Goal: Task Accomplishment & Management: Manage account settings

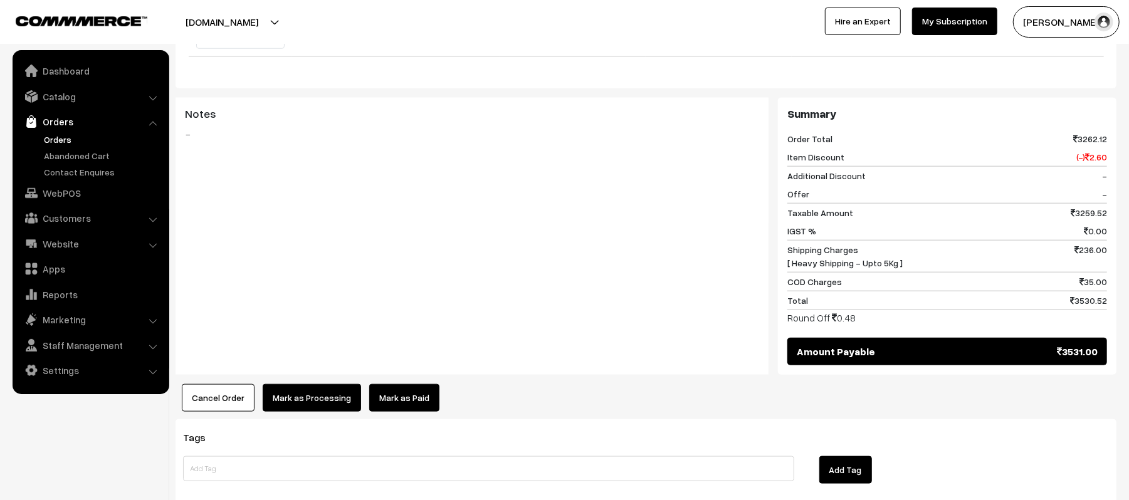
scroll to position [835, 0]
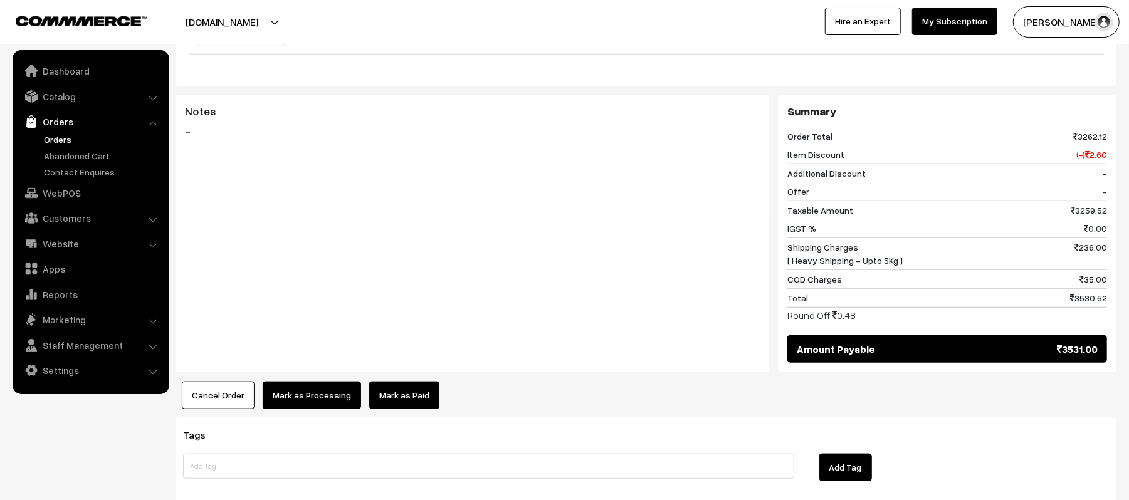
click at [302, 382] on button "Mark as Processing" at bounding box center [312, 396] width 98 height 28
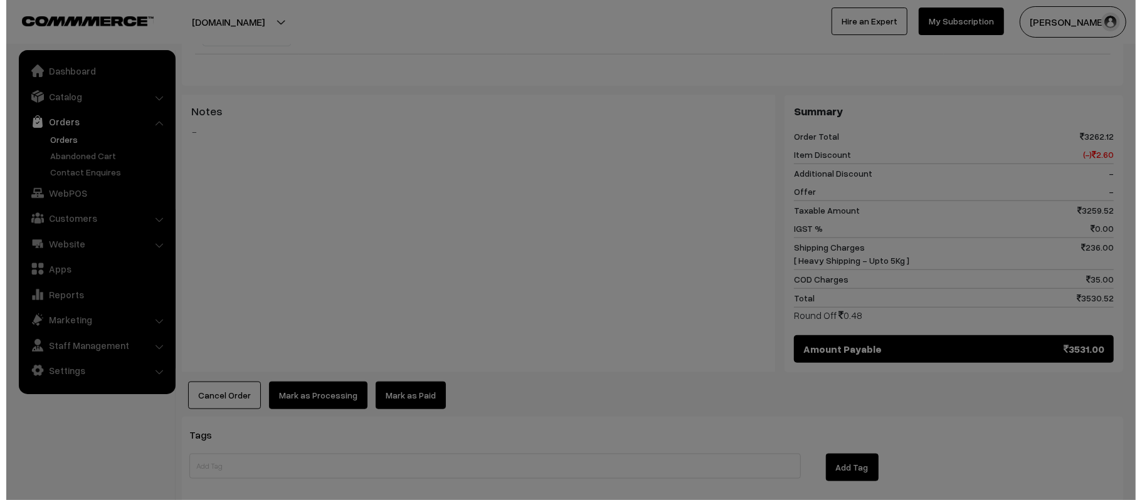
scroll to position [840, 0]
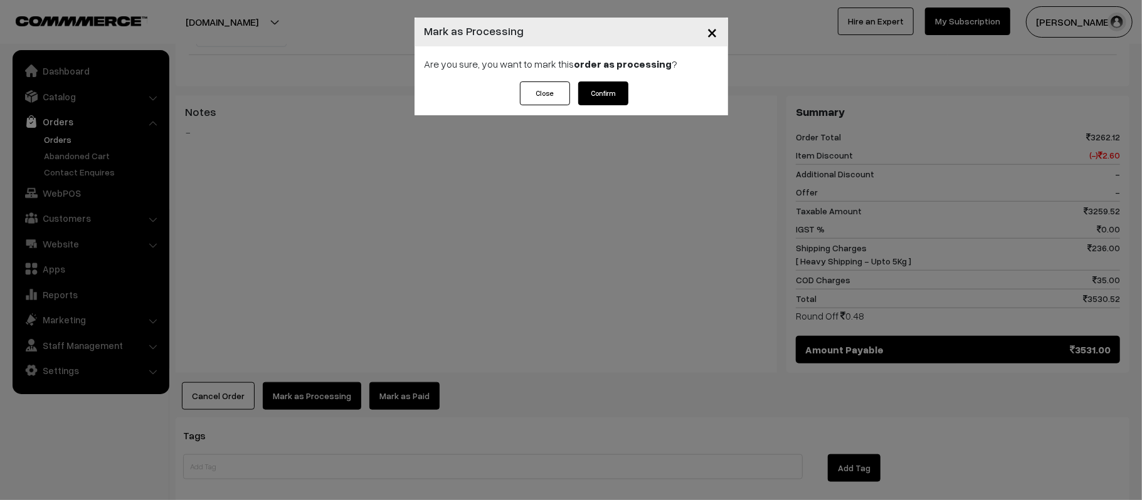
click at [603, 95] on button "Confirm" at bounding box center [603, 94] width 50 height 24
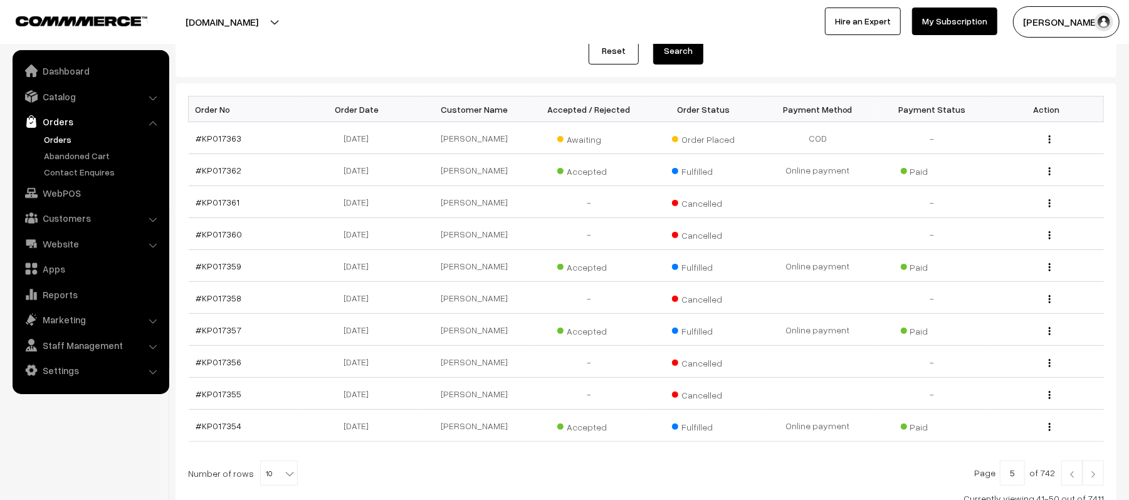
scroll to position [159, 0]
click at [53, 136] on link "Orders" at bounding box center [103, 139] width 124 height 13
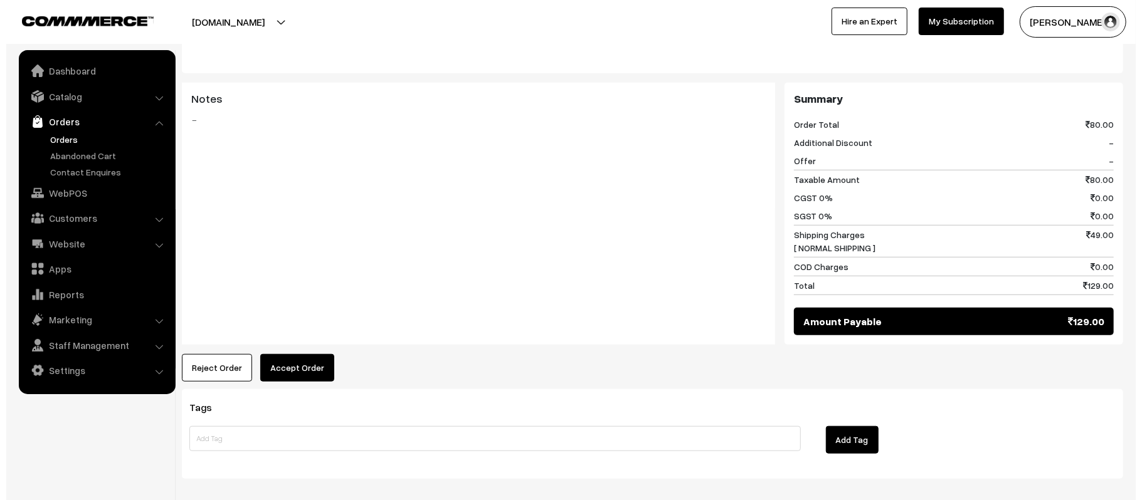
scroll to position [546, 0]
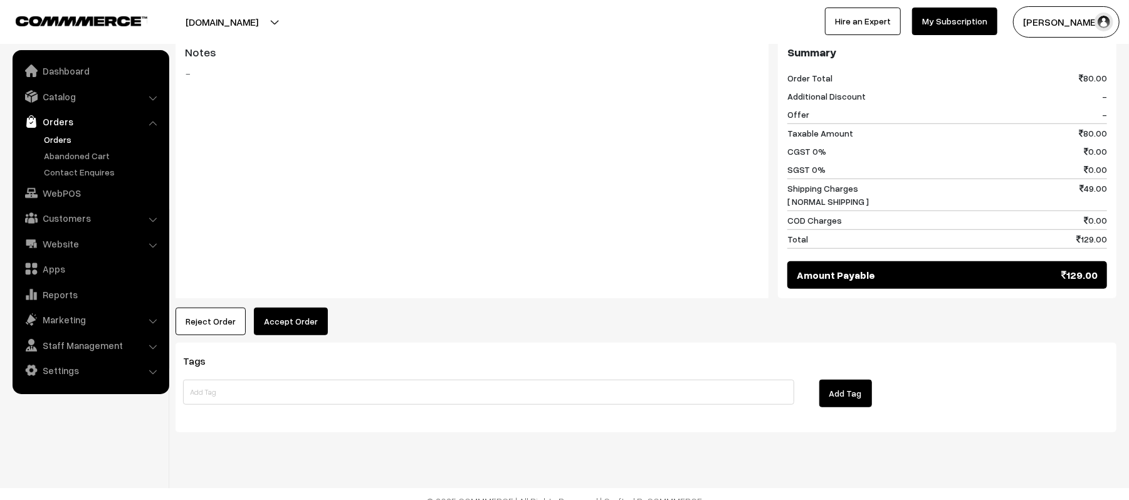
click at [296, 308] on button "Accept Order" at bounding box center [291, 322] width 74 height 28
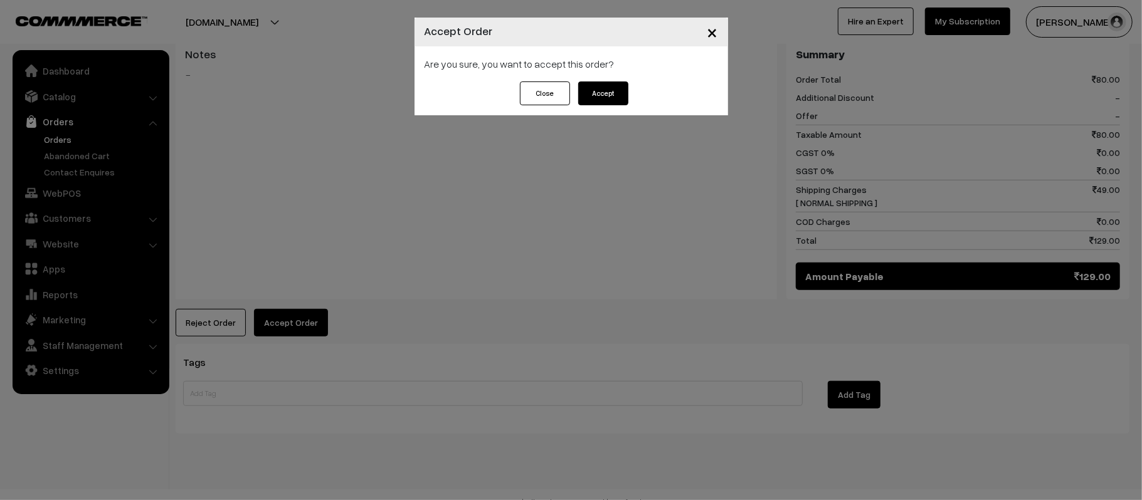
click at [596, 85] on button "Accept" at bounding box center [603, 94] width 50 height 24
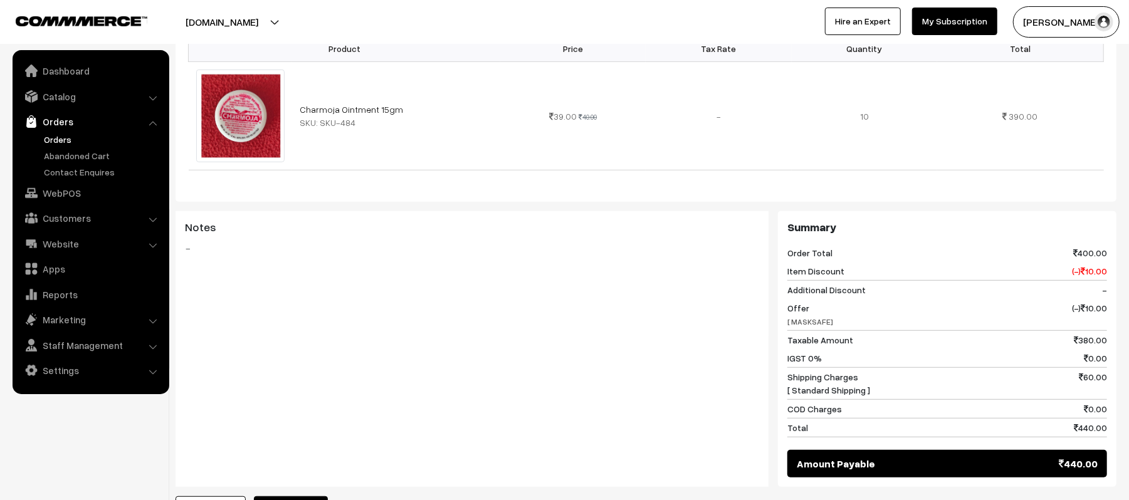
scroll to position [577, 0]
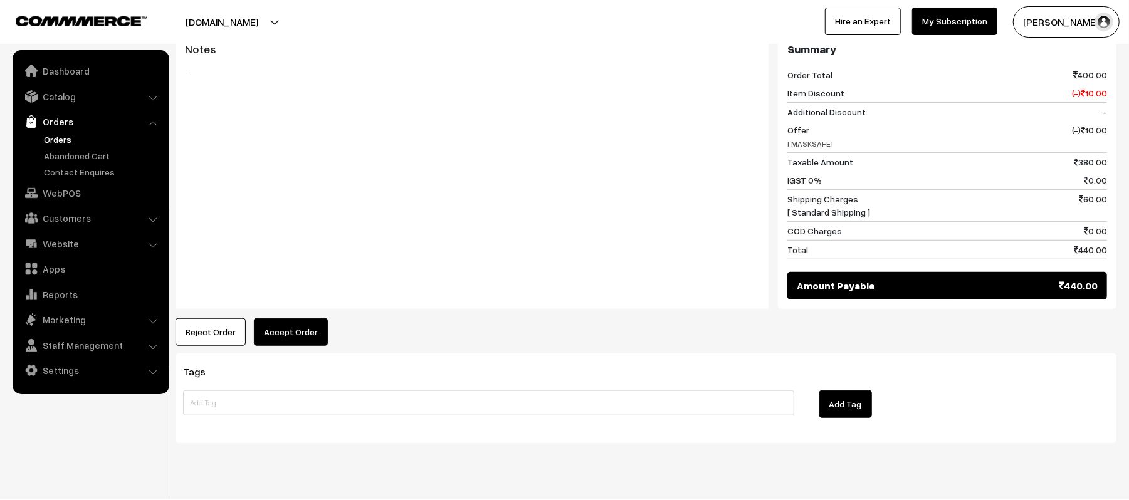
click at [268, 319] on button "Accept Order" at bounding box center [291, 333] width 74 height 28
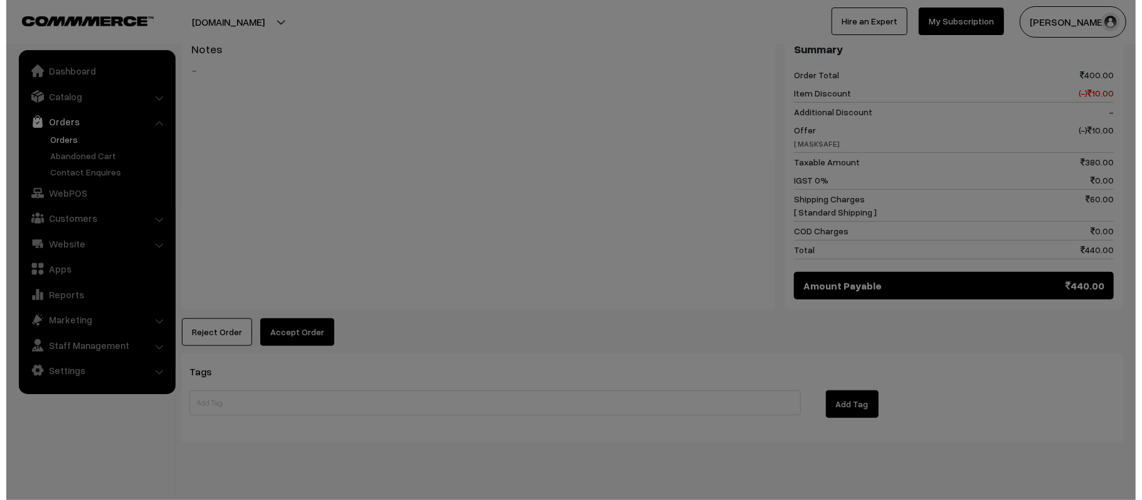
scroll to position [578, 0]
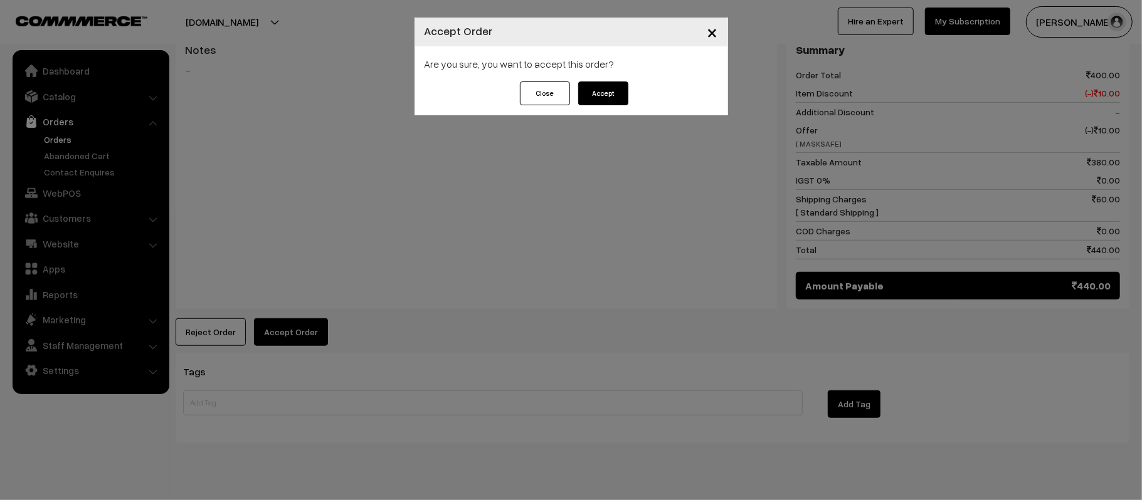
click at [633, 90] on div "Close Accept" at bounding box center [571, 99] width 314 height 34
click at [608, 94] on button "Accept" at bounding box center [603, 94] width 50 height 24
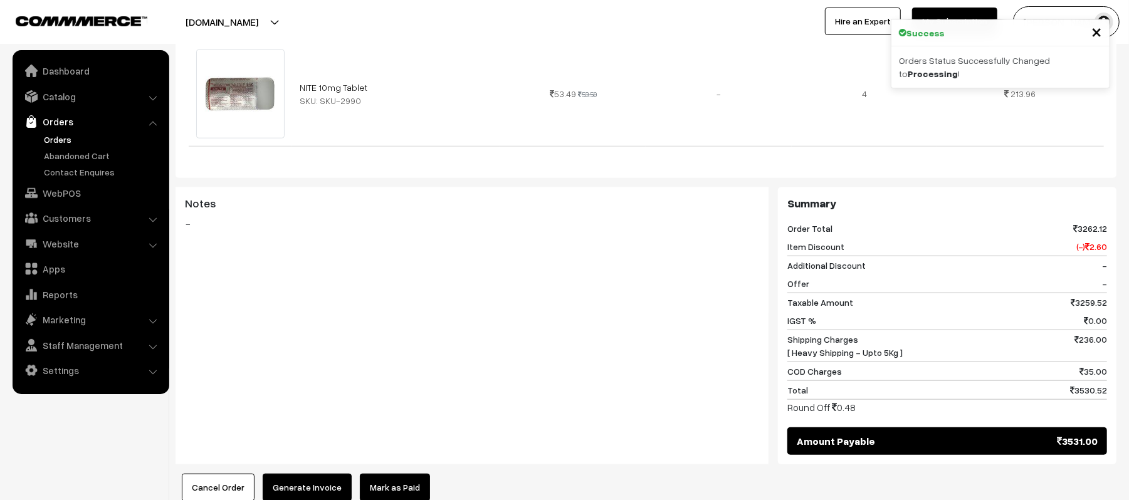
scroll to position [899, 0]
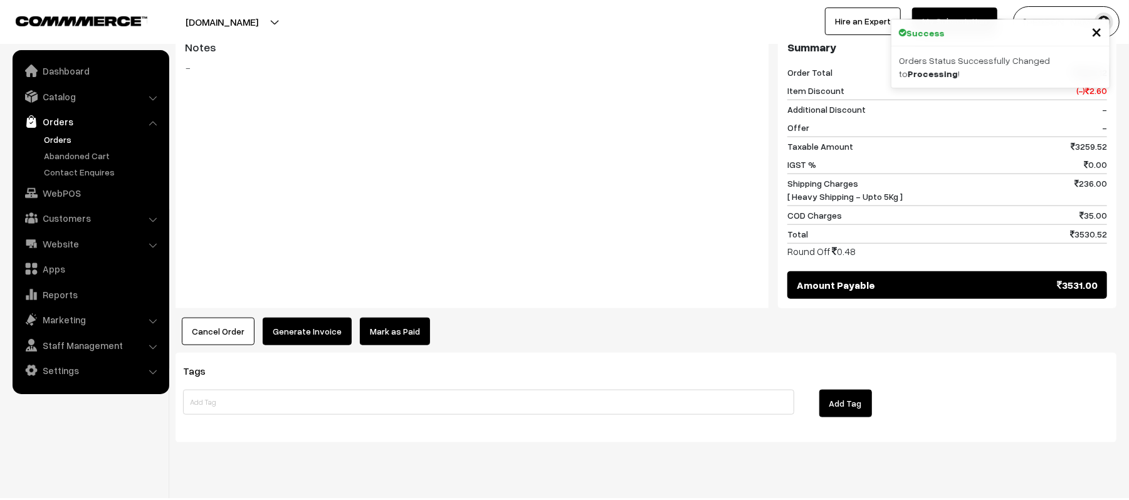
click at [296, 318] on button "Generate Invoice" at bounding box center [307, 332] width 89 height 28
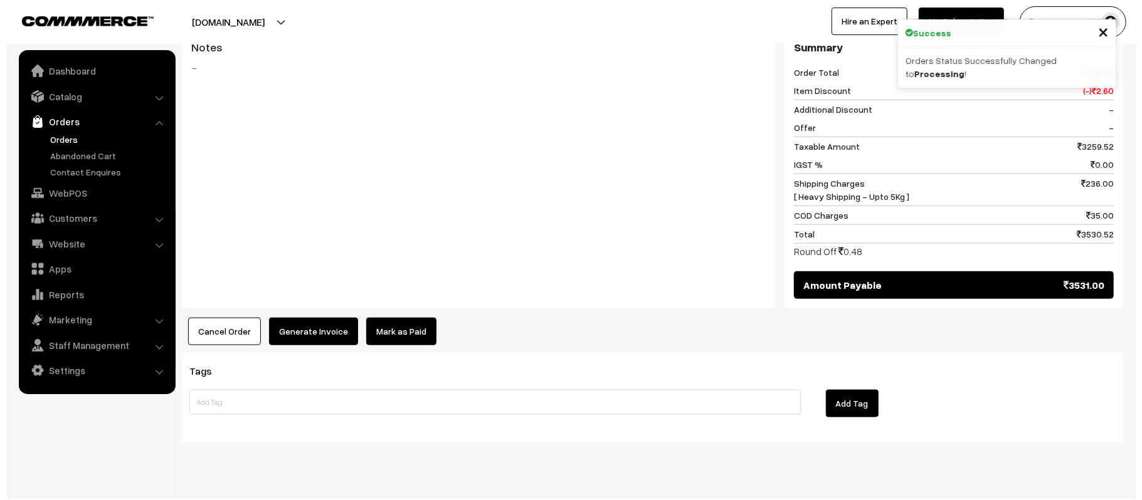
scroll to position [904, 0]
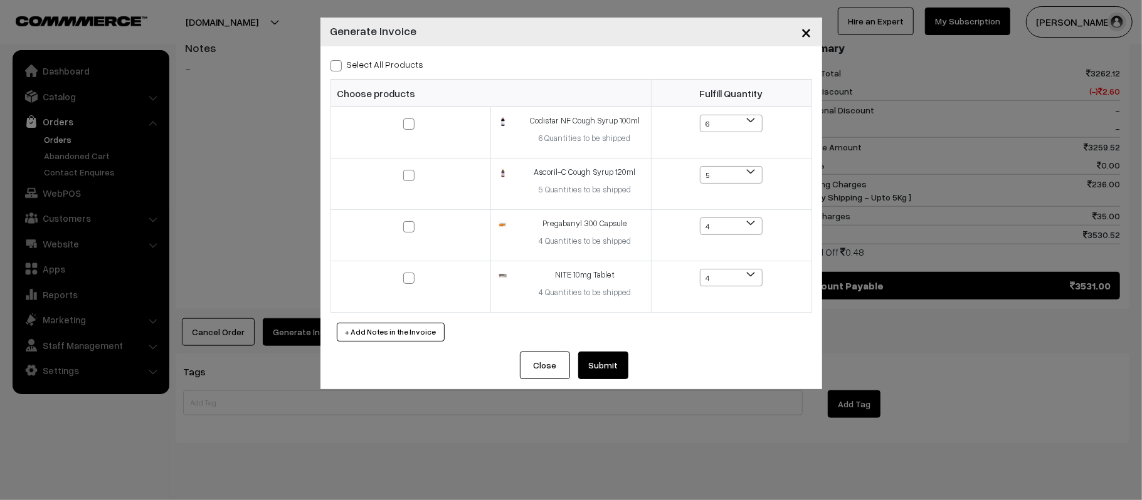
click at [339, 68] on span at bounding box center [335, 65] width 11 height 11
click at [339, 68] on input "Select All Products" at bounding box center [334, 64] width 8 height 8
checkbox input "true"
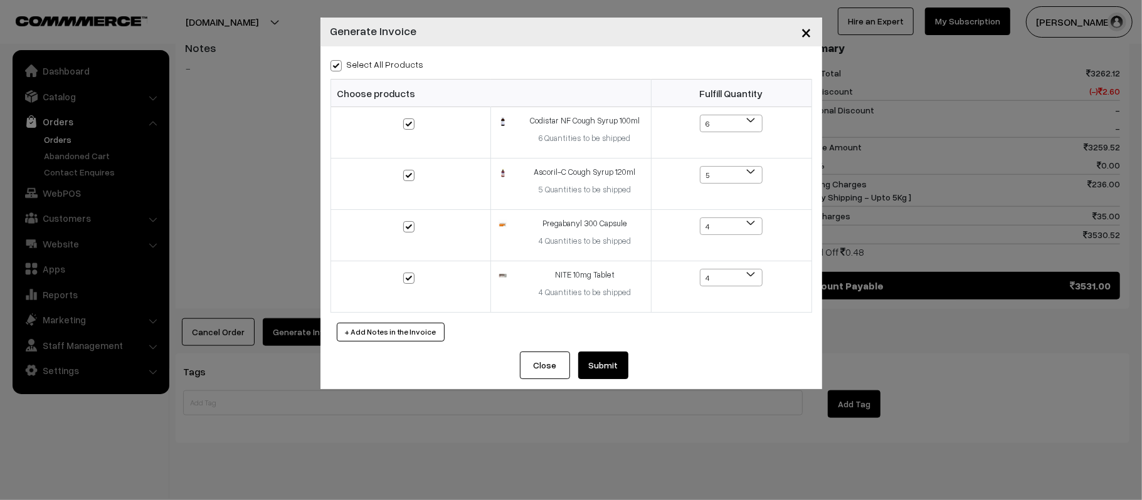
checkbox input "true"
click at [606, 367] on button "Submit" at bounding box center [603, 366] width 50 height 28
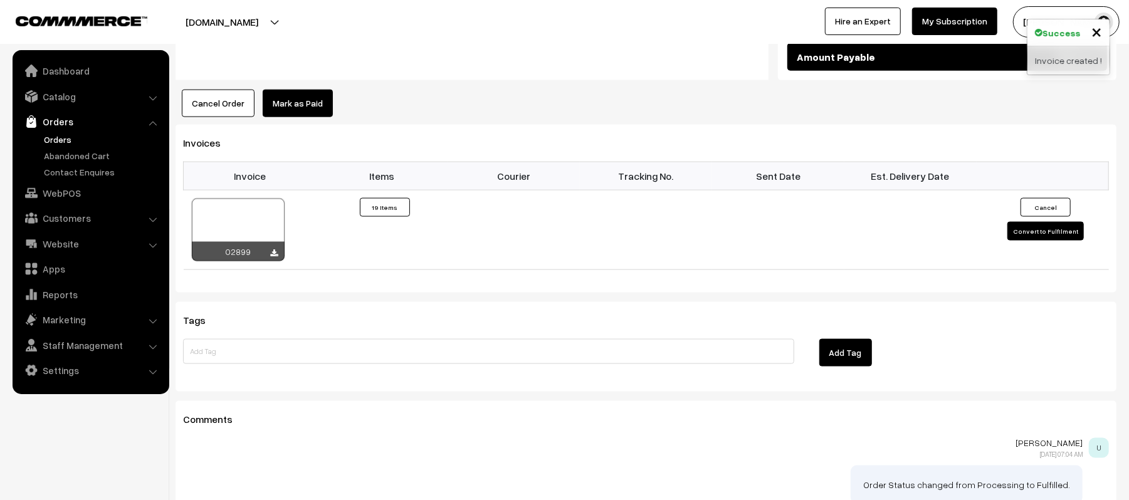
scroll to position [1161, 0]
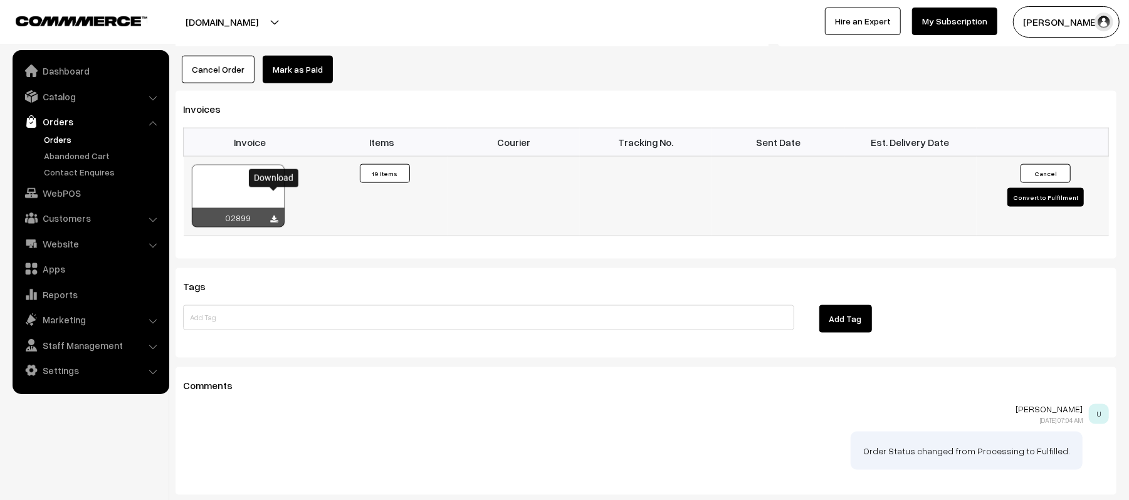
click at [273, 216] on icon at bounding box center [275, 220] width 8 height 8
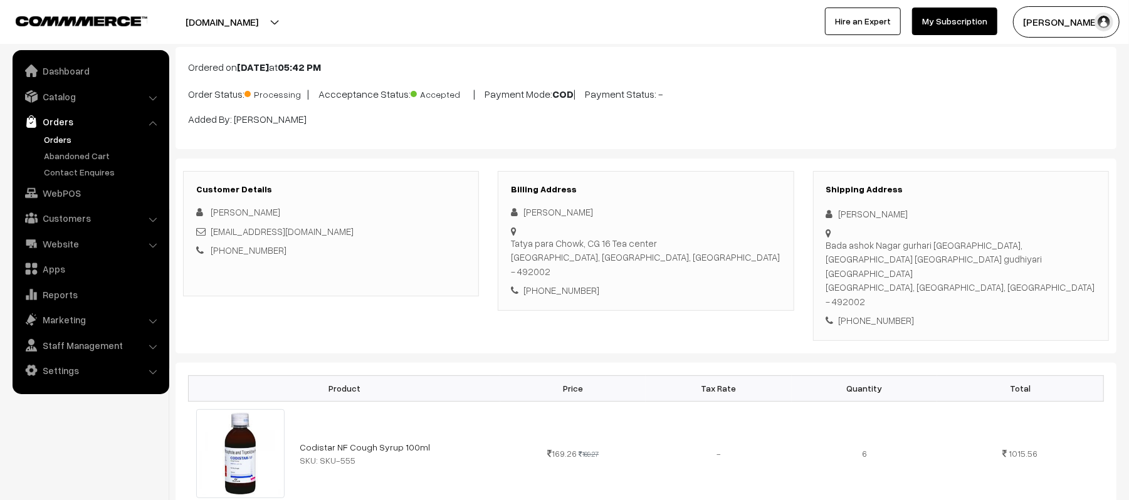
scroll to position [0, 0]
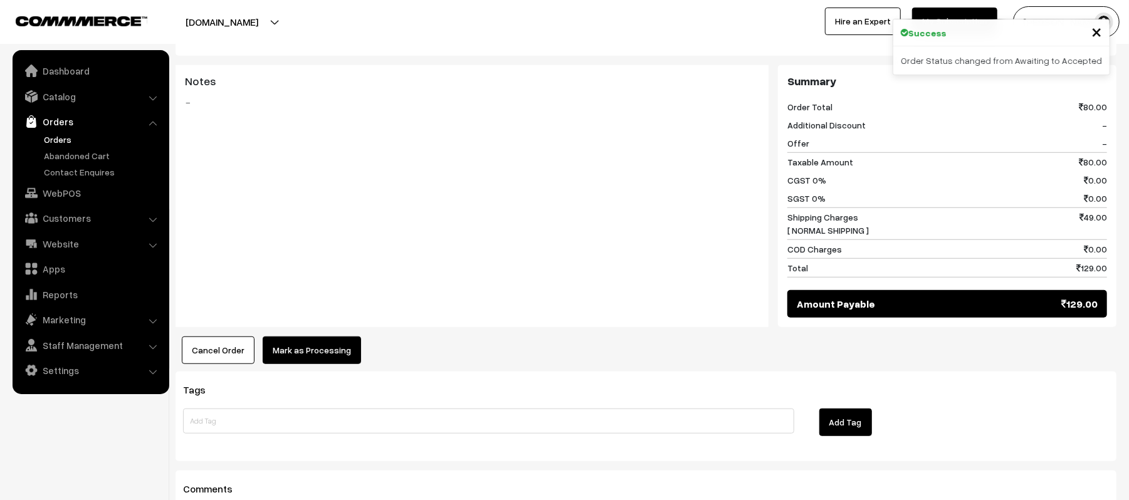
scroll to position [683, 0]
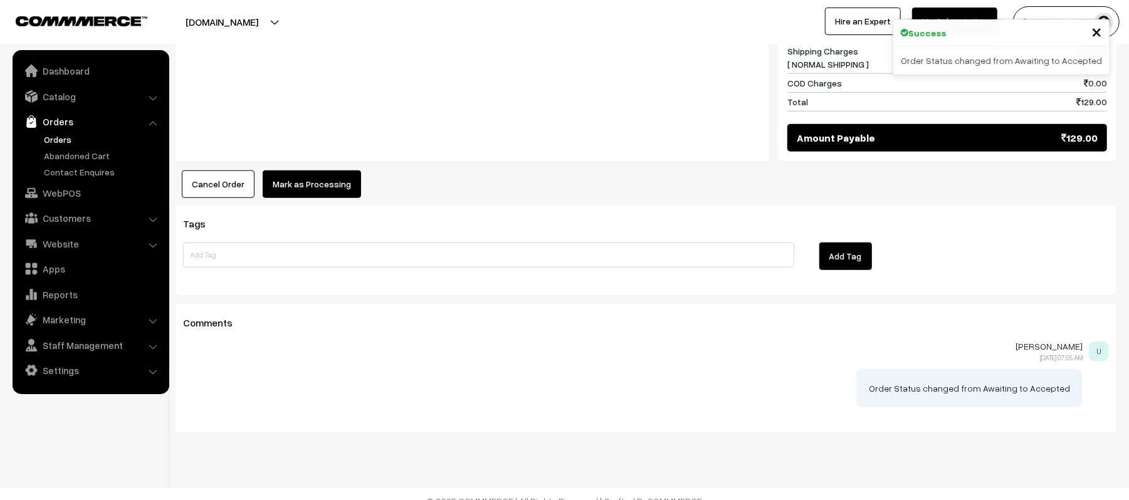
click at [329, 171] on button "Mark as Processing" at bounding box center [312, 185] width 98 height 28
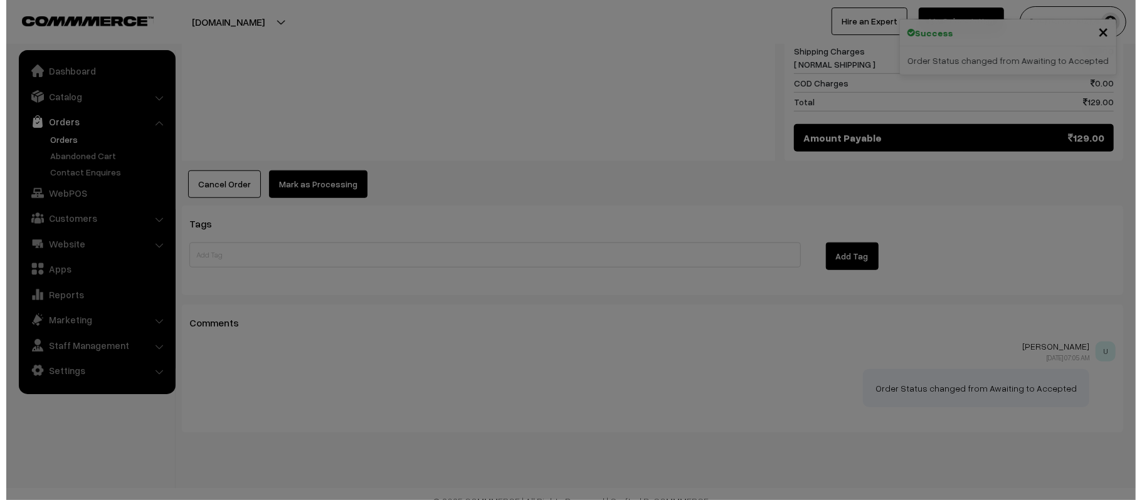
scroll to position [685, 0]
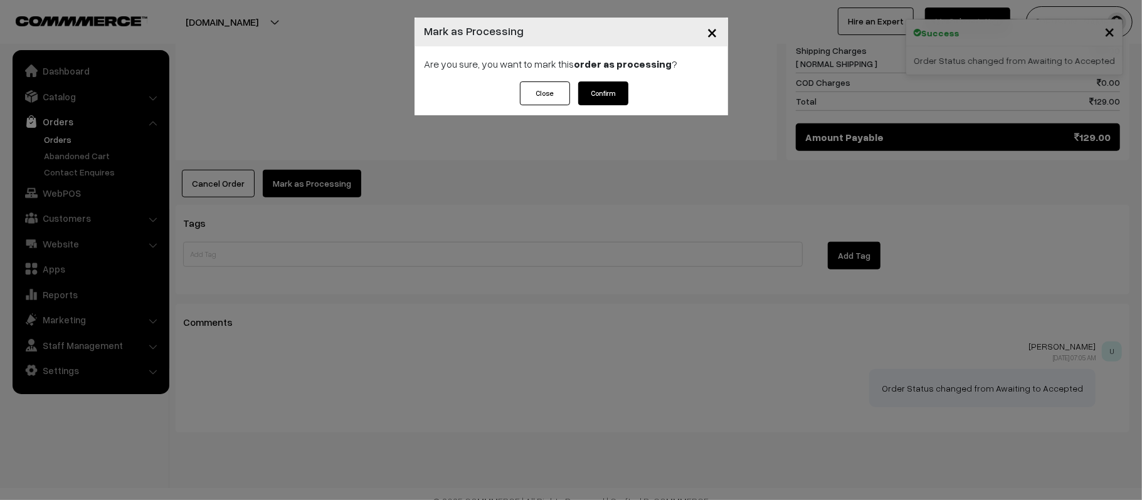
click at [602, 90] on button "Confirm" at bounding box center [603, 94] width 50 height 24
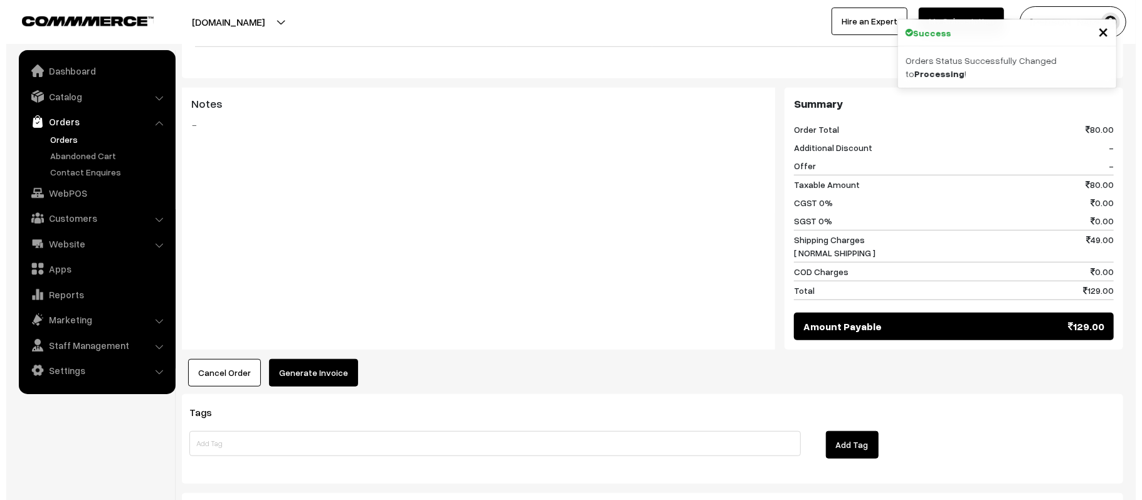
scroll to position [535, 0]
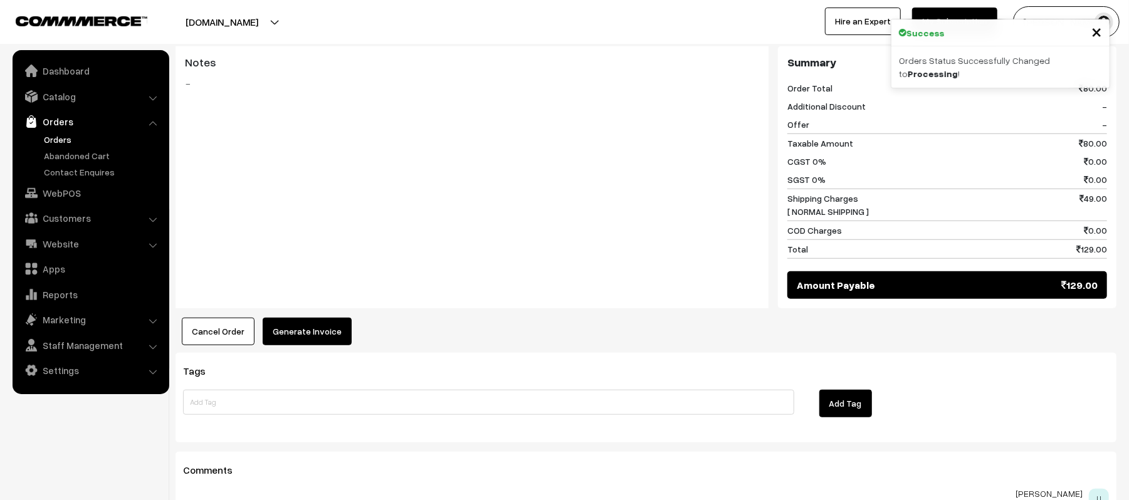
click at [302, 322] on button "Generate Invoice" at bounding box center [307, 332] width 89 height 28
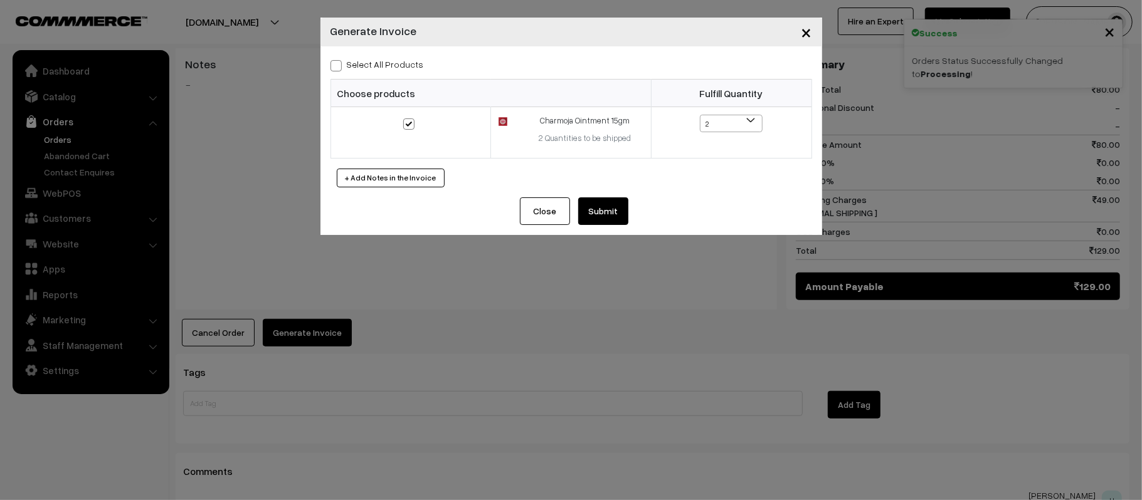
click at [604, 213] on button "Submit" at bounding box center [603, 212] width 50 height 28
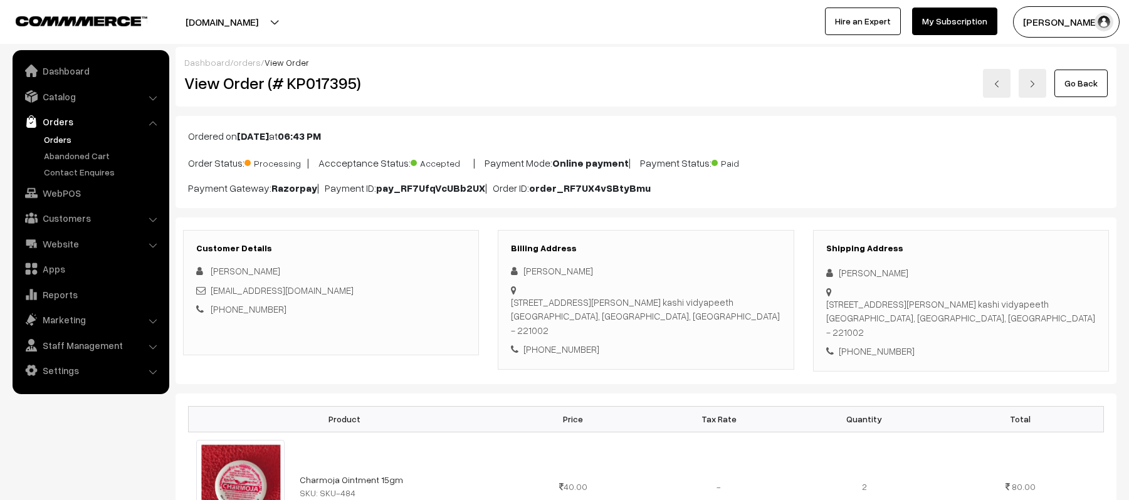
scroll to position [835, 0]
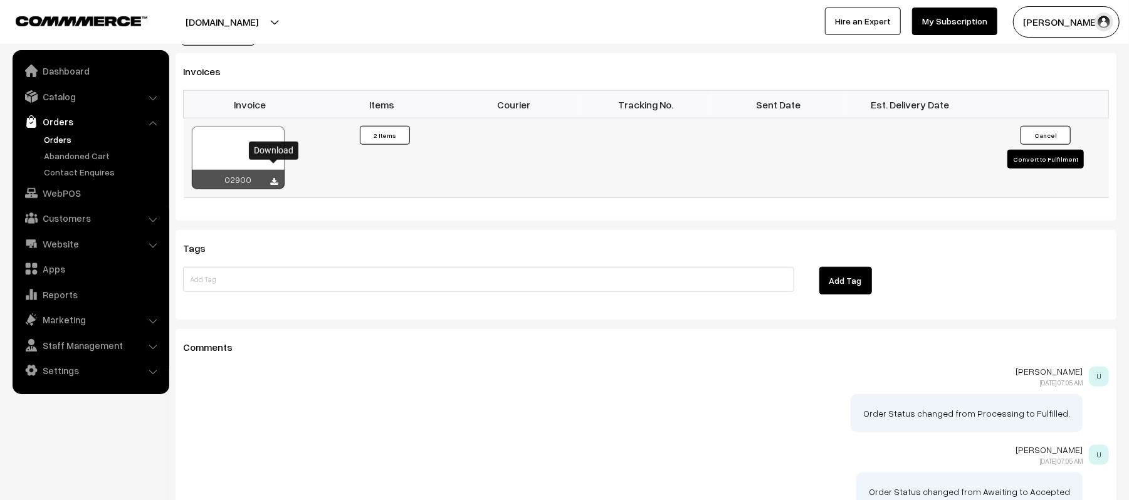
click at [273, 178] on icon at bounding box center [275, 182] width 8 height 8
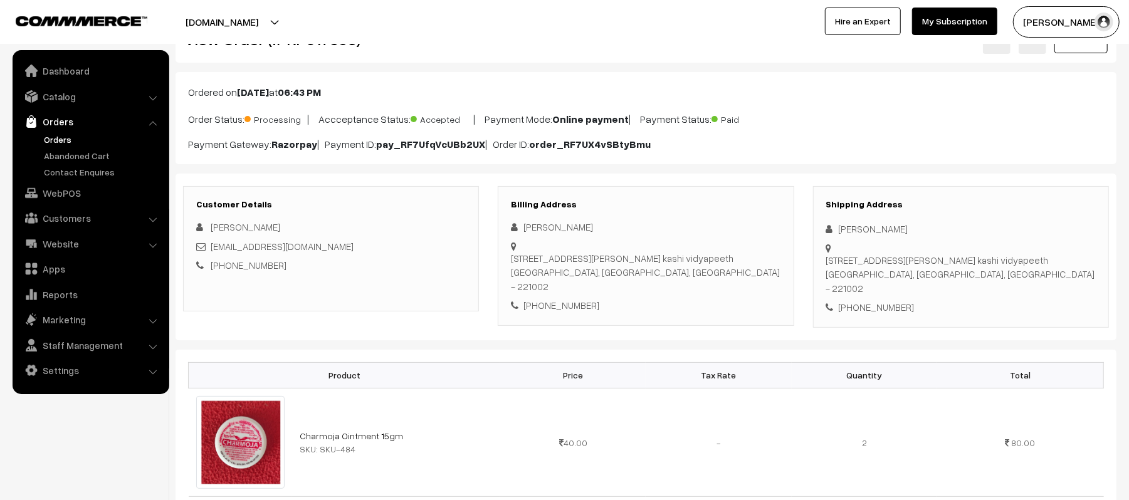
scroll to position [0, 0]
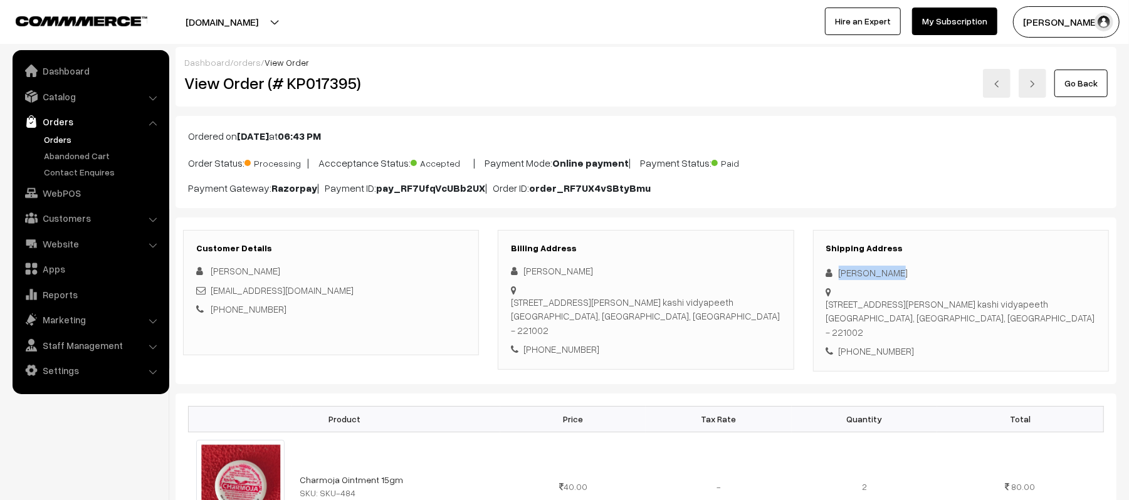
drag, startPoint x: 908, startPoint y: 274, endPoint x: 808, endPoint y: 279, distance: 100.5
click at [808, 279] on div "Shipping Address anshuman rai lbs hostel gate no 3, mahatma gandhi kashi vidyap…" at bounding box center [961, 301] width 315 height 142
copy div "anshuman rai"
click at [874, 339] on div "Shipping Address anshuman rai lbs hostel gate no 3, mahatma gandhi kashi vidyap…" at bounding box center [961, 301] width 296 height 142
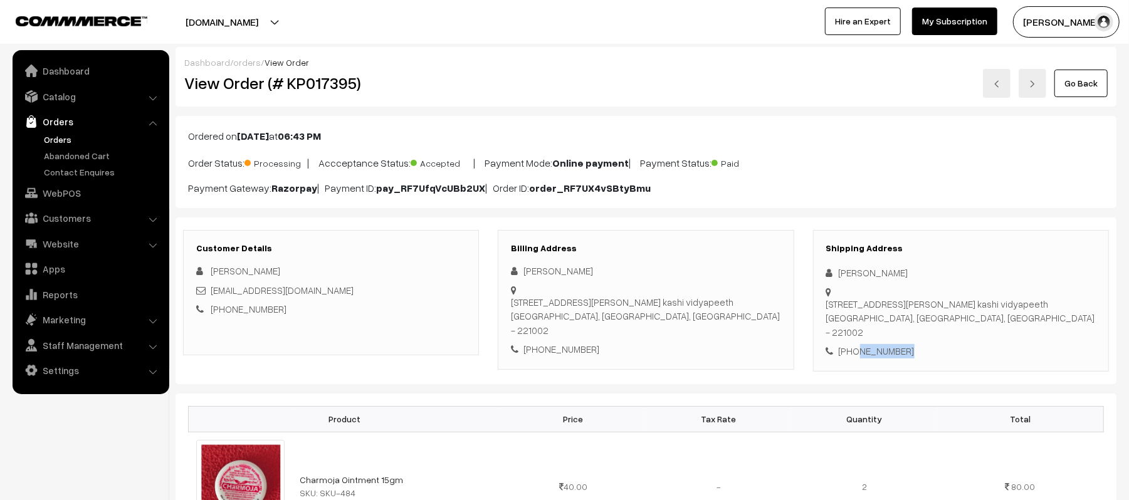
copy div "7753955944"
drag, startPoint x: 320, startPoint y: 293, endPoint x: 208, endPoint y: 293, distance: 111.6
click at [208, 293] on div "raiaanshu7753@gmail.com" at bounding box center [331, 290] width 270 height 14
copy link "raiaanshu7753@gmail.com"
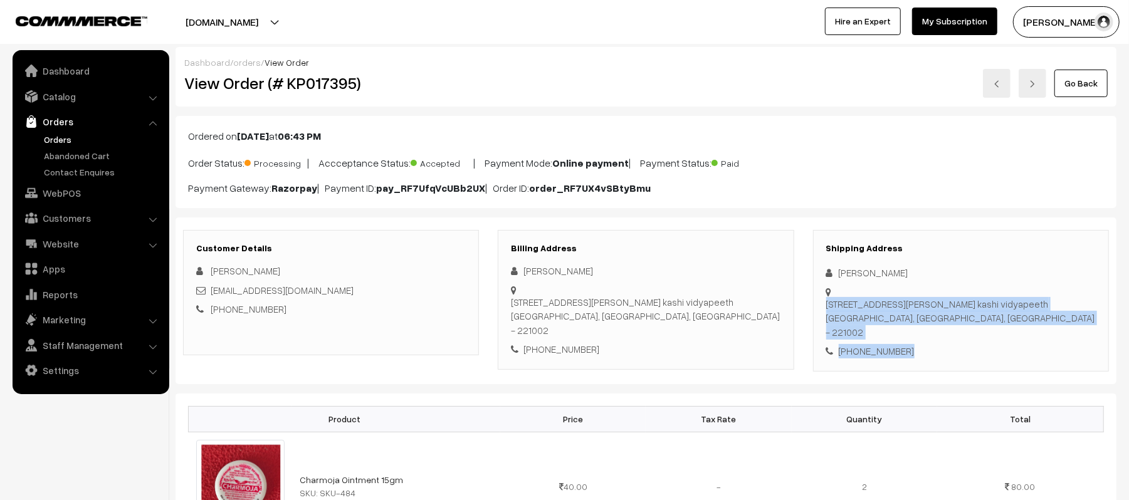
drag, startPoint x: 835, startPoint y: 293, endPoint x: 1026, endPoint y: 315, distance: 191.8
click at [1026, 315] on div "Shipping Address anshuman rai lbs hostel gate no 3, mahatma gandhi kashi vidyap…" at bounding box center [961, 301] width 296 height 142
copy div "lbs hostel gate no 3, mahatma gandhi kashi vidyapeeth Varanasi, Uttar Pradesh, …"
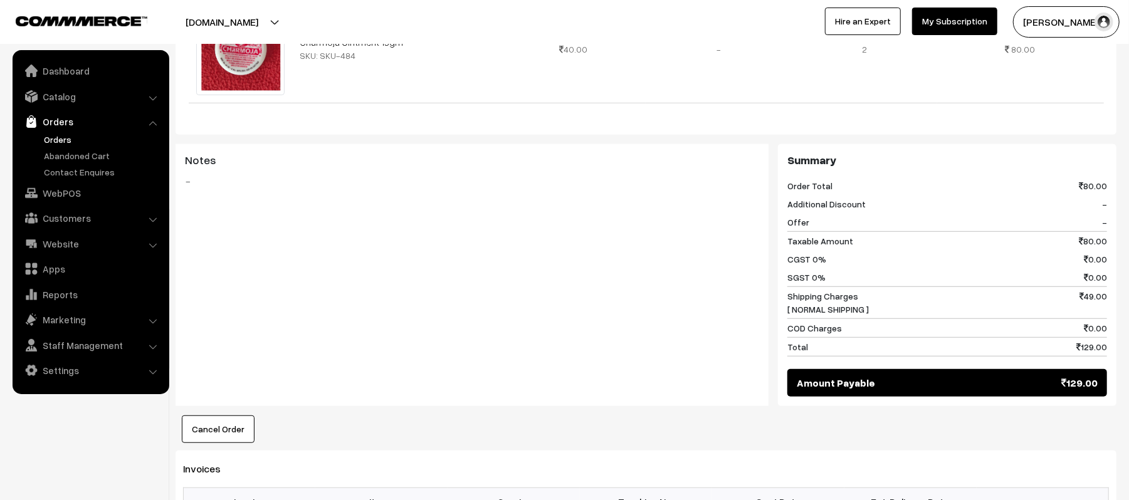
scroll to position [876, 0]
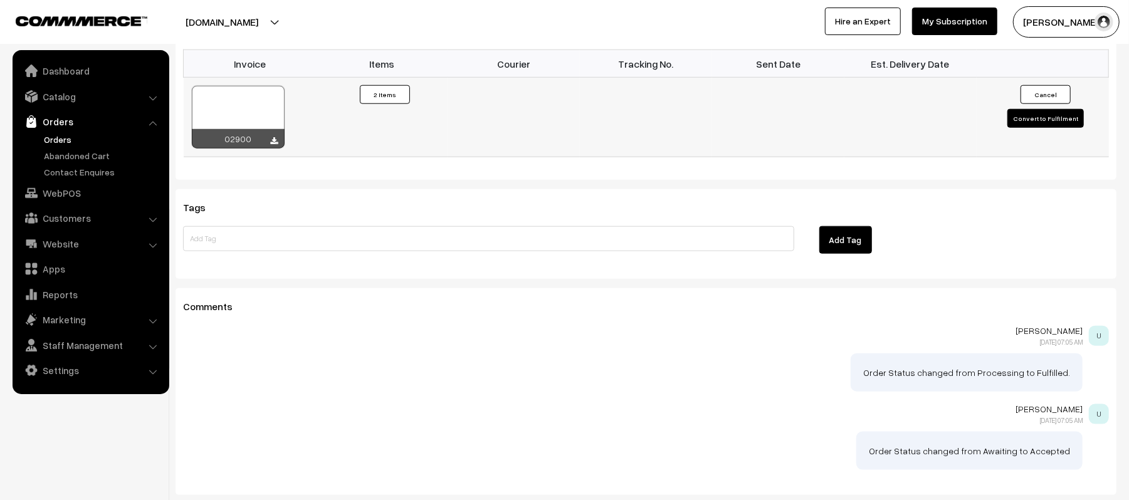
click at [1031, 113] on button "Convert to Fulfilment" at bounding box center [1046, 118] width 76 height 19
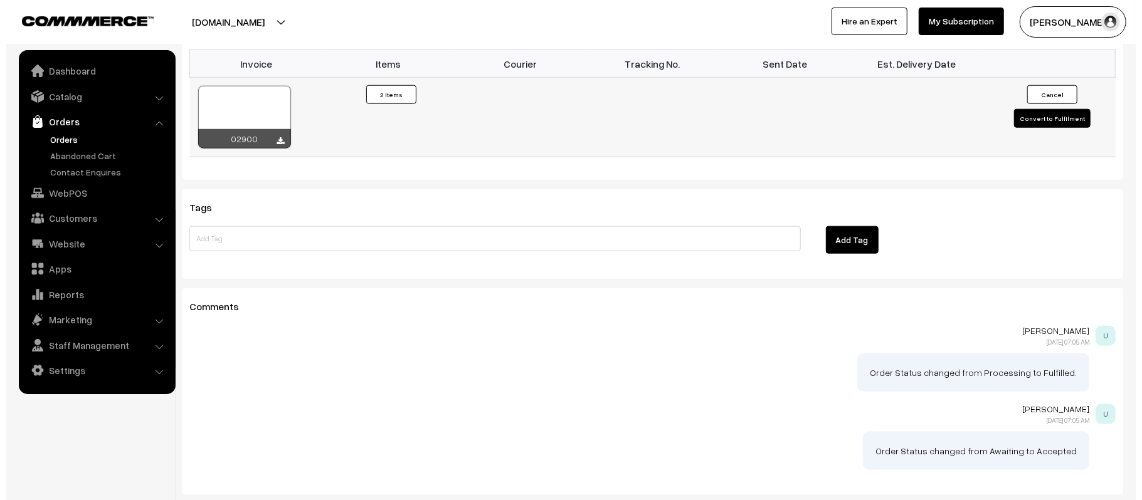
scroll to position [878, 0]
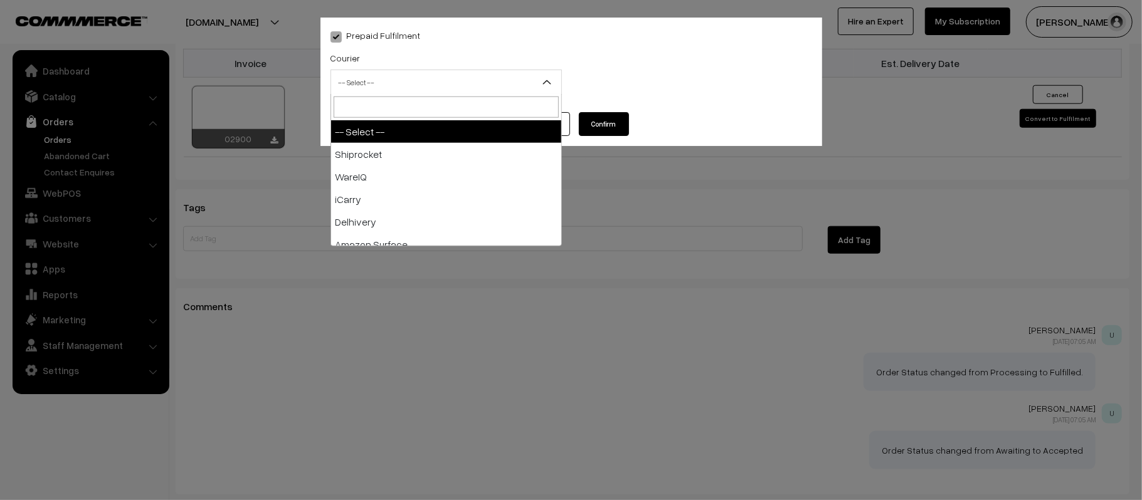
click at [385, 78] on span "-- Select --" at bounding box center [446, 82] width 230 height 22
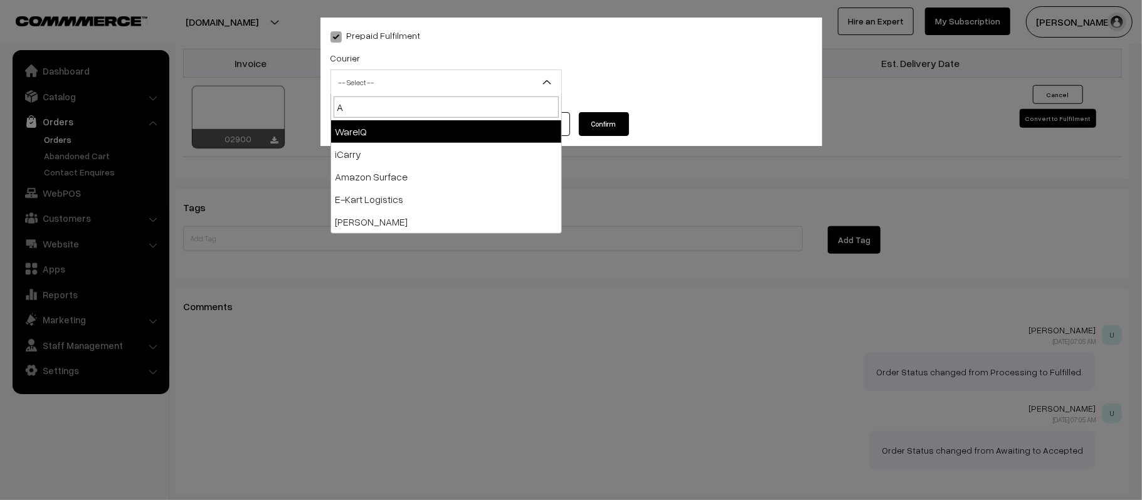
type input "AM"
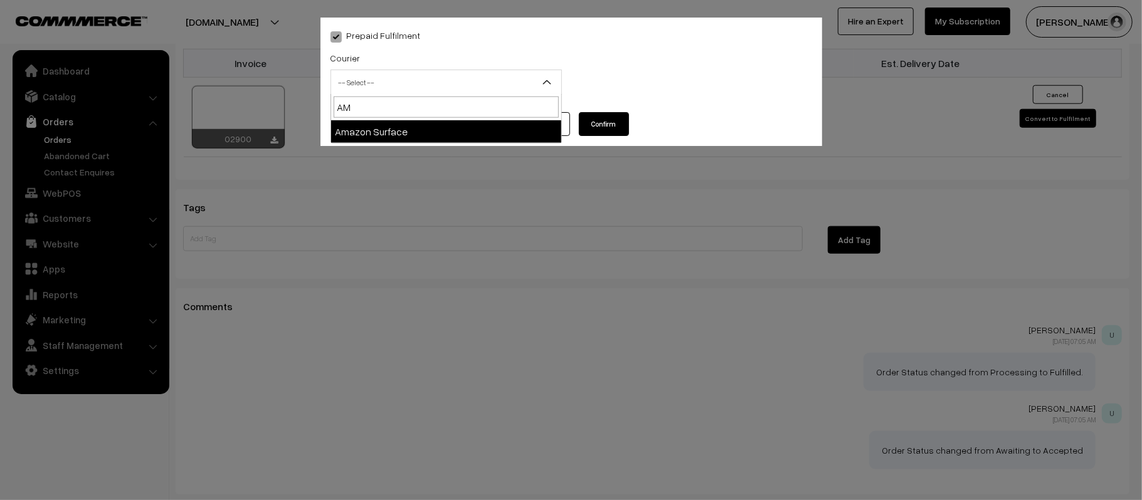
select select "5"
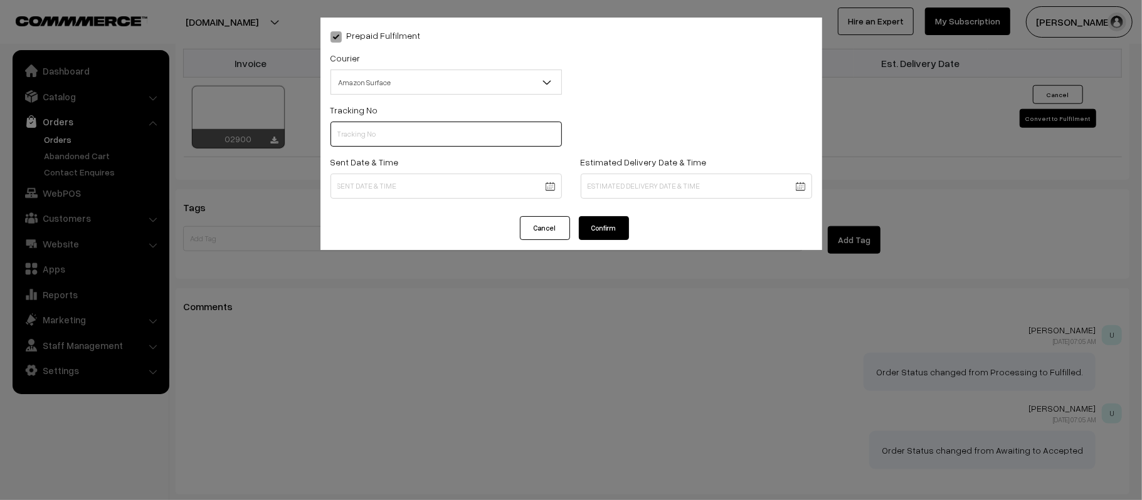
paste input "363316880989"
type input "363316880989"
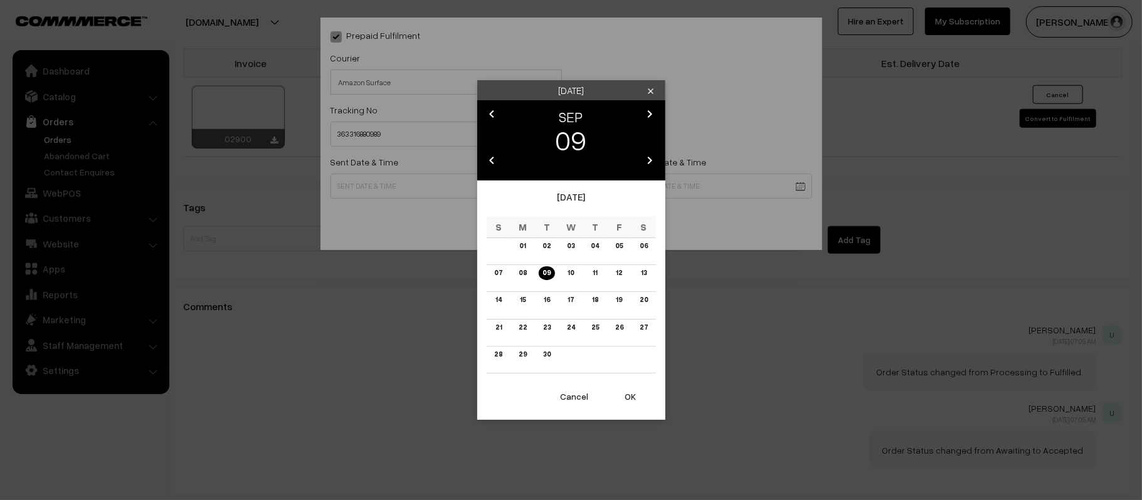
click at [572, 274] on link "10" at bounding box center [571, 272] width 14 height 13
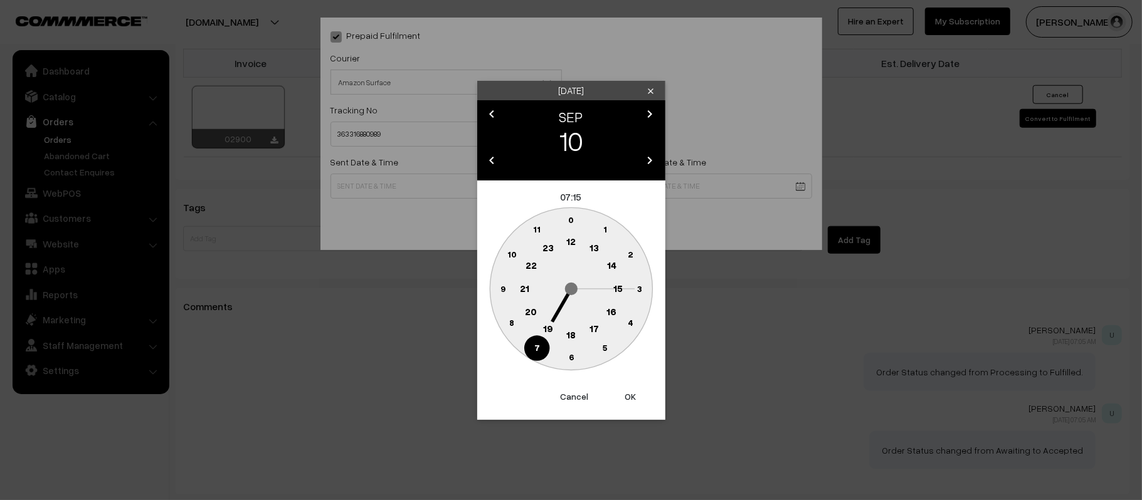
click at [572, 246] on text "12" at bounding box center [570, 241] width 9 height 11
click at [505, 290] on text "45" at bounding box center [502, 288] width 11 height 11
type input "10-09-2025 12:45"
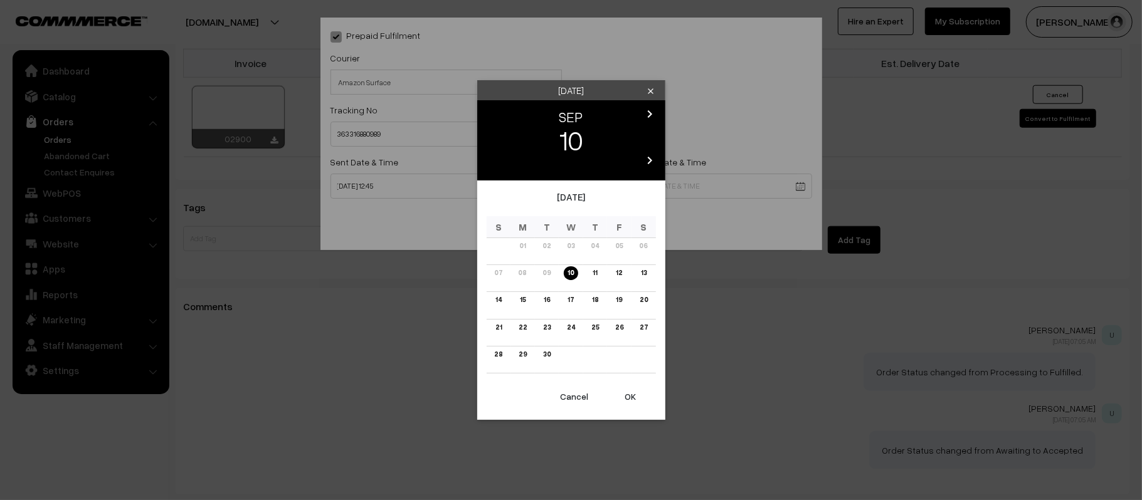
click at [525, 299] on link "15" at bounding box center [522, 299] width 13 height 13
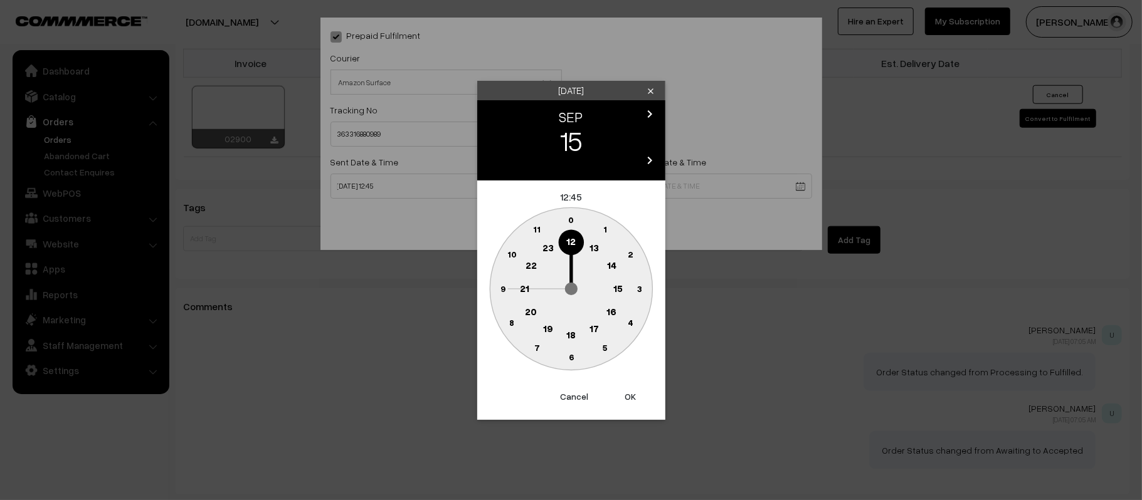
click at [525, 291] on text "21" at bounding box center [524, 287] width 9 height 11
click at [572, 365] on circle at bounding box center [571, 358] width 26 height 26
type input "15-09-2025 21:30"
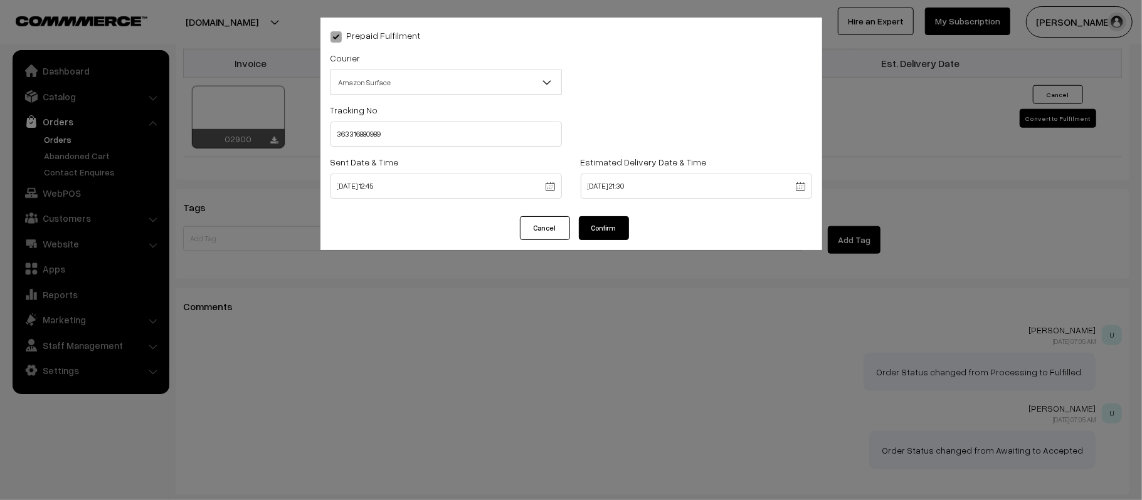
drag, startPoint x: 609, startPoint y: 214, endPoint x: 610, endPoint y: 221, distance: 7.6
click at [610, 221] on div "Prepaid Fulfilment Courier -- Select -- Shiprocket WareIQ iCarry Delhivery Amaz…" at bounding box center [571, 134] width 502 height 233
click at [610, 221] on button "Confirm" at bounding box center [604, 228] width 50 height 24
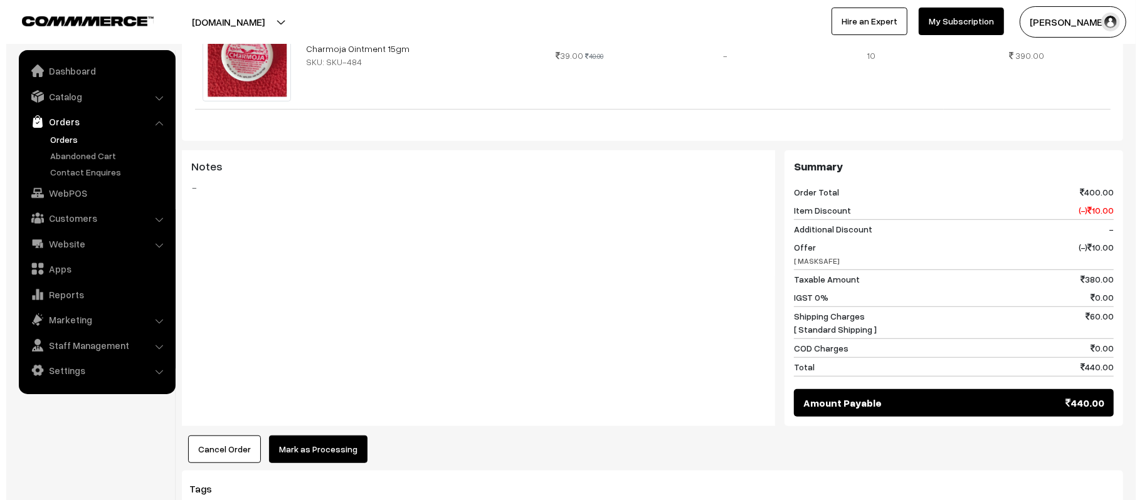
scroll to position [509, 0]
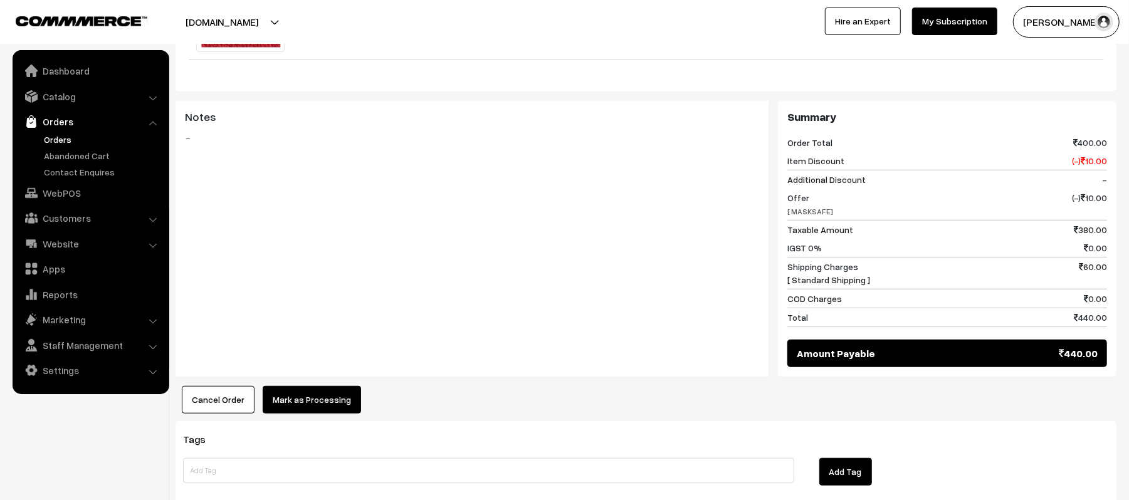
click at [317, 389] on button "Mark as Processing" at bounding box center [312, 400] width 98 height 28
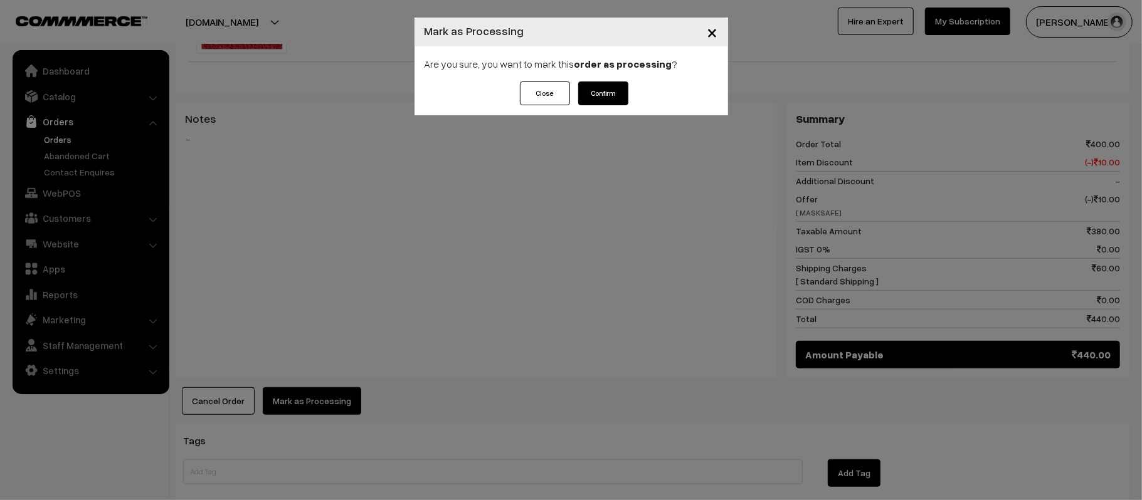
click at [608, 91] on button "Confirm" at bounding box center [603, 94] width 50 height 24
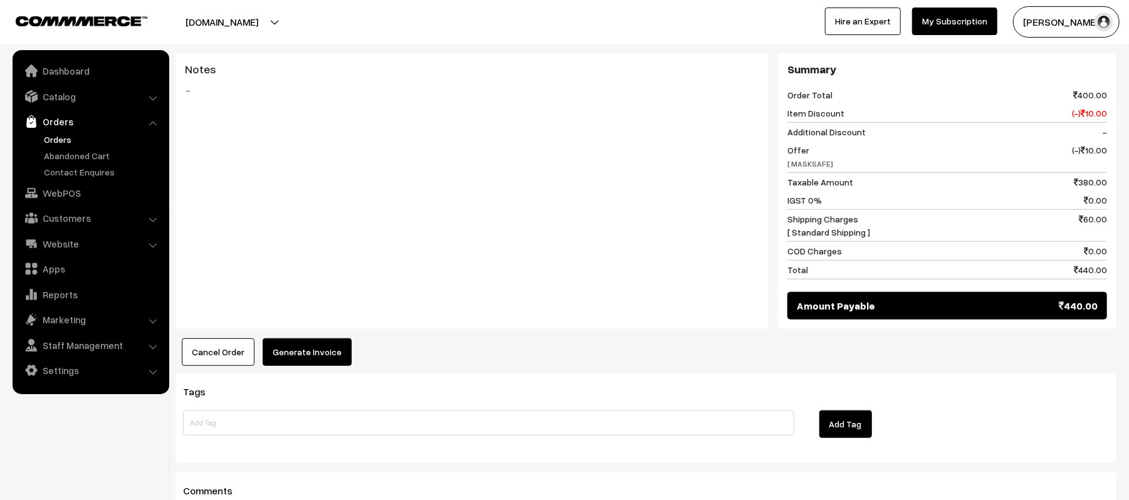
scroll to position [577, 0]
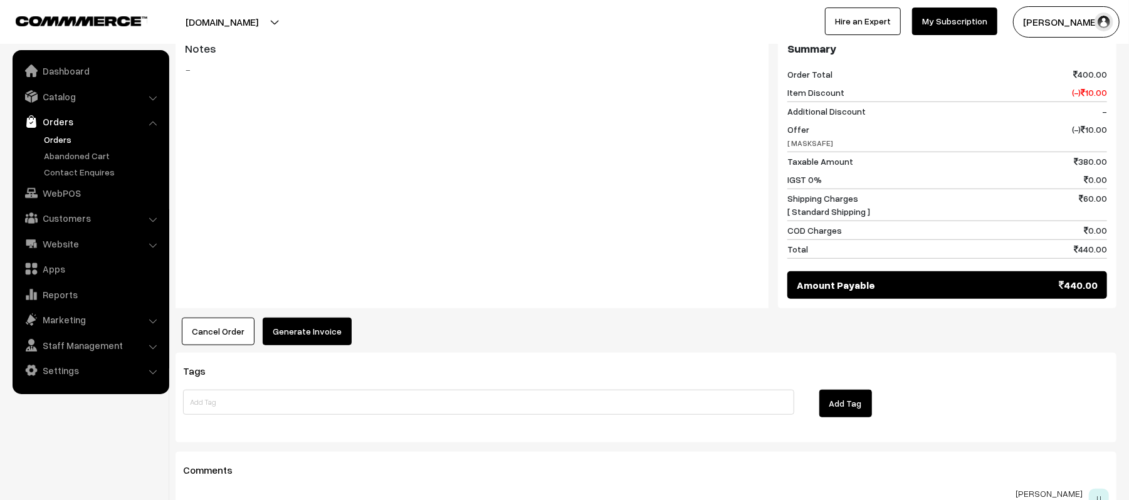
click at [302, 318] on button "Generate Invoice" at bounding box center [307, 332] width 89 height 28
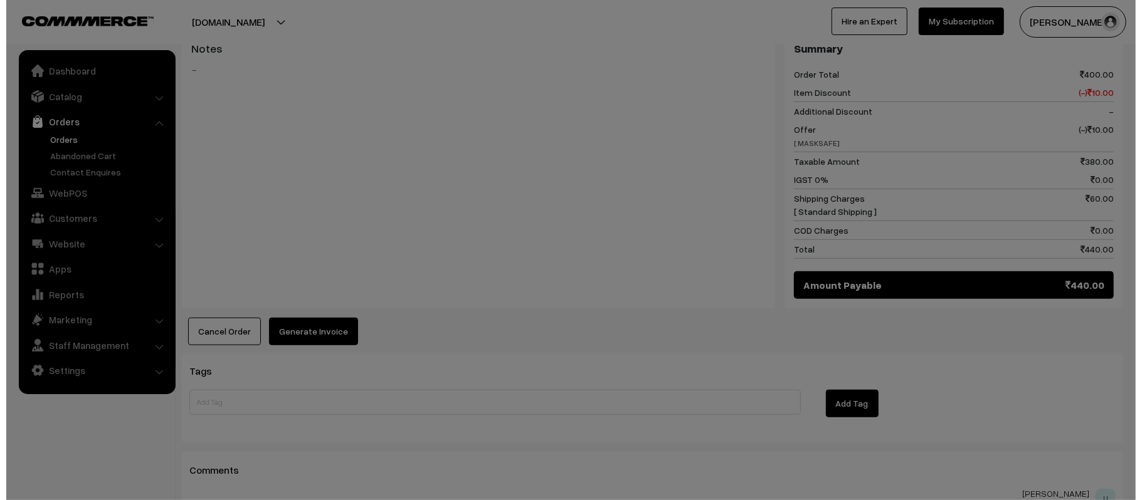
scroll to position [579, 0]
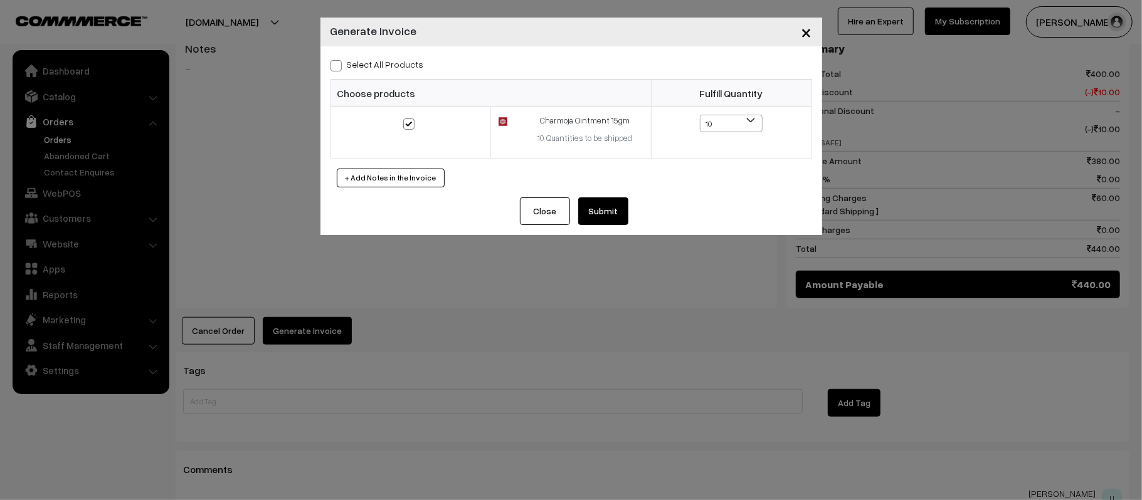
click at [606, 221] on button "Submit" at bounding box center [603, 212] width 50 height 28
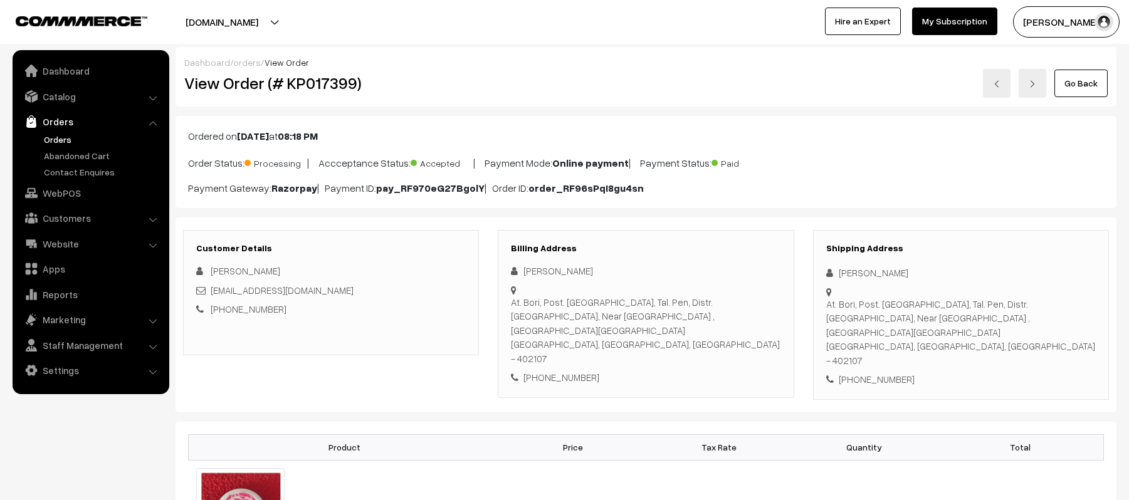
scroll to position [577, 0]
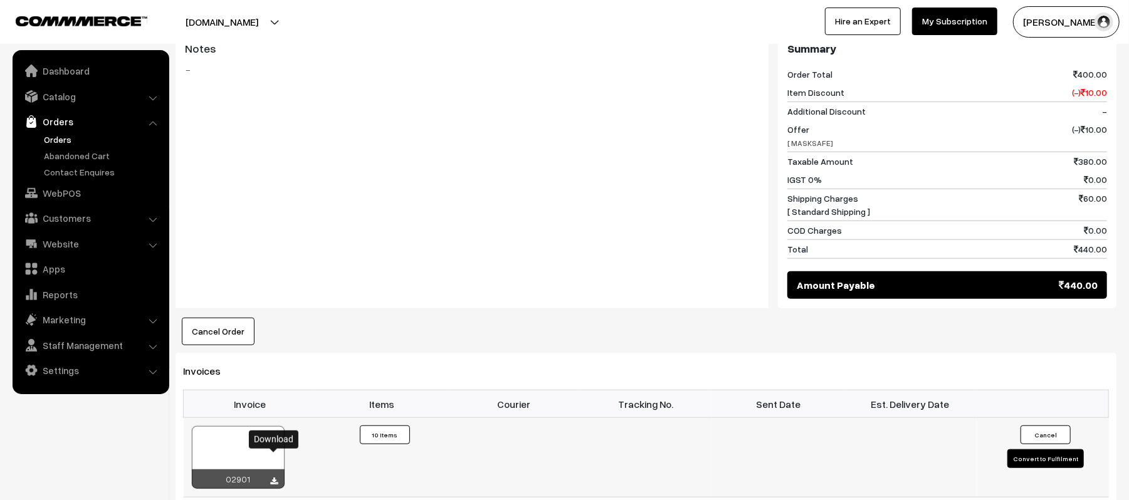
click at [273, 478] on icon at bounding box center [275, 482] width 8 height 8
click at [670, 216] on div "Notes -" at bounding box center [472, 171] width 593 height 276
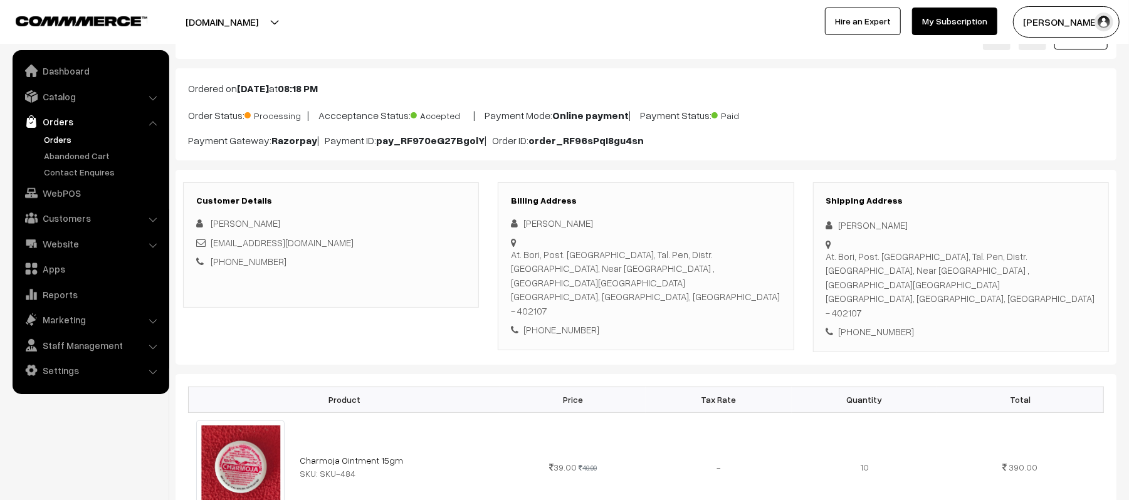
scroll to position [43, 0]
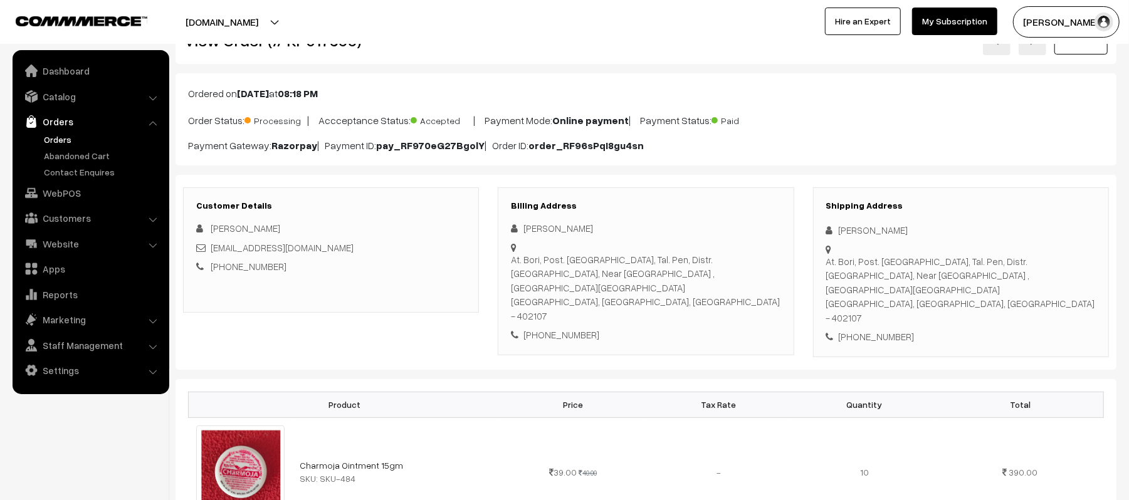
click at [873, 330] on div "+91 9322688040" at bounding box center [961, 337] width 270 height 14
copy div "9322688040"
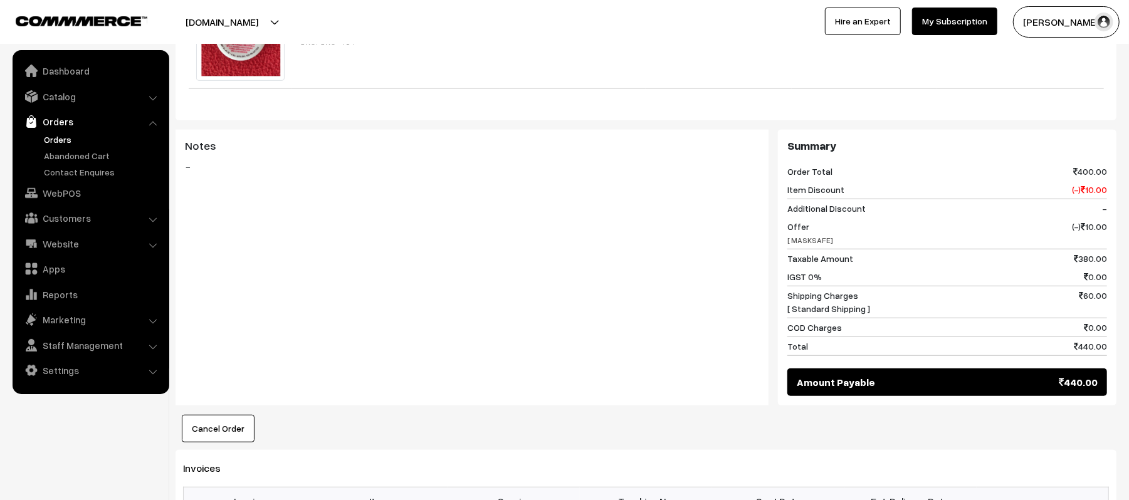
scroll to position [919, 0]
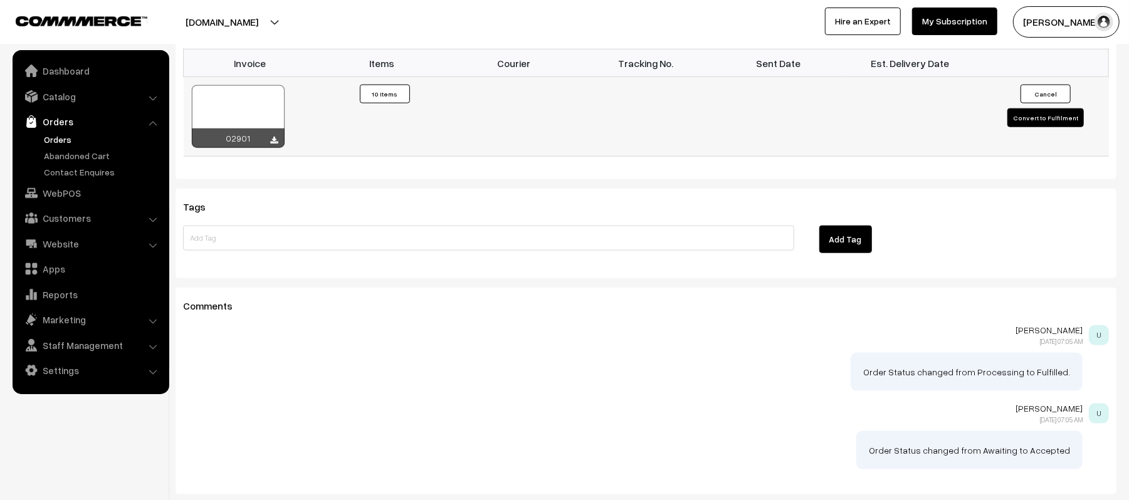
click at [1036, 108] on button "Convert to Fulfilment" at bounding box center [1046, 117] width 76 height 19
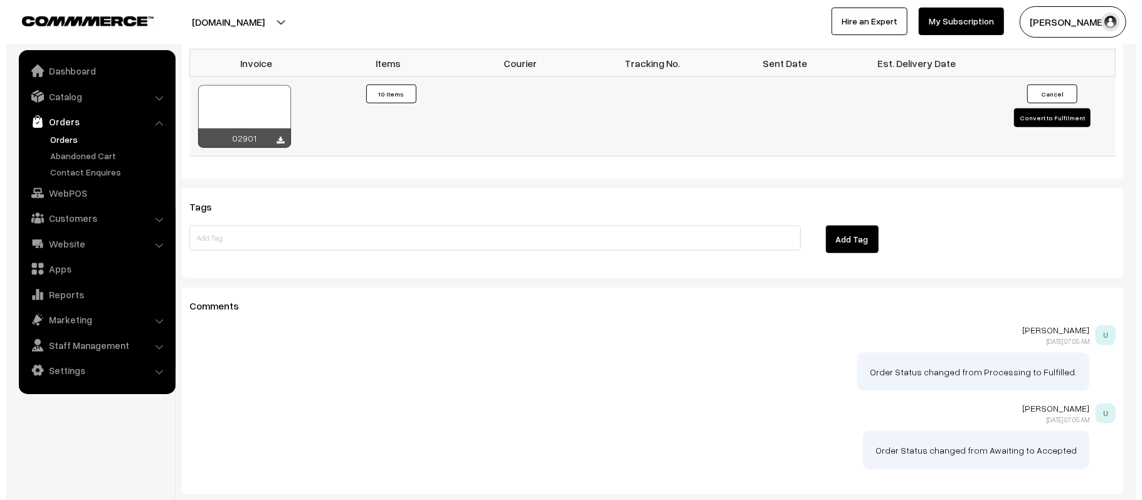
scroll to position [920, 0]
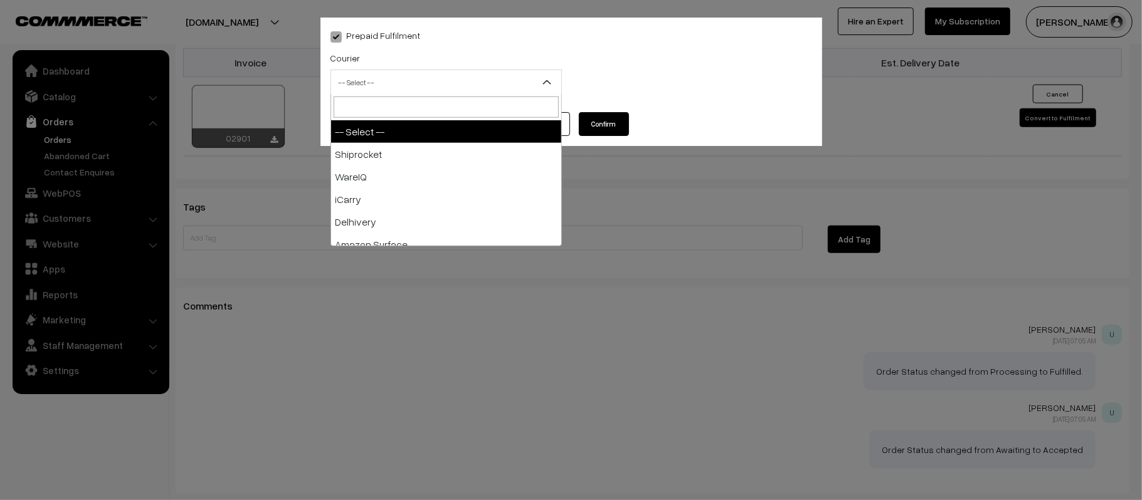
click at [465, 73] on span "-- Select --" at bounding box center [446, 82] width 230 height 22
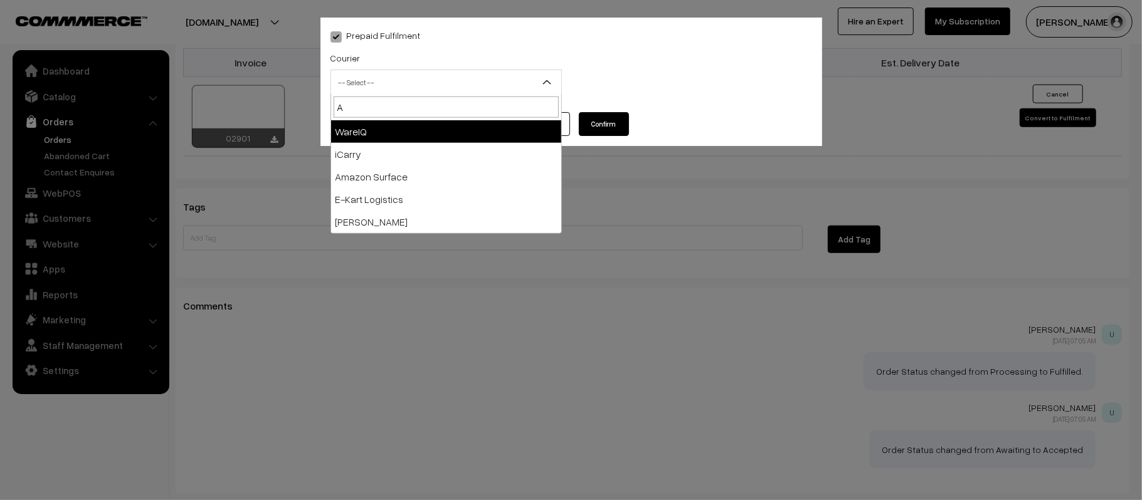
type input "AM"
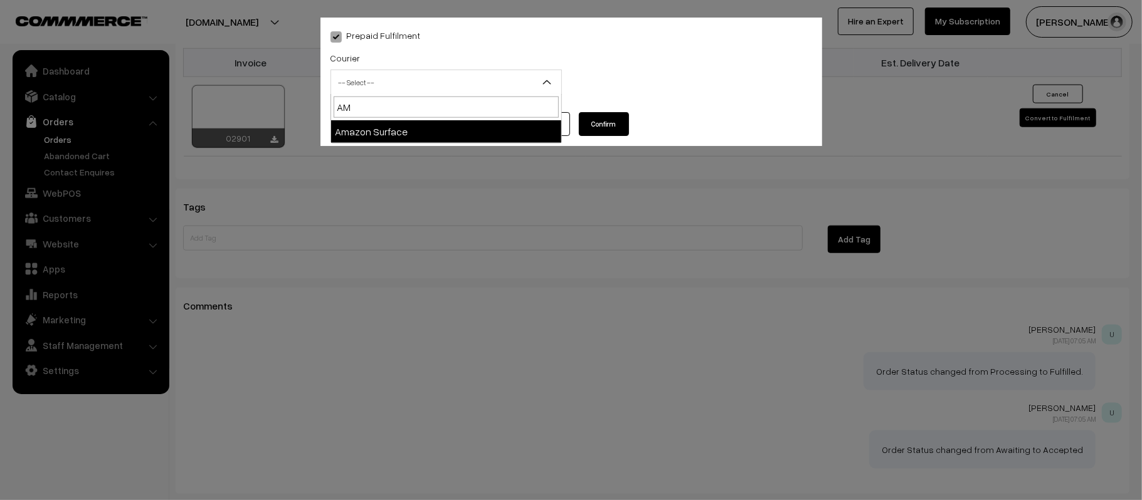
select select "5"
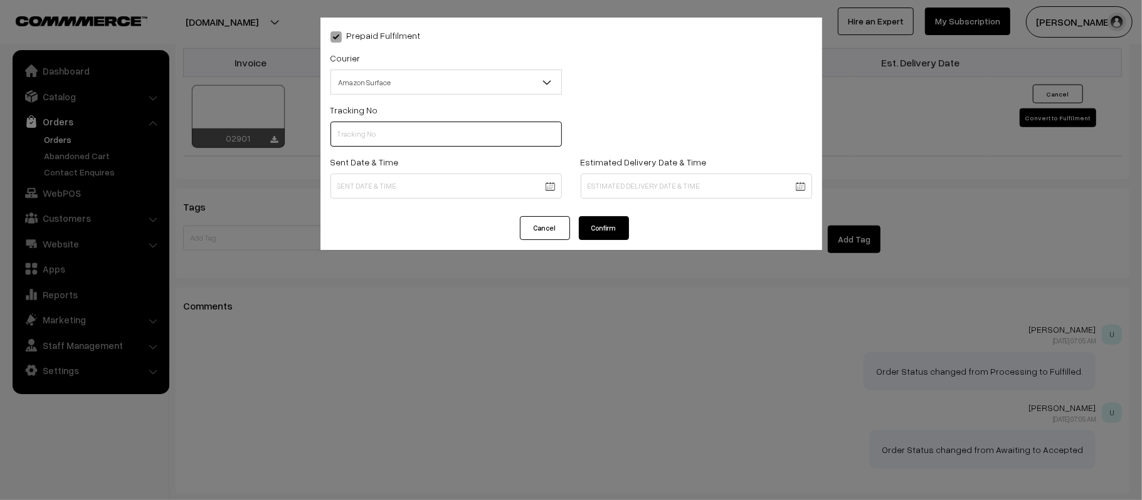
paste input "363316887087"
type input "363316887087"
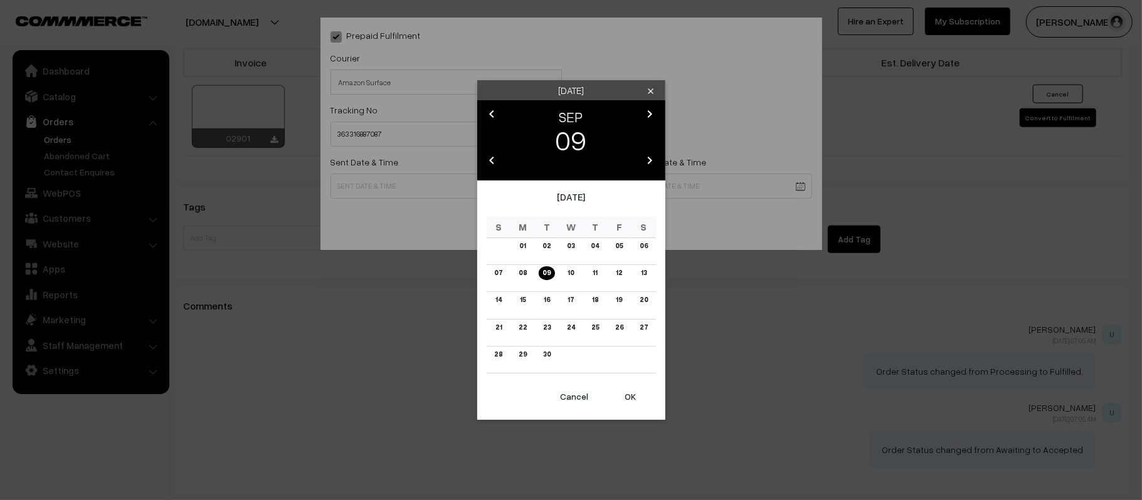
click at [633, 403] on button "OK" at bounding box center [631, 397] width 50 height 28
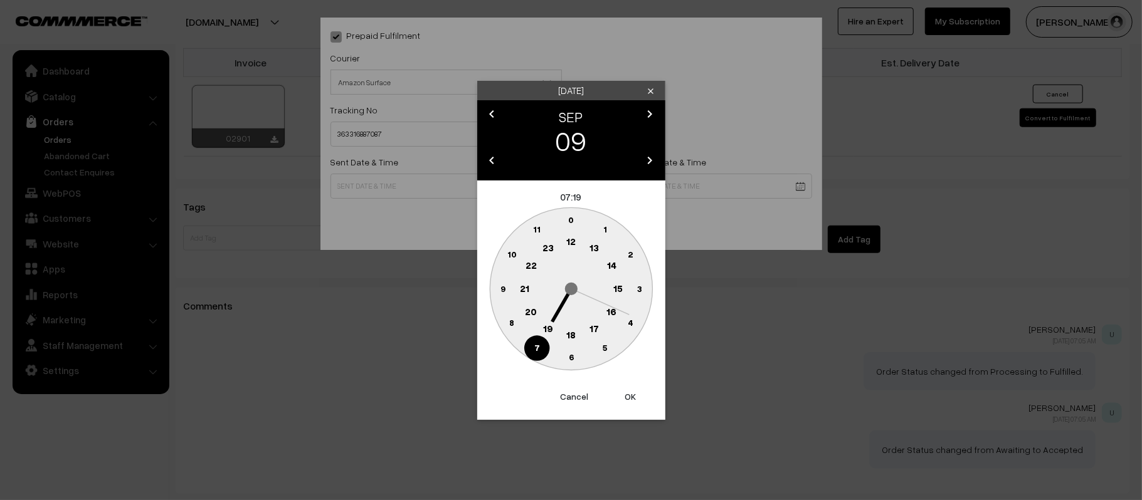
click at [574, 244] on text "12" at bounding box center [570, 241] width 9 height 11
click at [498, 287] on text "45" at bounding box center [502, 288] width 11 height 11
type input "09-09-2025 12:45"
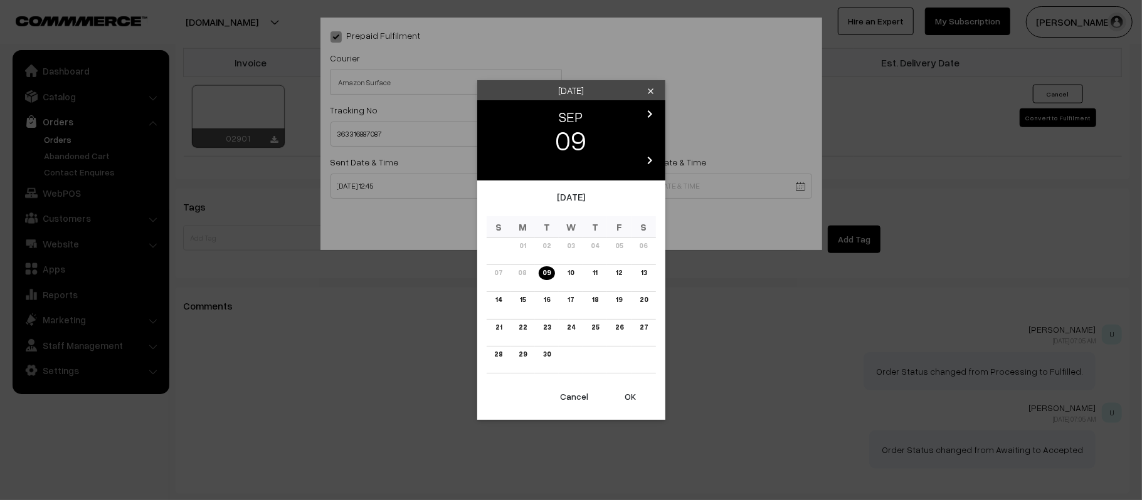
click at [517, 302] on link "15" at bounding box center [522, 299] width 13 height 13
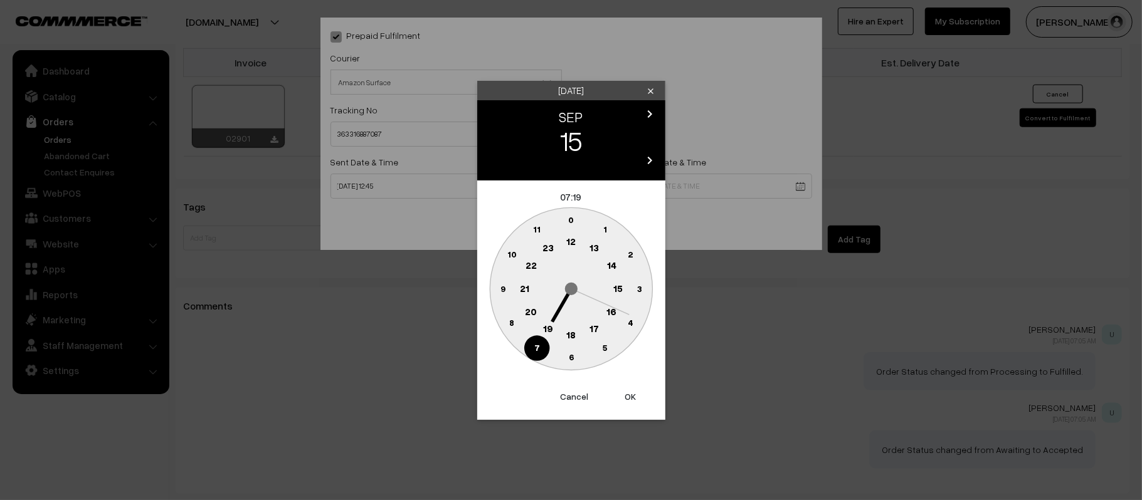
click at [522, 297] on circle at bounding box center [525, 289] width 26 height 26
click at [567, 359] on text "30" at bounding box center [571, 357] width 11 height 11
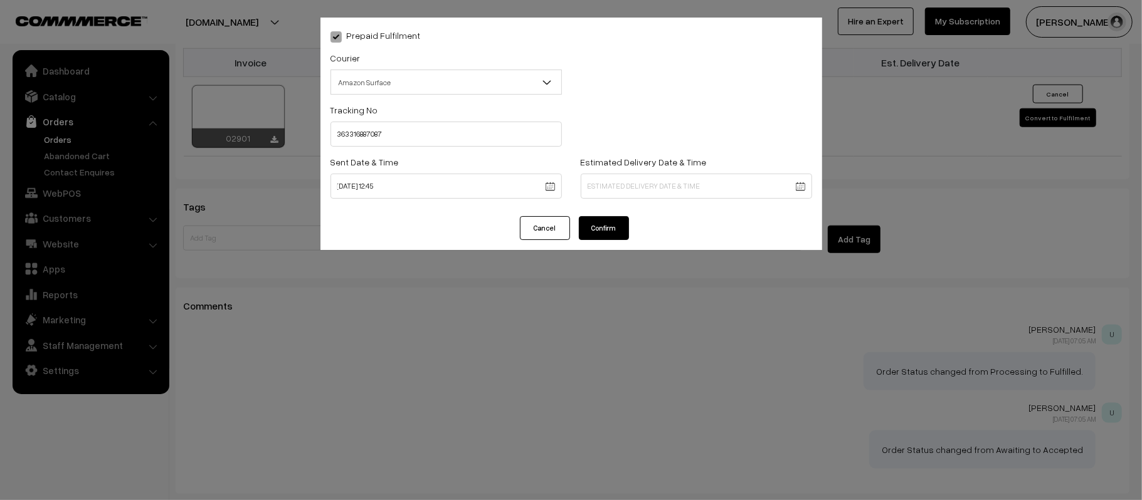
type input "15-09-2025 21:30"
click at [600, 226] on button "Confirm" at bounding box center [604, 228] width 50 height 24
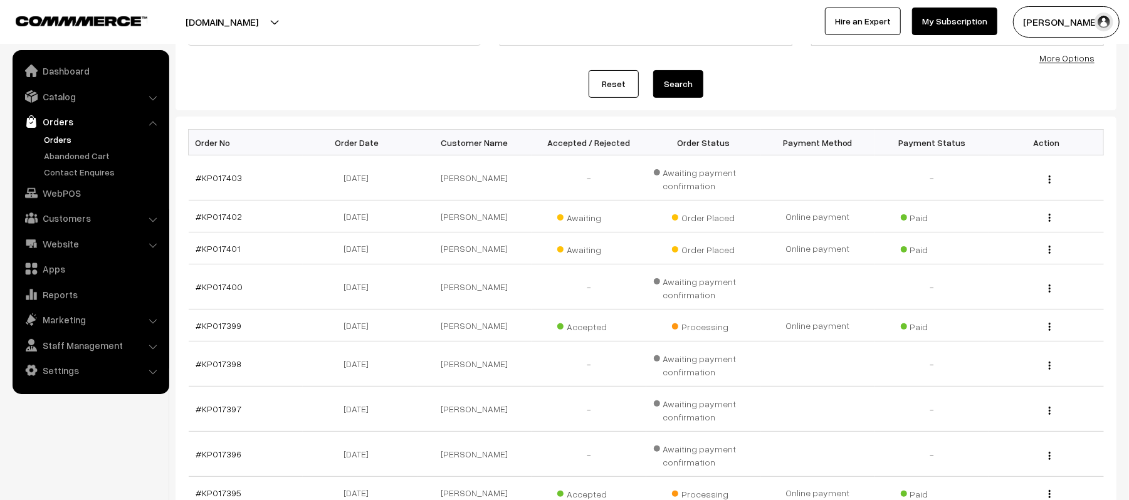
scroll to position [125, 0]
click at [56, 138] on link "Orders" at bounding box center [103, 139] width 124 height 13
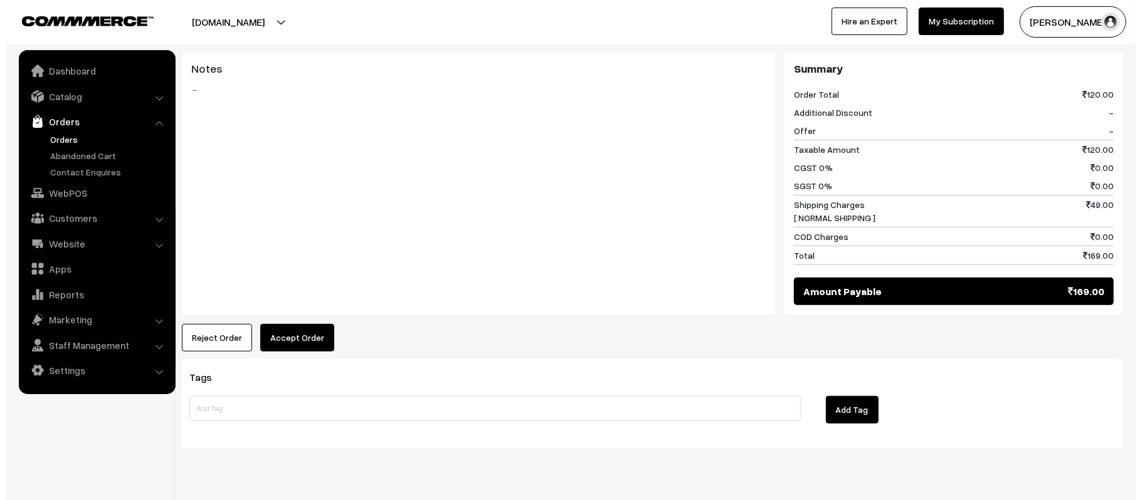
scroll to position [546, 0]
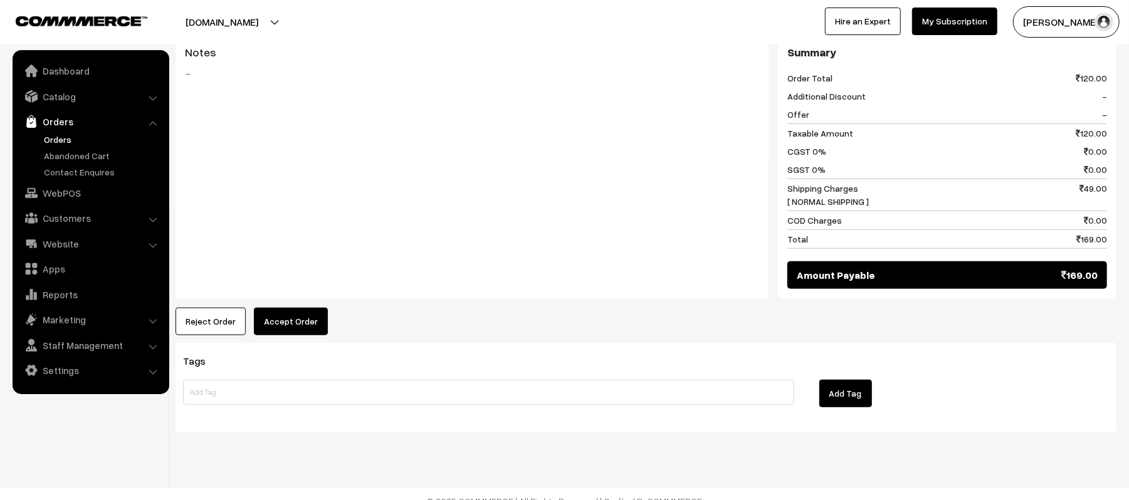
click at [293, 308] on button "Accept Order" at bounding box center [291, 322] width 74 height 28
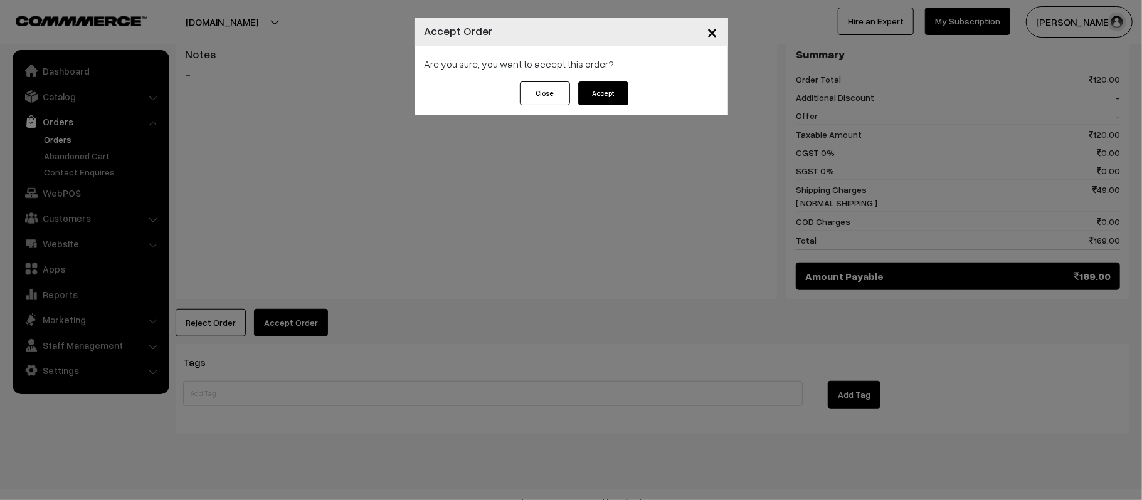
click at [604, 98] on button "Accept" at bounding box center [603, 94] width 50 height 24
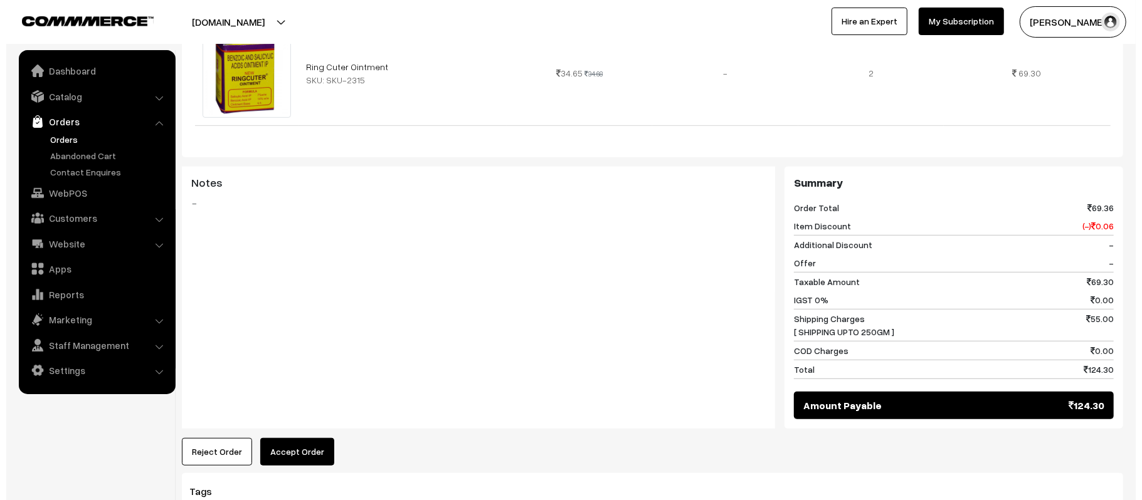
scroll to position [509, 0]
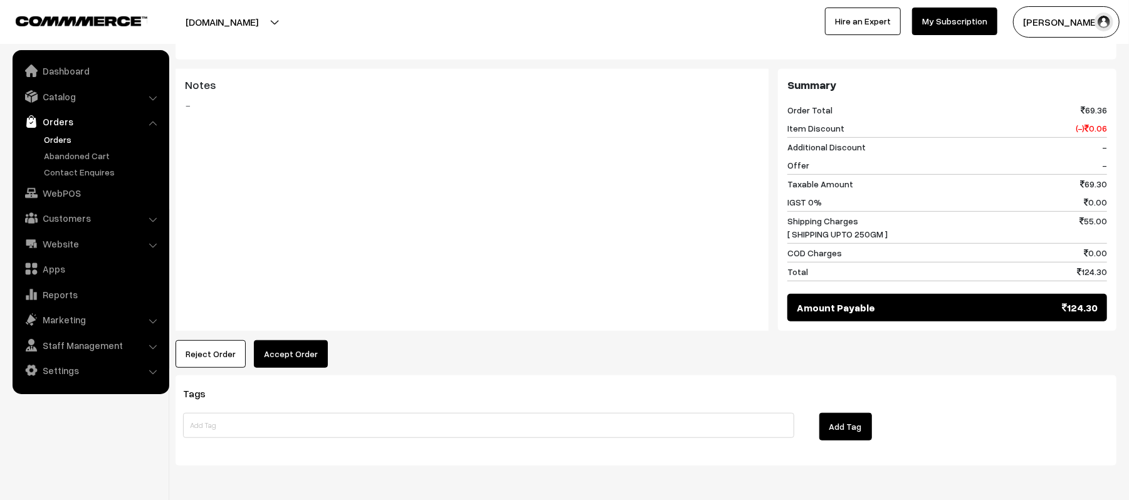
click at [300, 340] on button "Accept Order" at bounding box center [291, 354] width 74 height 28
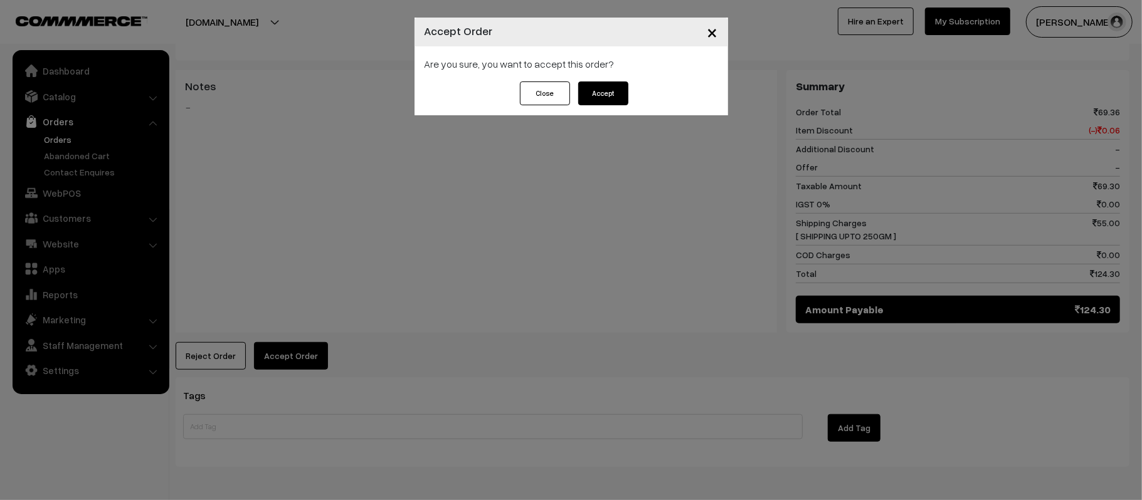
click at [613, 90] on button "Accept" at bounding box center [603, 94] width 50 height 24
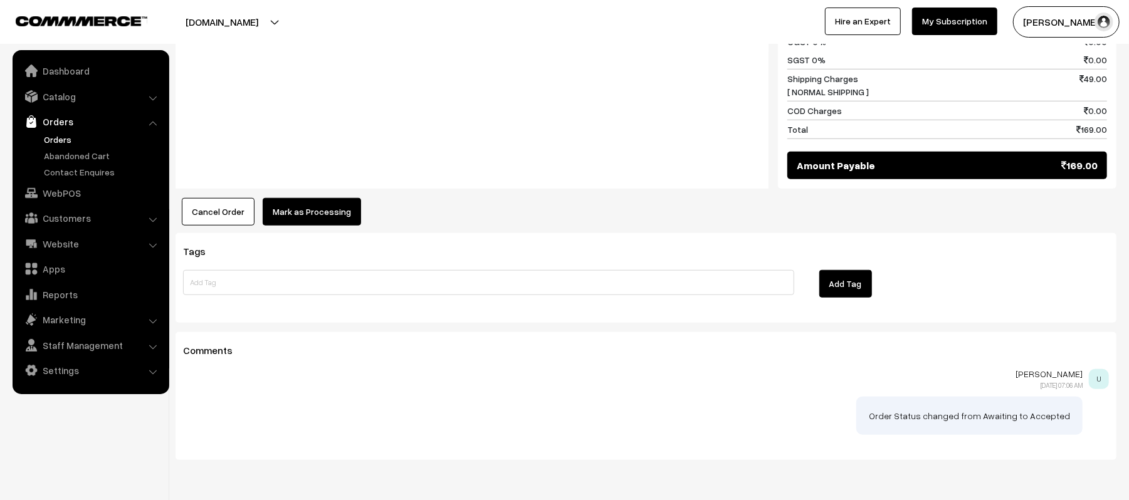
scroll to position [683, 0]
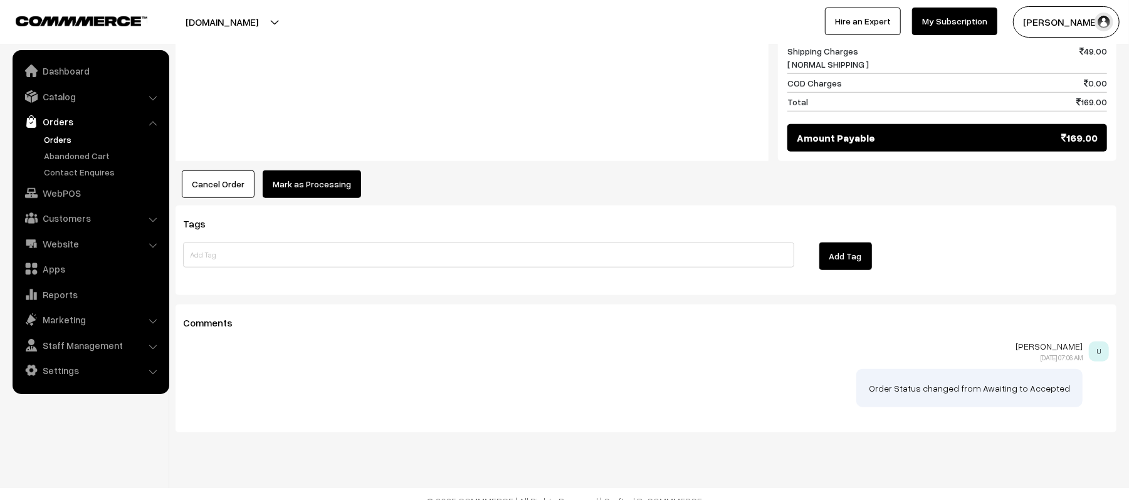
click at [297, 173] on button "Mark as Processing" at bounding box center [312, 185] width 98 height 28
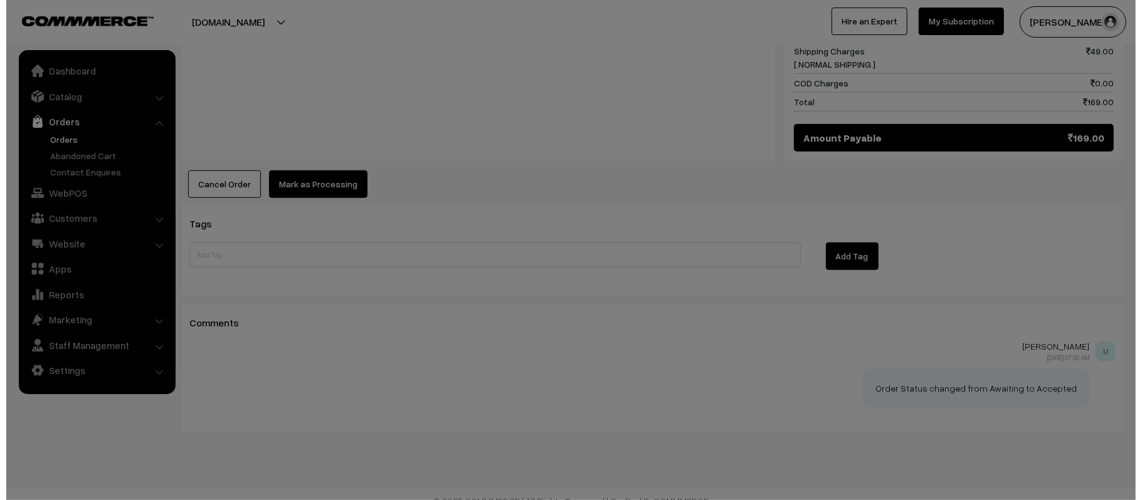
scroll to position [685, 0]
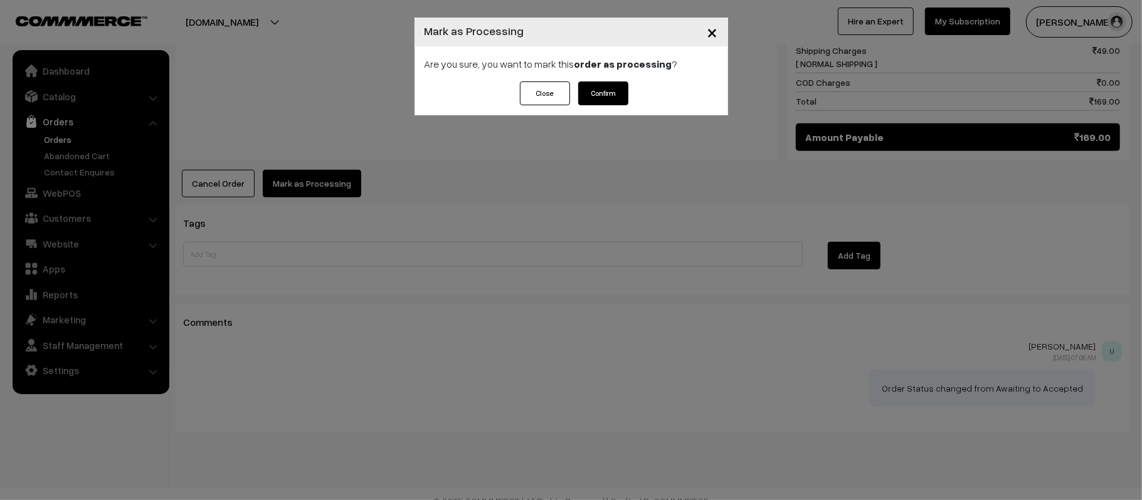
click at [598, 91] on button "Confirm" at bounding box center [603, 94] width 50 height 24
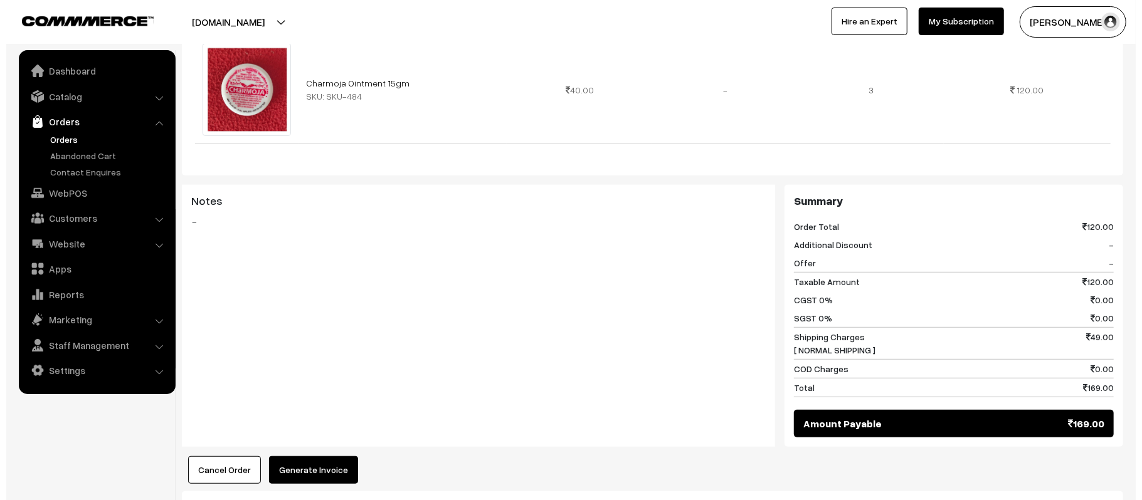
scroll to position [429, 0]
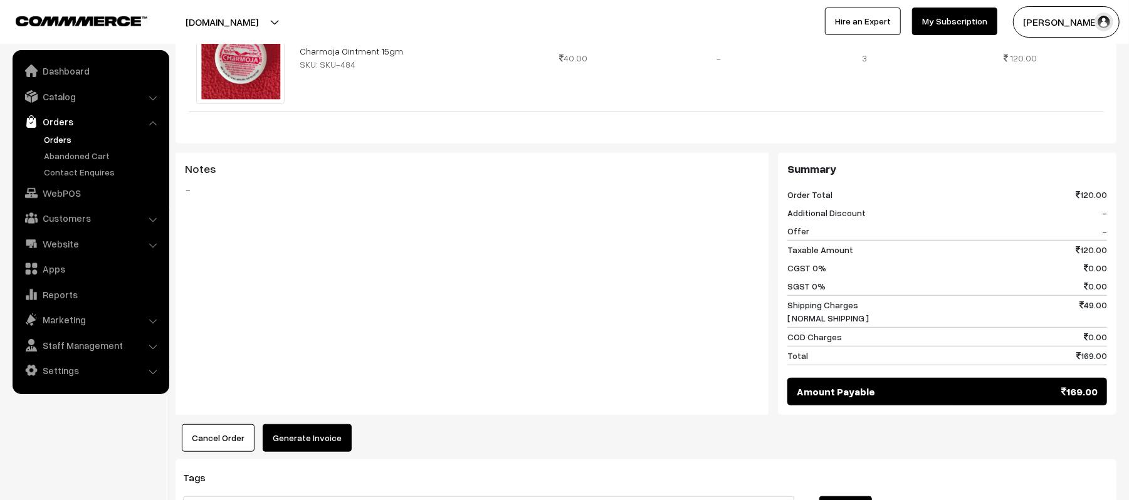
click at [299, 436] on button "Generate Invoice" at bounding box center [307, 439] width 89 height 28
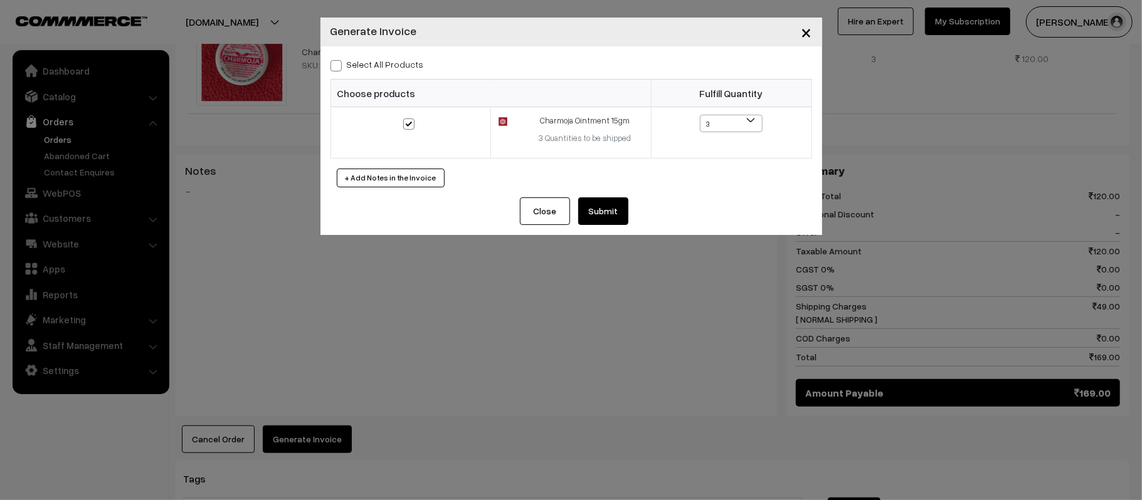
click at [606, 204] on button "Submit" at bounding box center [603, 212] width 50 height 28
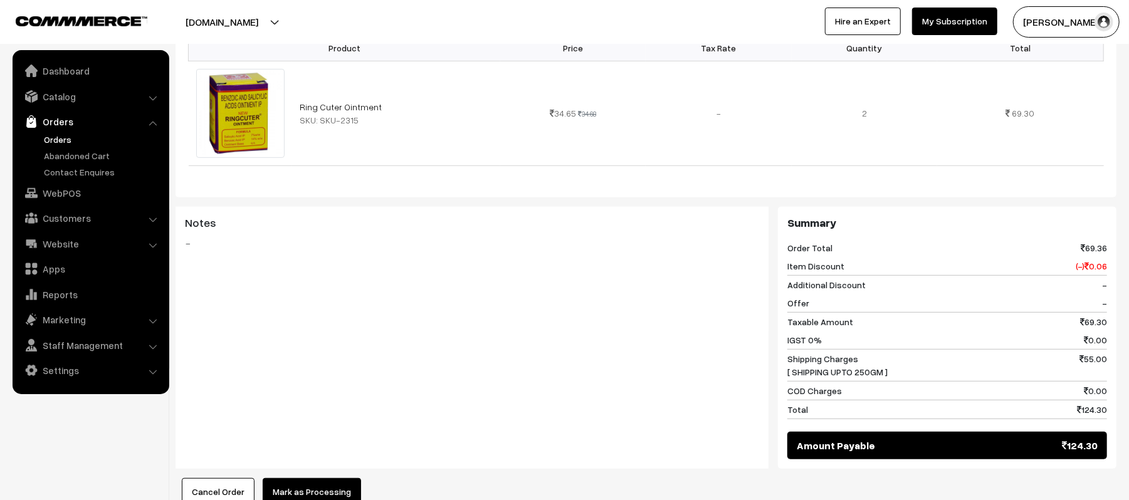
scroll to position [596, 0]
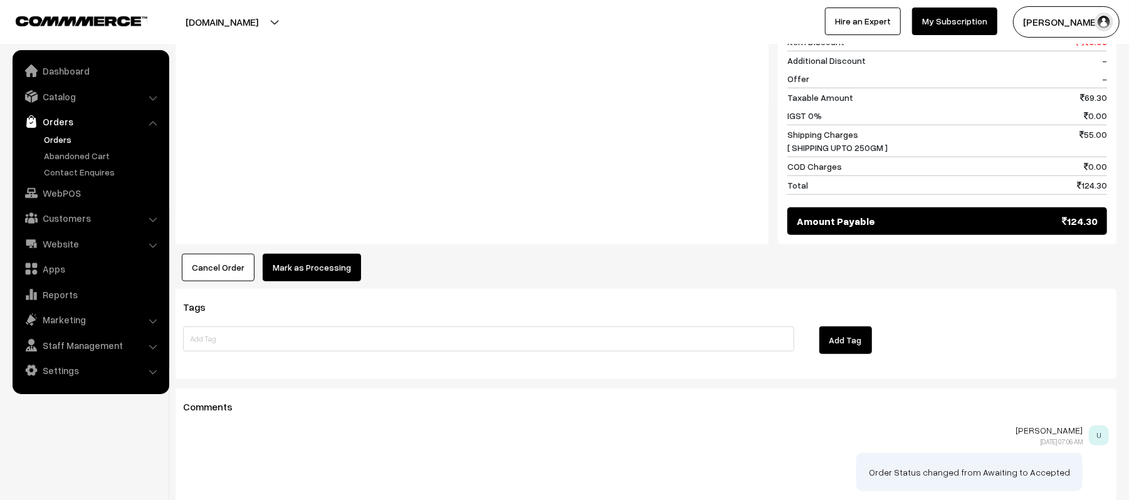
click at [315, 261] on button "Mark as Processing" at bounding box center [312, 268] width 98 height 28
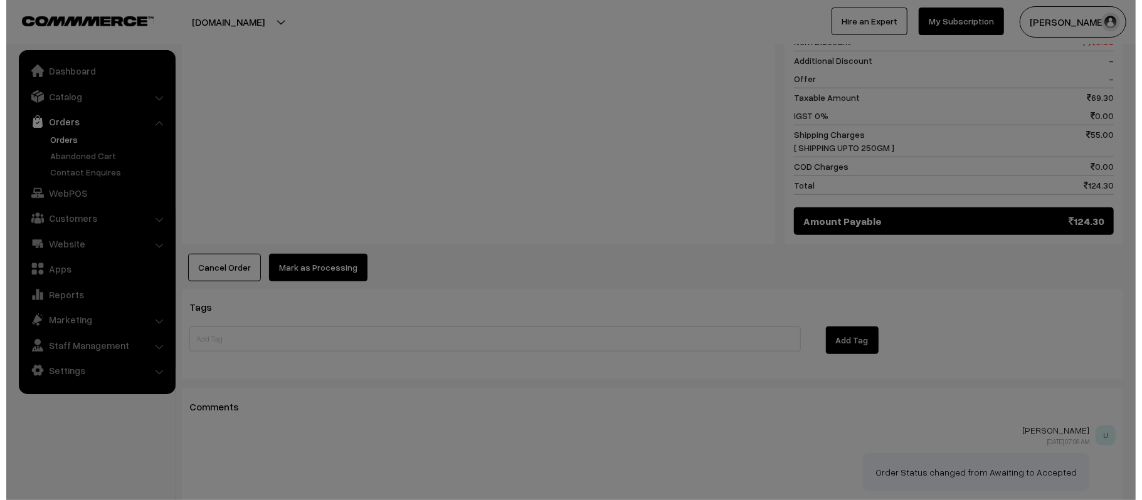
scroll to position [598, 0]
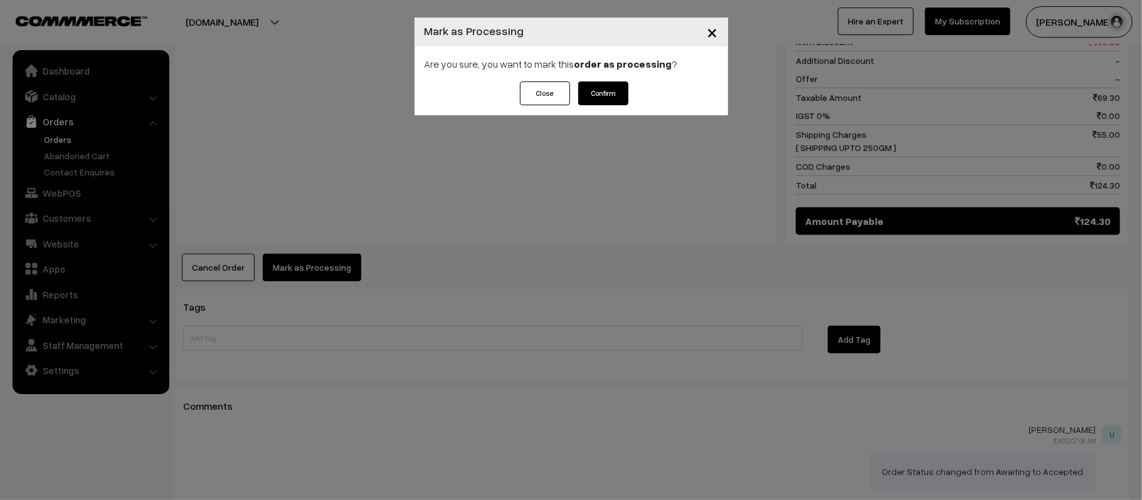
click at [603, 95] on button "Confirm" at bounding box center [603, 94] width 50 height 24
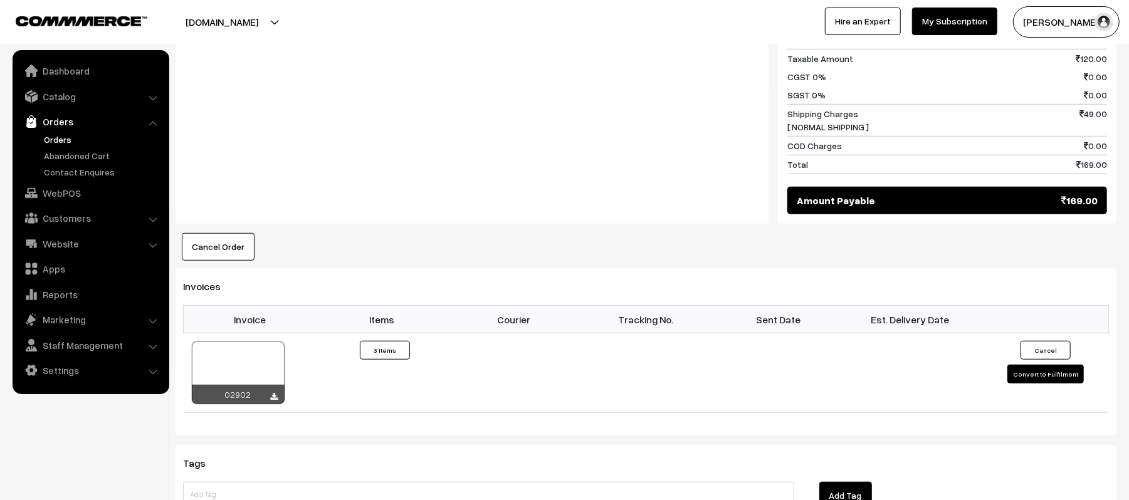
scroll to position [697, 0]
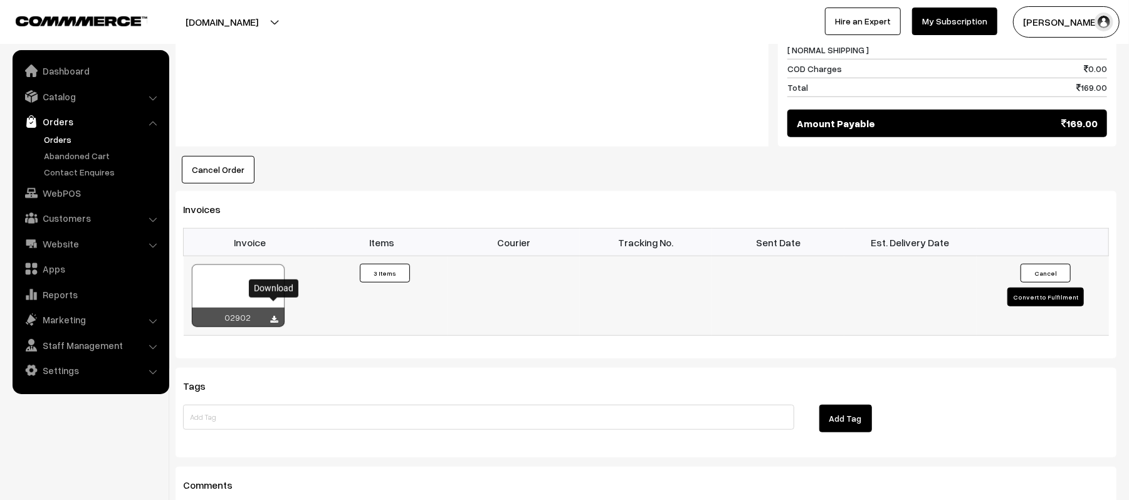
click at [275, 316] on icon at bounding box center [275, 320] width 8 height 8
click at [455, 381] on h3 "Tags" at bounding box center [646, 387] width 926 height 12
click at [414, 104] on div "Notes -" at bounding box center [472, 16] width 593 height 262
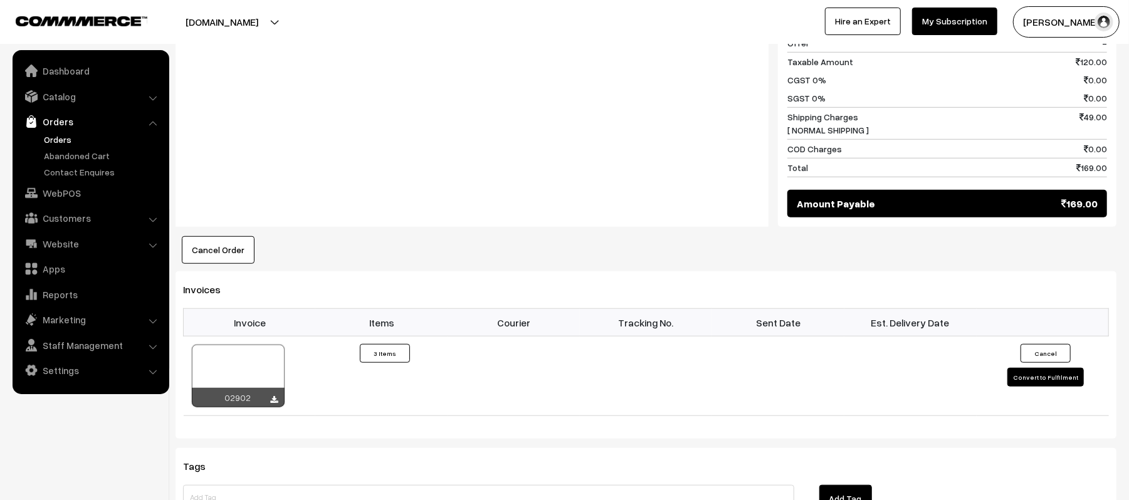
scroll to position [597, 0]
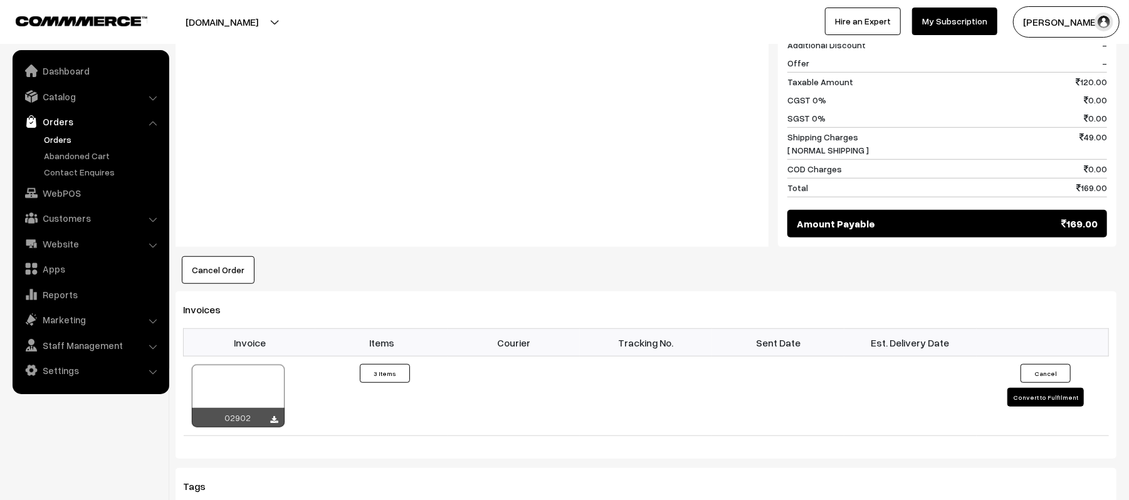
click at [424, 114] on div "Notes -" at bounding box center [472, 116] width 593 height 262
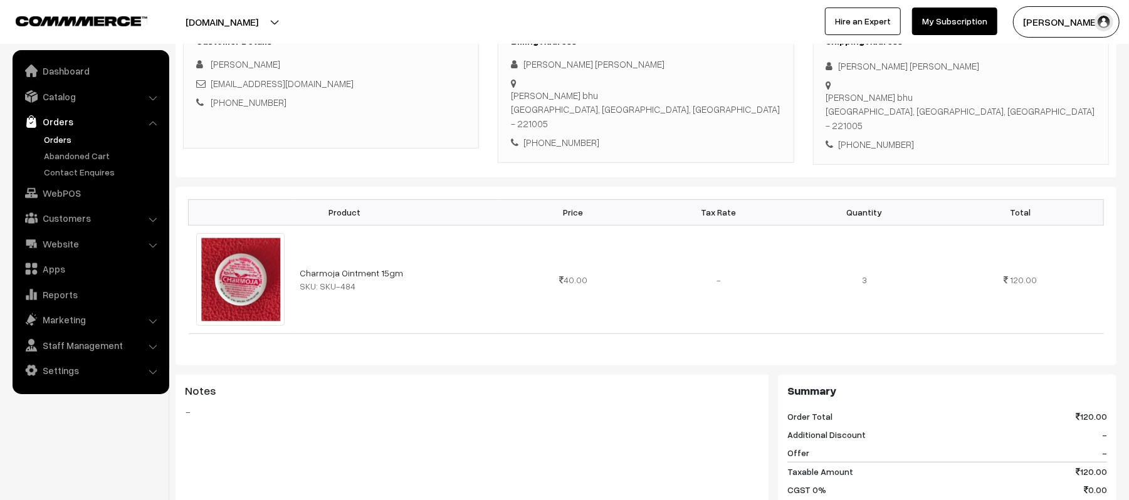
scroll to position [0, 0]
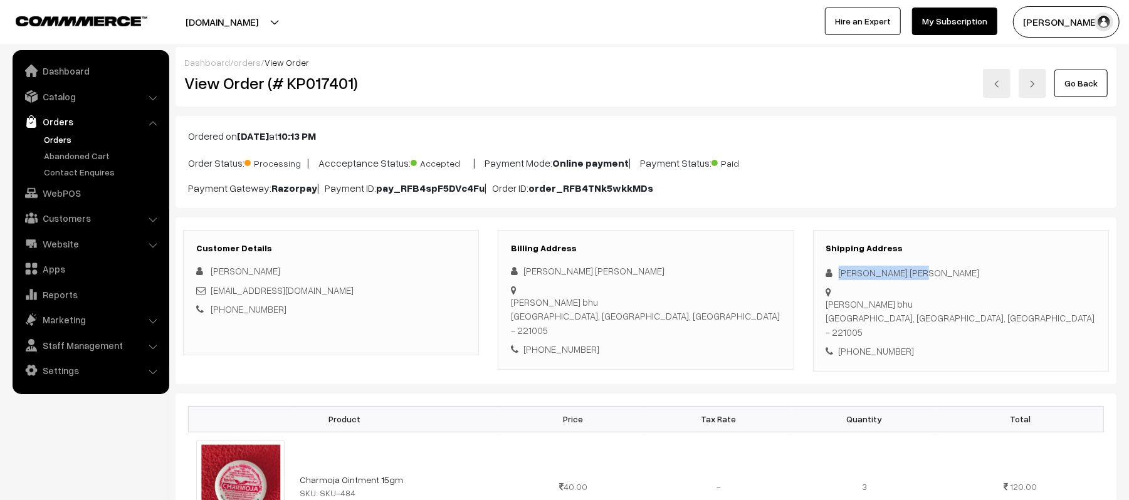
drag, startPoint x: 914, startPoint y: 272, endPoint x: 839, endPoint y: 270, distance: 75.3
click at [839, 270] on div "Sanyat singh Singh" at bounding box center [961, 273] width 270 height 14
copy div "Sanyat singh Singh"
click at [873, 339] on div "Shipping Address Sanyat singh Singh Satish Dhawan iit bhu Varanasi, Uttar Prade…" at bounding box center [961, 301] width 296 height 142
click at [878, 344] on div "+91 8960088058" at bounding box center [961, 351] width 270 height 14
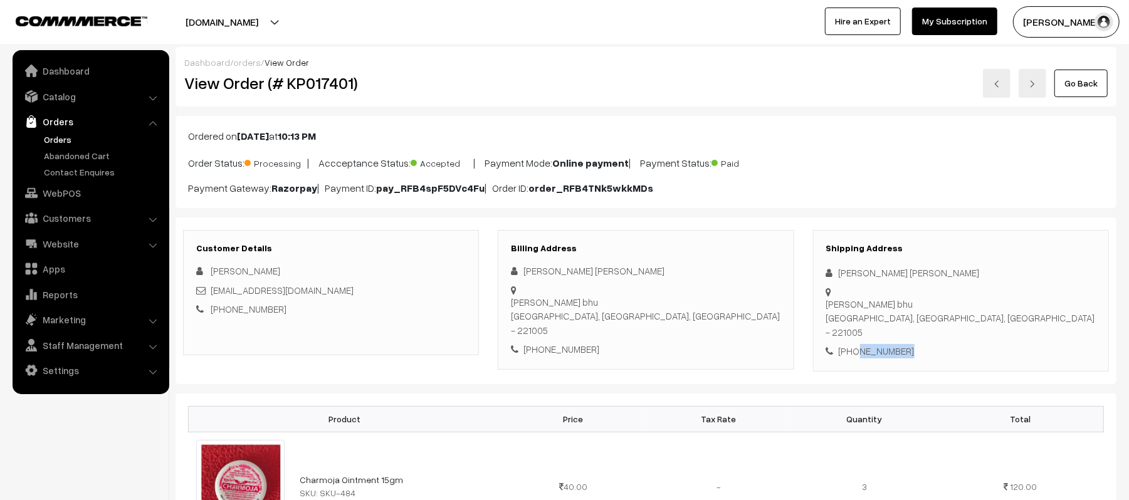
click at [878, 344] on div "+91 8960088058" at bounding box center [961, 351] width 270 height 14
copy div "8960088058"
drag, startPoint x: 326, startPoint y: 294, endPoint x: 211, endPoint y: 287, distance: 115.6
click at [211, 287] on div "sanyatsingh@gmail.com" at bounding box center [331, 290] width 270 height 14
copy link "sanyatsingh@gmail.com"
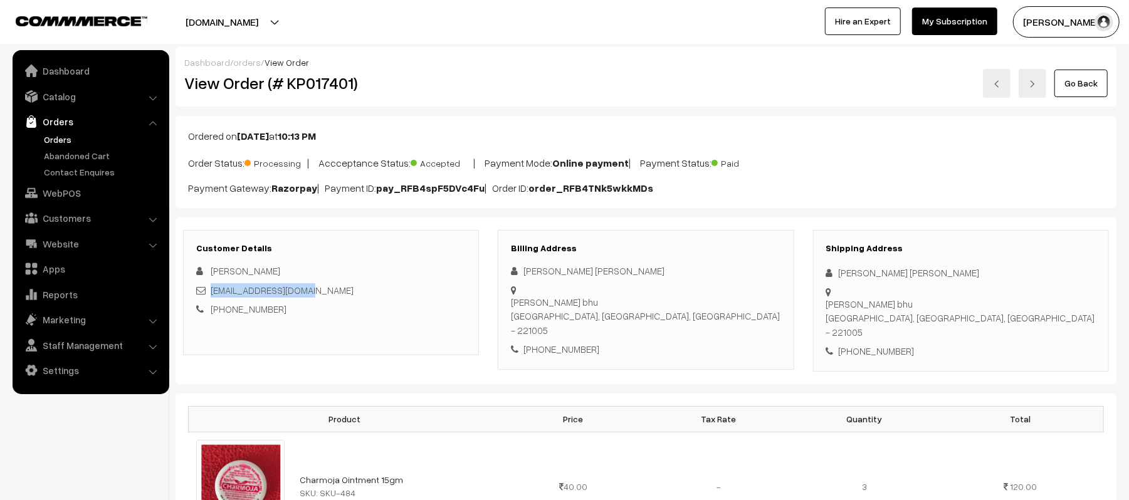
drag, startPoint x: 839, startPoint y: 293, endPoint x: 1016, endPoint y: 307, distance: 177.3
click at [1016, 307] on div "Shipping Address Sanyat singh Singh Satish Dhawan iit bhu Varanasi, Uttar Prade…" at bounding box center [961, 301] width 296 height 142
copy div "Satish Dhawan iit bhu Varanasi, Uttar Pradesh, India - 221005"
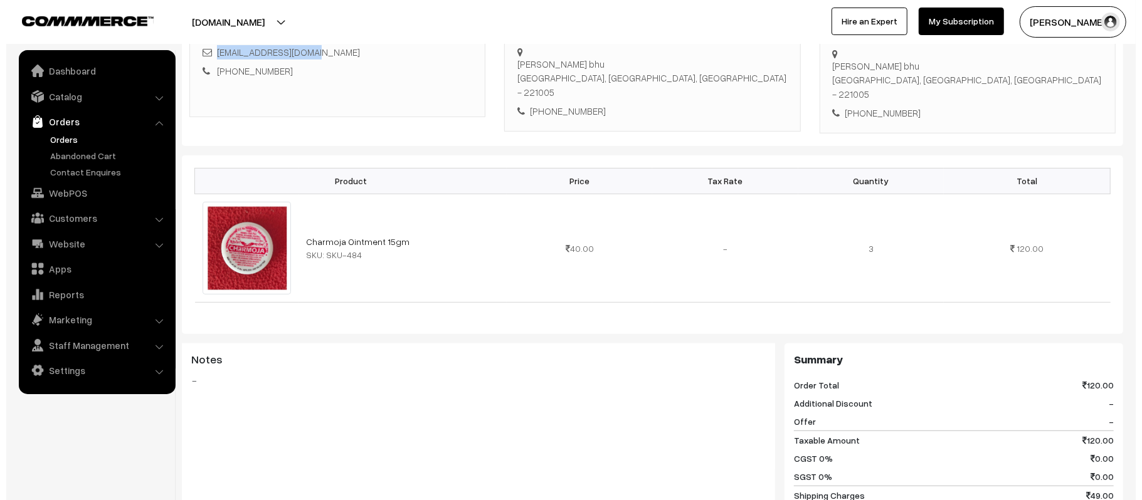
scroll to position [535, 0]
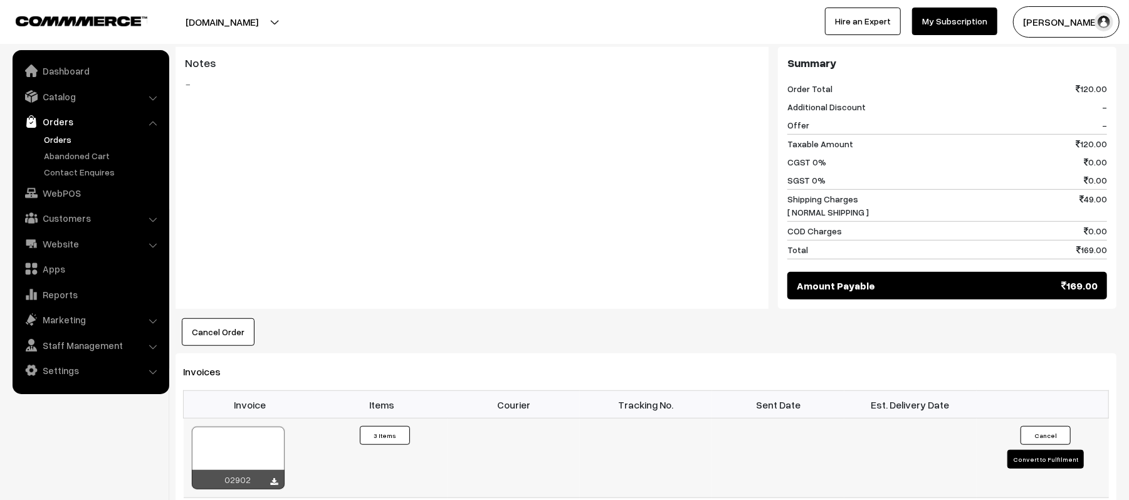
click at [1032, 450] on button "Convert to Fulfilment" at bounding box center [1046, 459] width 76 height 19
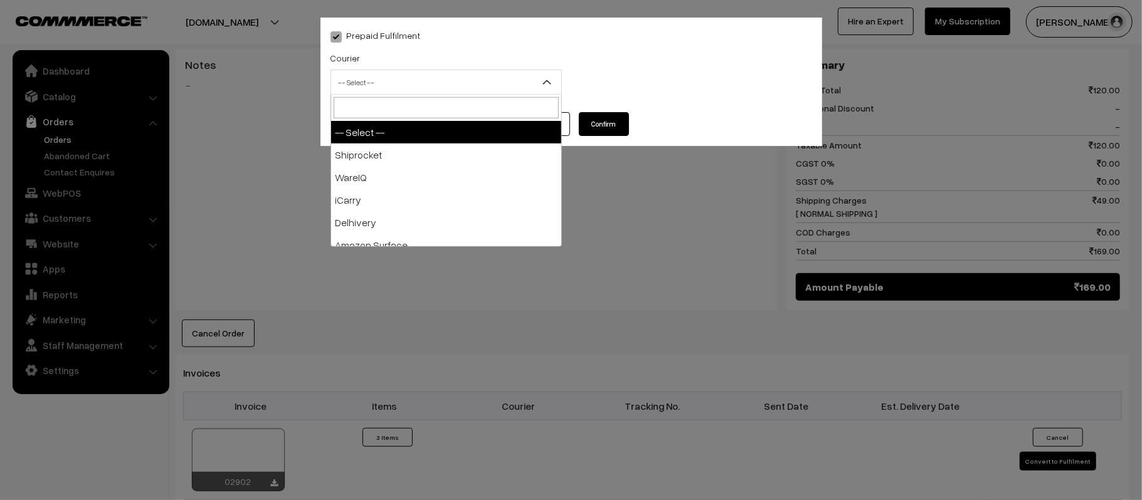
click at [446, 70] on span "-- Select --" at bounding box center [445, 82] width 231 height 25
type input "X"
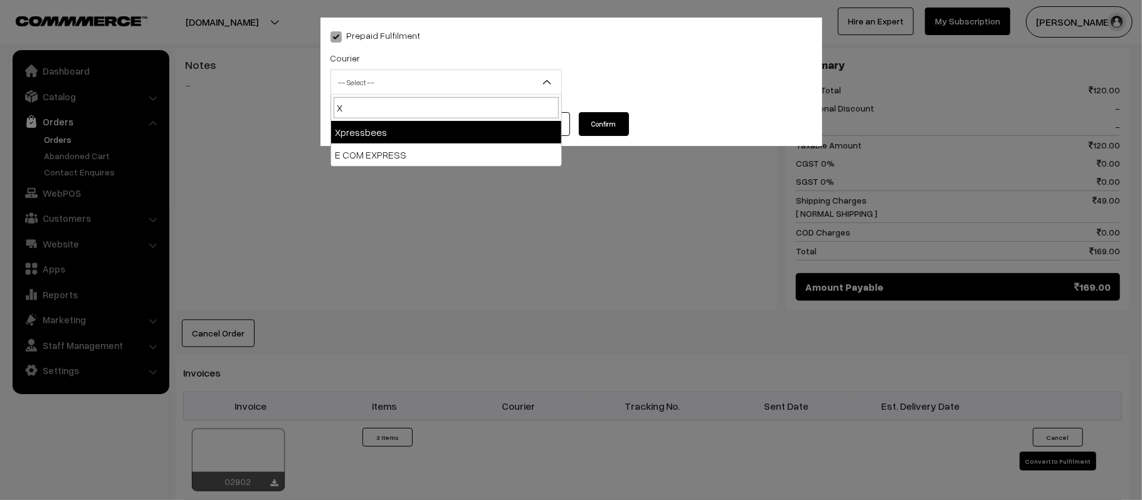
select select "8"
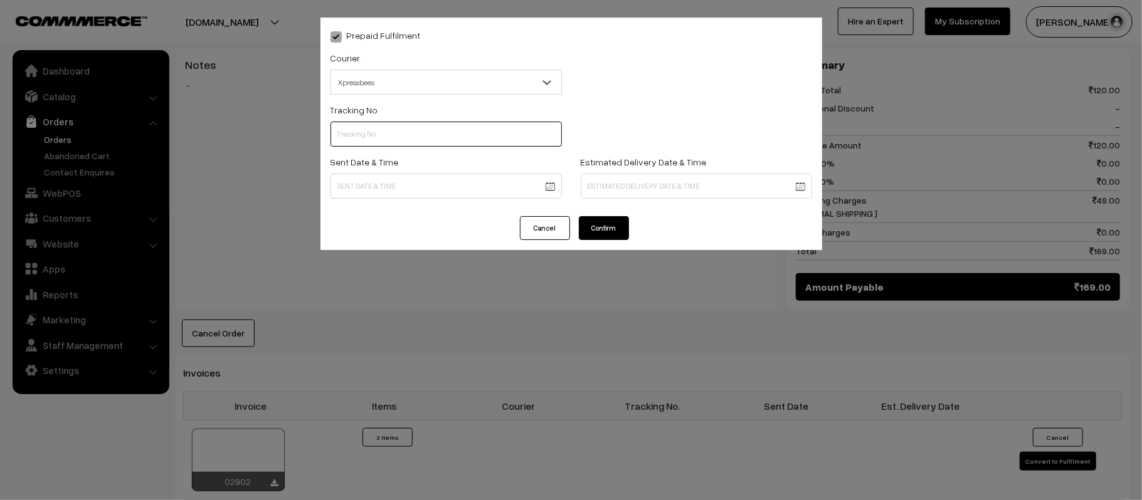
click at [457, 132] on input "text" at bounding box center [445, 134] width 231 height 25
paste input "14344952791536"
type input "14344952791536"
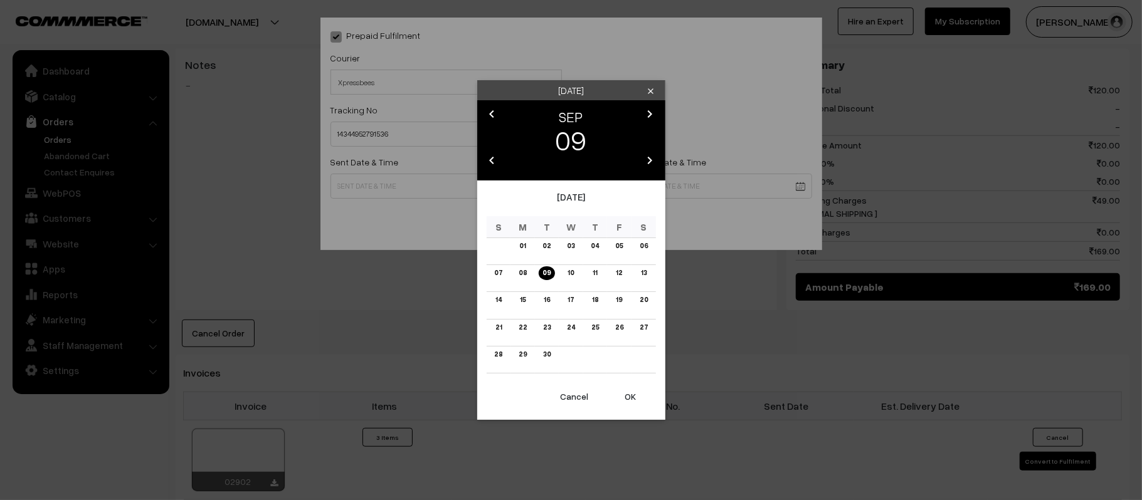
click at [465, 182] on body "Thank you for showing interest. Our team will call you shortly. Close kirtiphar…" at bounding box center [571, 192] width 1142 height 1454
click at [628, 395] on button "OK" at bounding box center [631, 397] width 50 height 28
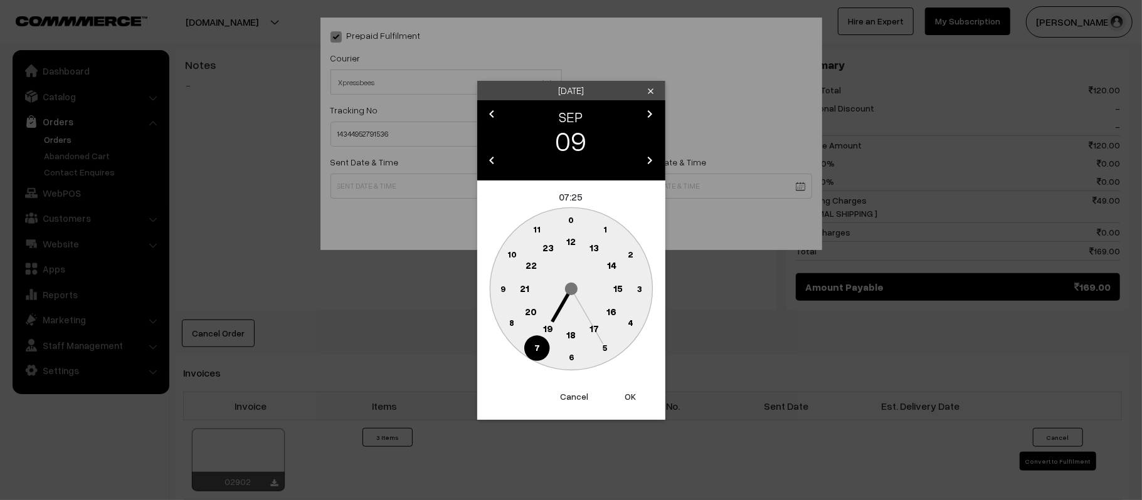
click at [576, 244] on circle at bounding box center [571, 242] width 26 height 26
click at [492, 287] on circle at bounding box center [503, 289] width 26 height 26
type input "09-09-2025 12:45"
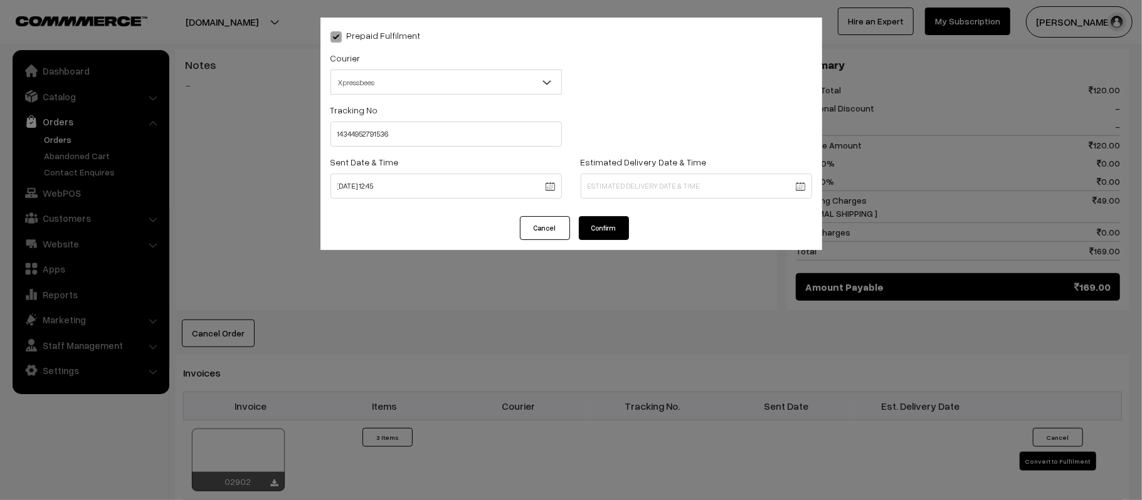
click at [673, 191] on body "Thank you for showing interest. Our team will call you shortly. Close kirtiphar…" at bounding box center [571, 192] width 1142 height 1454
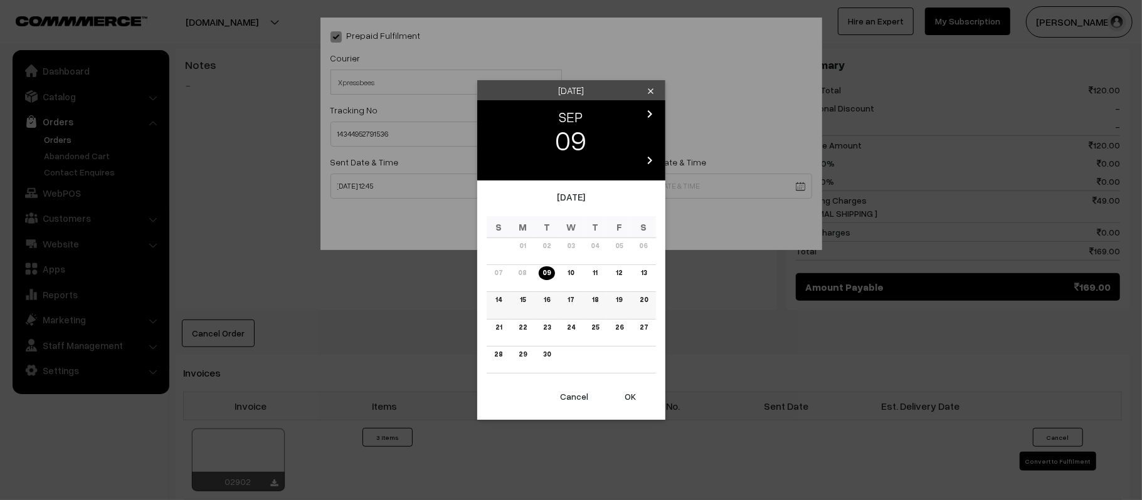
click at [519, 303] on link "15" at bounding box center [522, 299] width 13 height 13
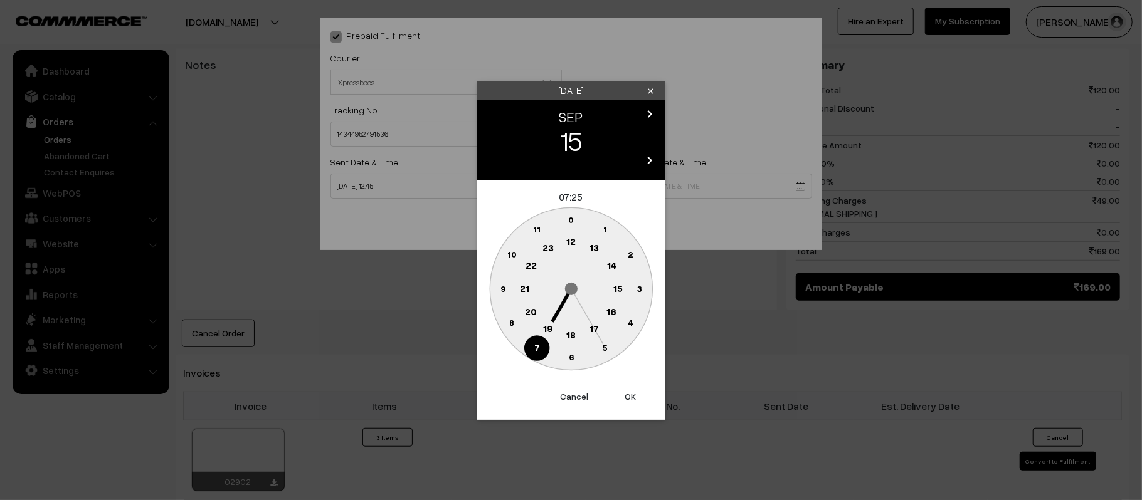
click at [529, 288] on circle at bounding box center [525, 289] width 26 height 26
click at [573, 357] on text "30" at bounding box center [571, 357] width 11 height 11
type input "15-09-2025 21:30"
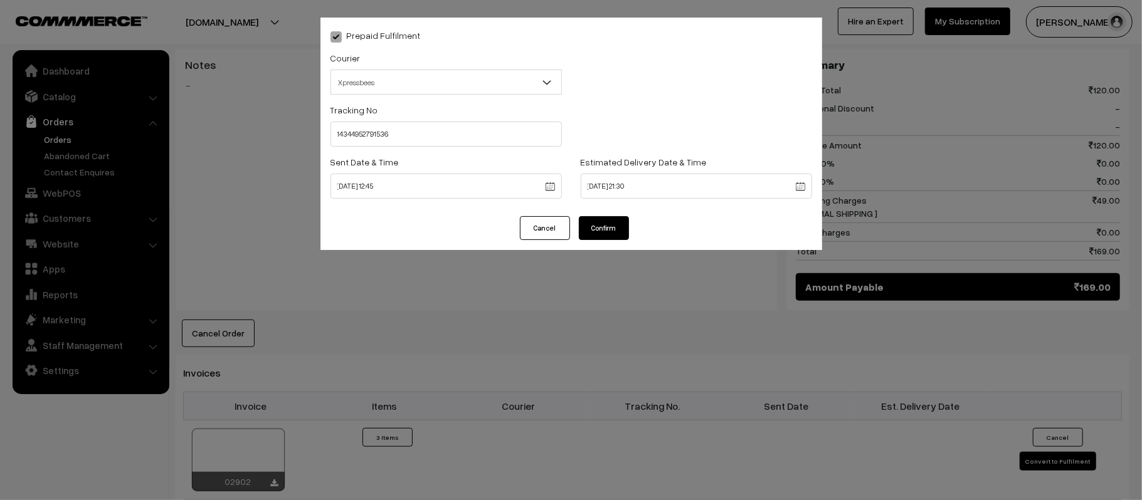
click at [605, 231] on button "Confirm" at bounding box center [604, 228] width 50 height 24
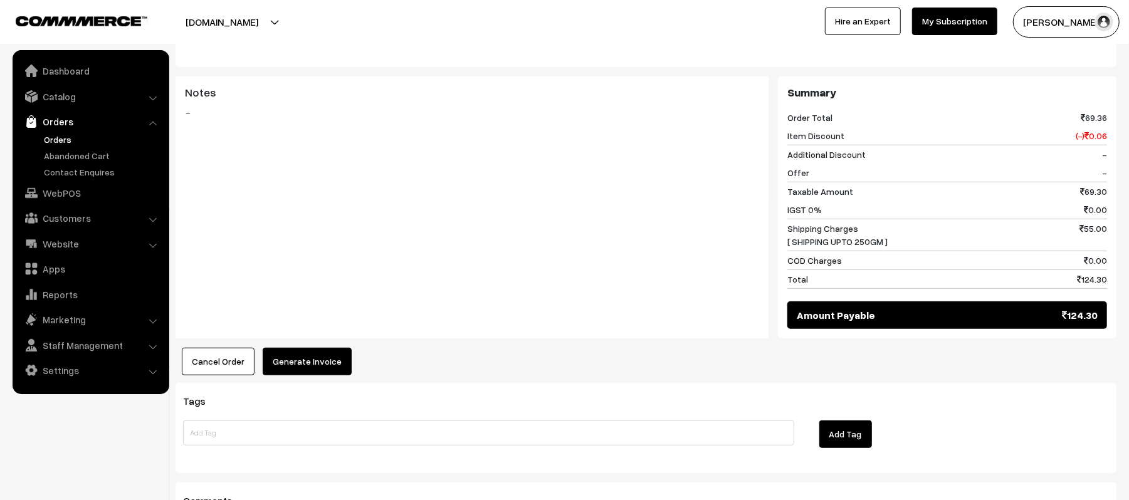
scroll to position [572, 0]
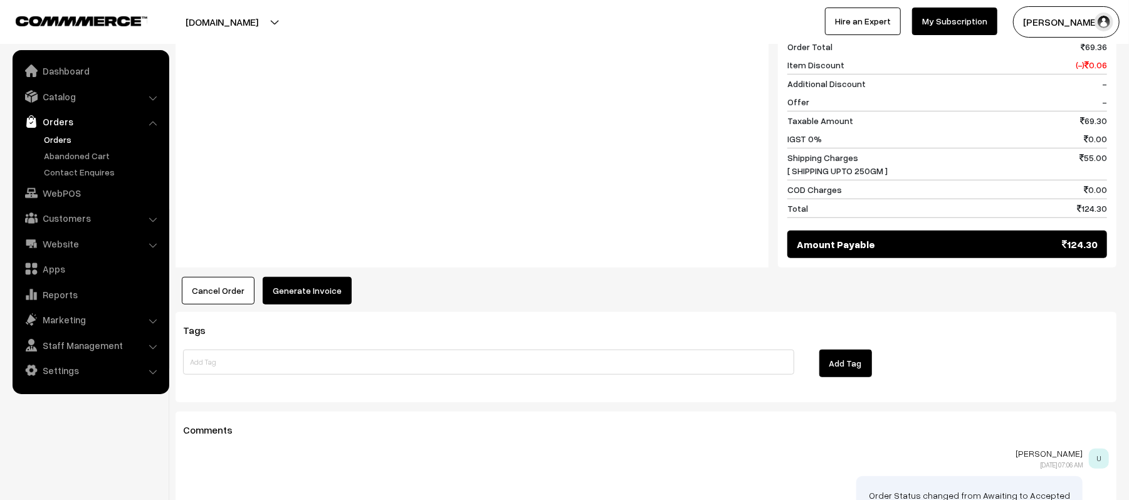
click at [317, 277] on button "Generate Invoice" at bounding box center [307, 291] width 89 height 28
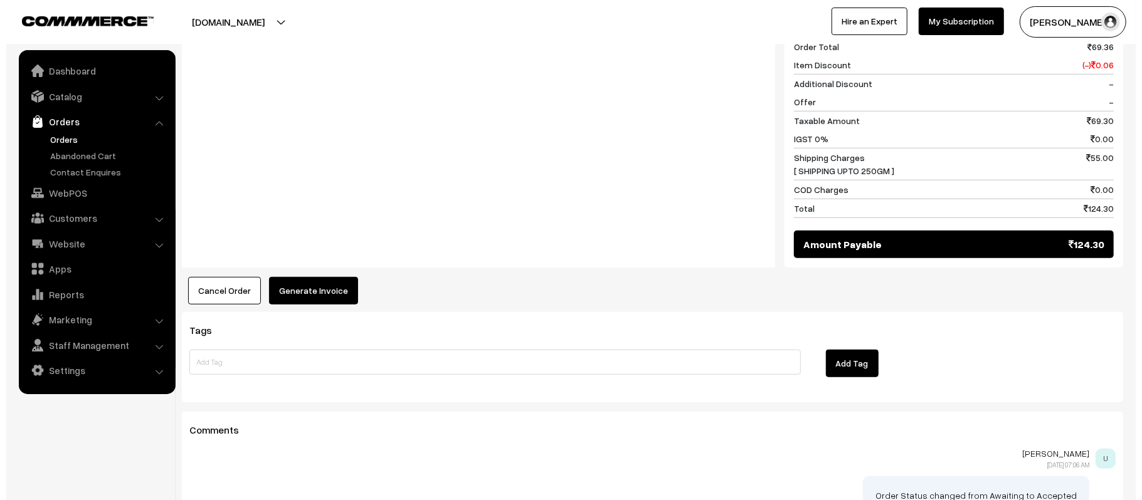
scroll to position [574, 0]
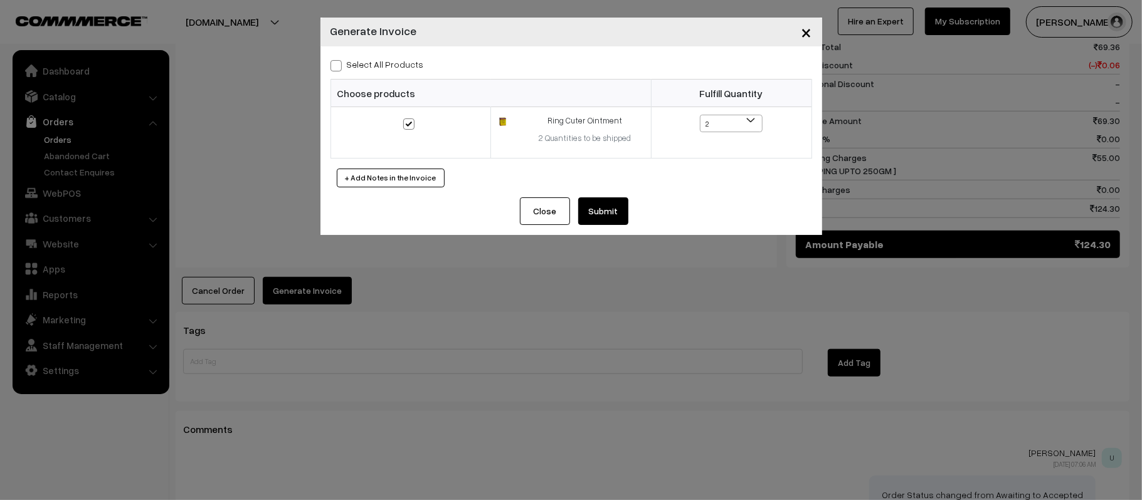
click at [611, 224] on button "Submit" at bounding box center [603, 212] width 50 height 28
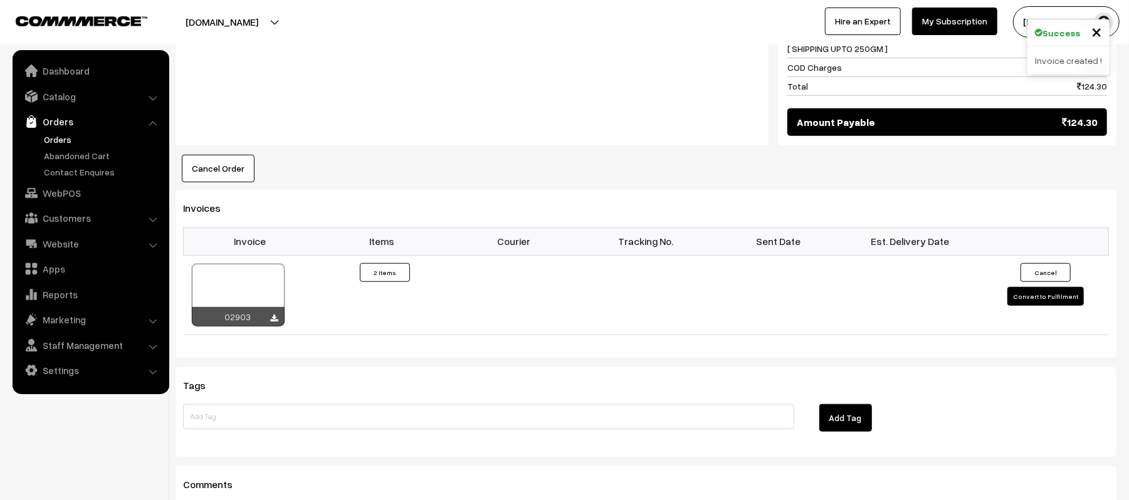
scroll to position [718, 0]
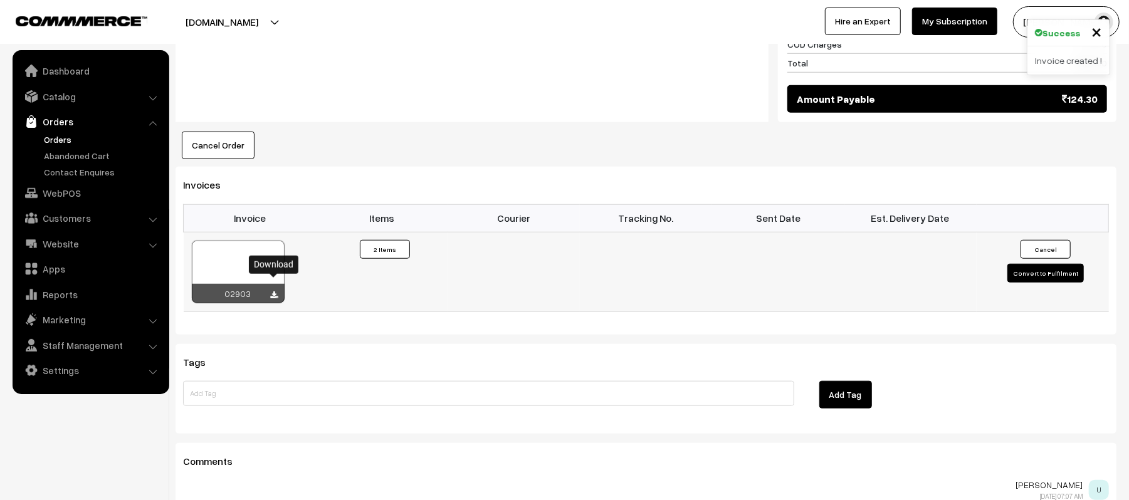
click at [277, 292] on icon at bounding box center [275, 296] width 8 height 8
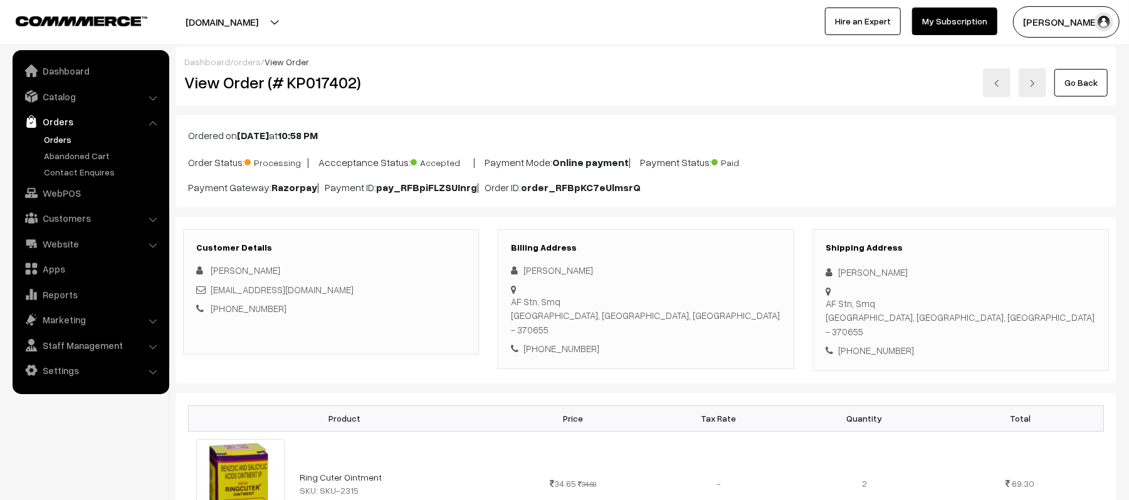
scroll to position [0, 0]
drag, startPoint x: 912, startPoint y: 270, endPoint x: 835, endPoint y: 269, distance: 76.5
click at [835, 269] on div "Daya Shankar" at bounding box center [961, 273] width 270 height 14
copy div "Daya Shankar"
click at [879, 344] on div "+91 7992394074" at bounding box center [961, 351] width 270 height 14
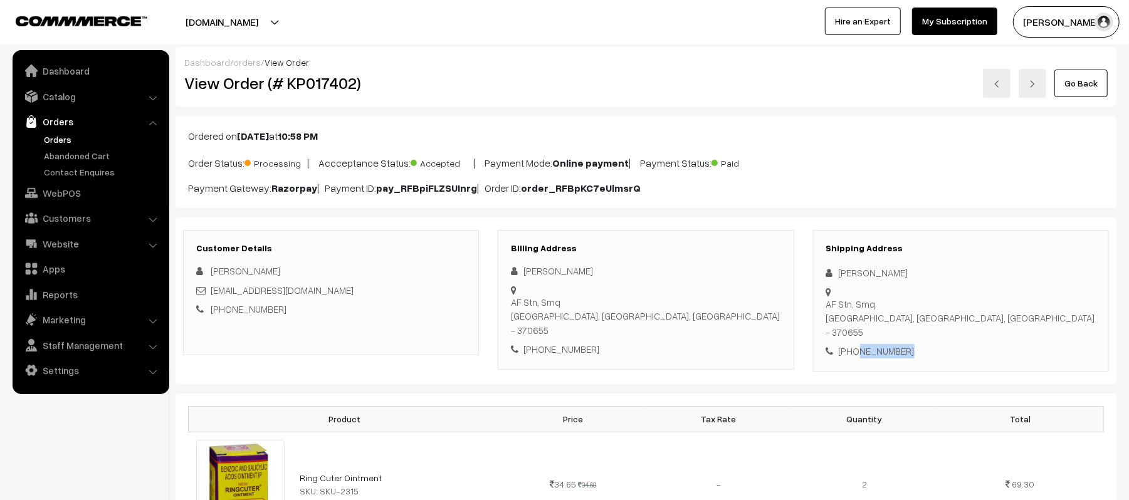
click at [879, 344] on div "[PHONE_NUMBER]" at bounding box center [961, 351] width 270 height 14
copy div "7992394074"
drag, startPoint x: 339, startPoint y: 295, endPoint x: 211, endPoint y: 292, distance: 127.9
click at [211, 292] on div "[EMAIL_ADDRESS][DOMAIN_NAME]" at bounding box center [331, 290] width 270 height 14
copy link "[EMAIL_ADDRESS][DOMAIN_NAME]"
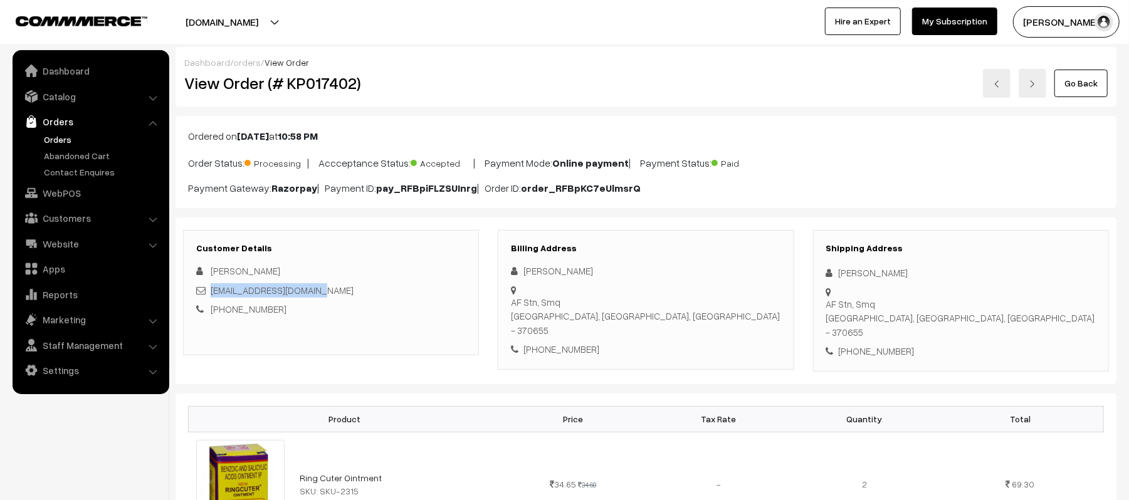
drag, startPoint x: 841, startPoint y: 295, endPoint x: 1007, endPoint y: 314, distance: 167.3
click at [1007, 314] on div "Shipping Address Daya Shankar AF Stn, Smq Naliya, Gujarat, India - 370655 +91 7…" at bounding box center [961, 301] width 296 height 142
copy div "AF Stn, Smq Naliya, Gujarat, India - 370655"
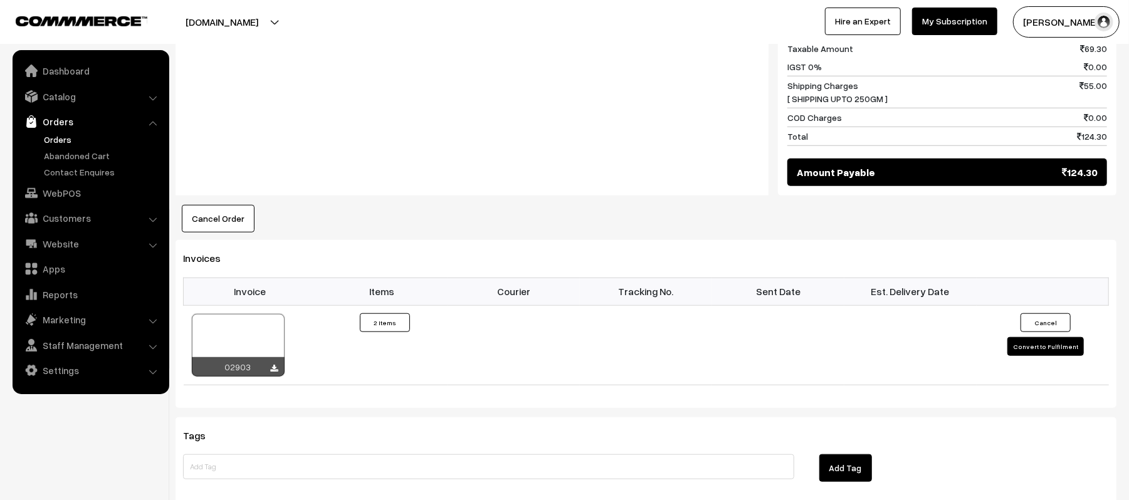
scroll to position [658, 0]
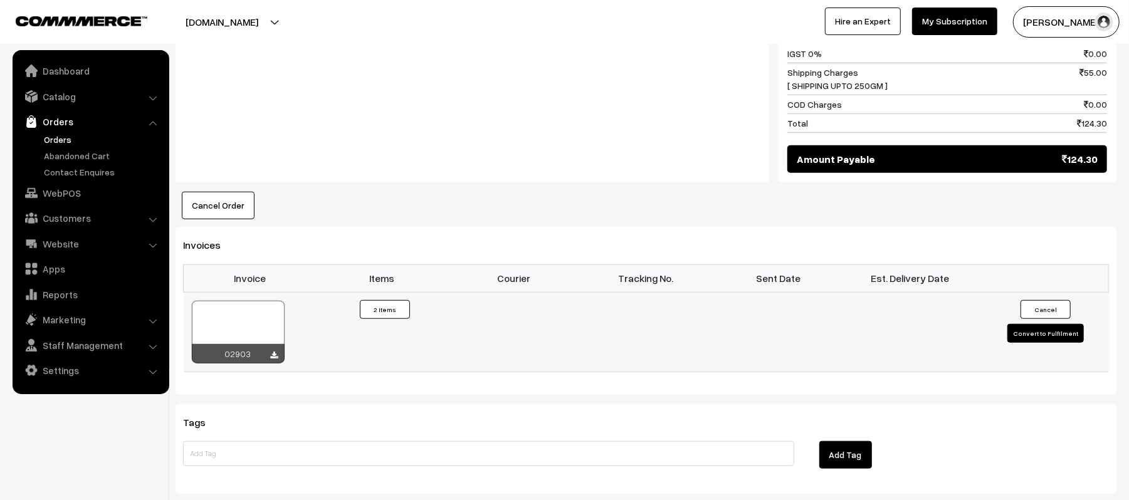
click at [1033, 324] on button "Convert to Fulfilment" at bounding box center [1046, 333] width 76 height 19
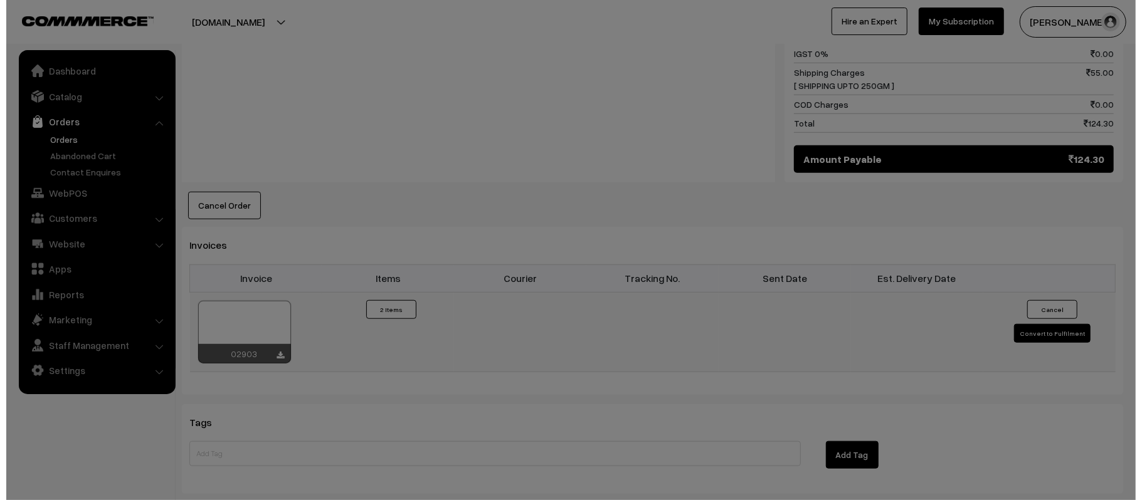
scroll to position [660, 0]
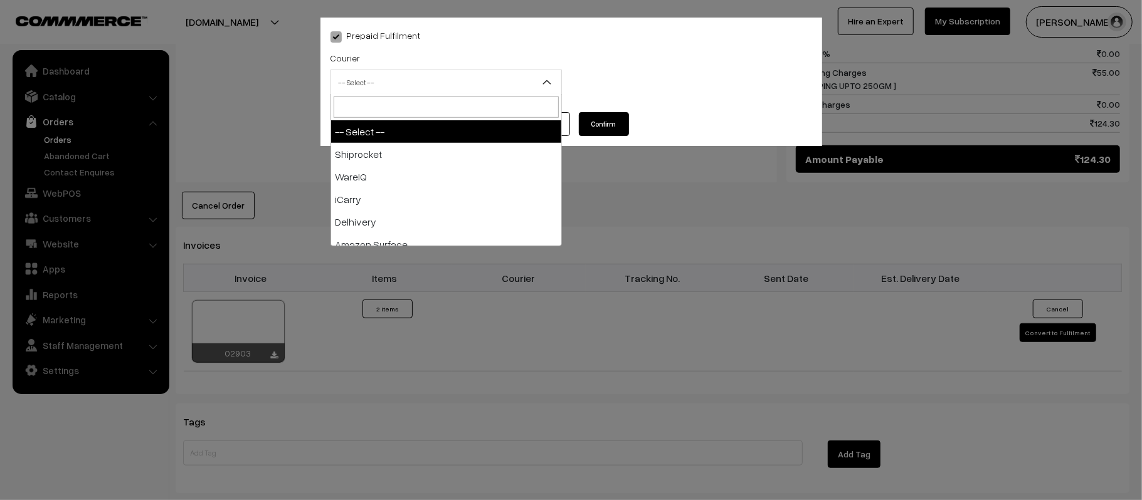
click at [417, 79] on span "-- Select --" at bounding box center [446, 82] width 230 height 22
type input "E-"
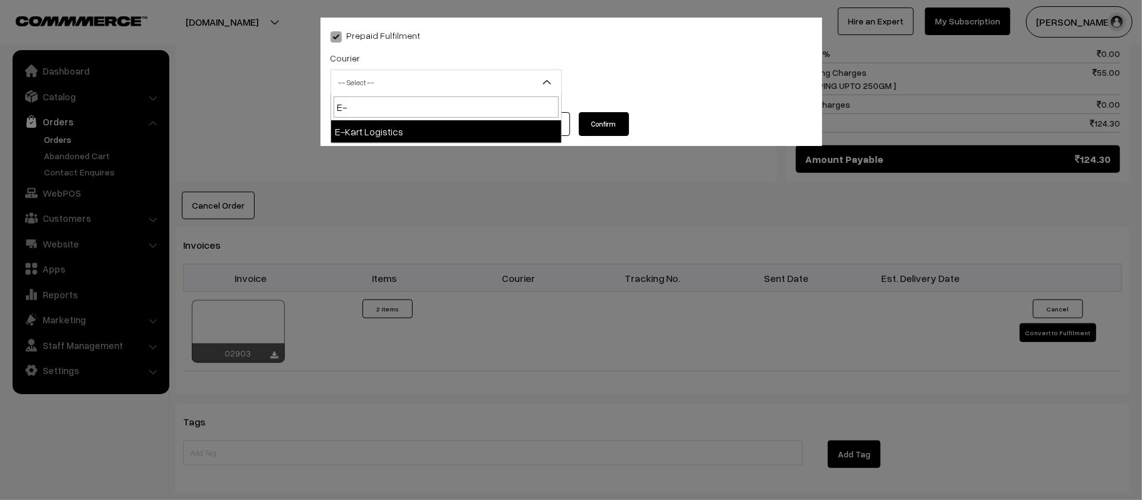
select select "6"
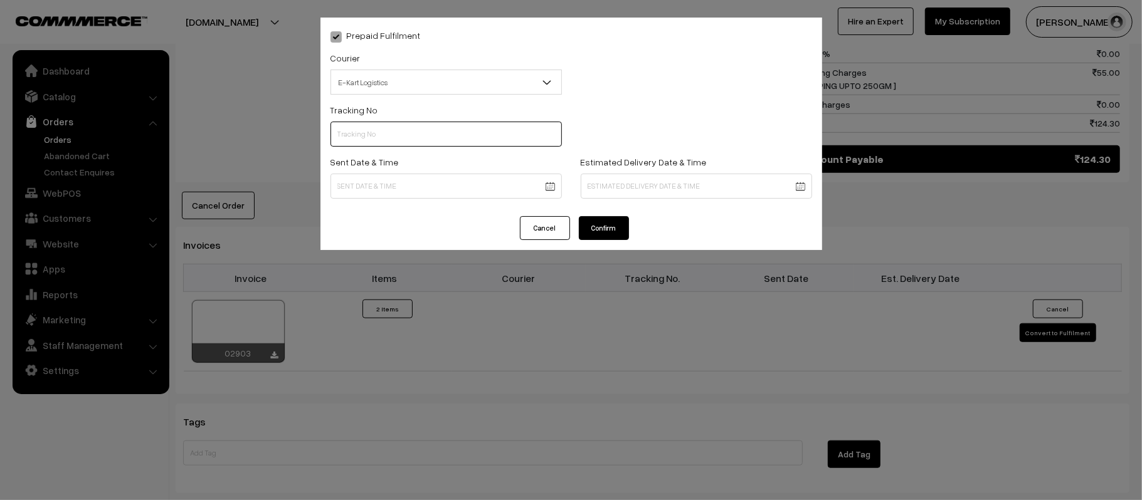
paste input "PAXP9000239230"
type input "PAXP9000239230"
click at [436, 176] on body "Thank you for showing interest. Our team will call you shortly. Close kirtiphar…" at bounding box center [571, 65] width 1142 height 1451
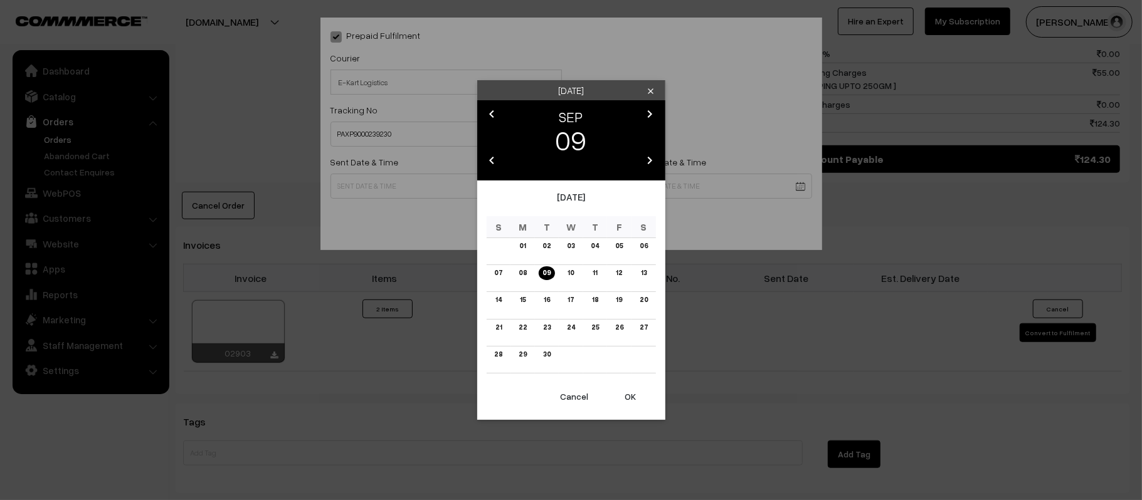
click at [630, 406] on button "OK" at bounding box center [631, 397] width 50 height 28
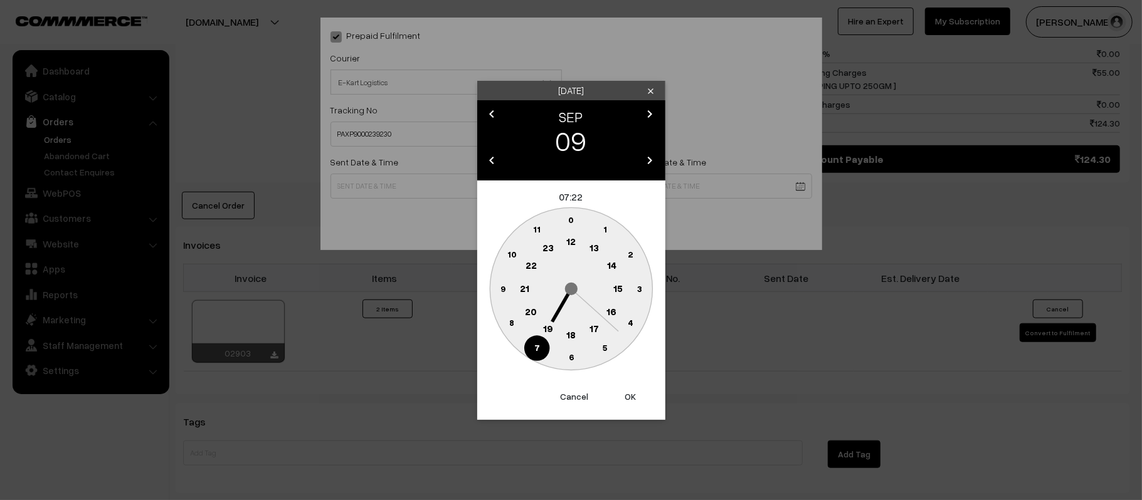
click at [569, 242] on text "12" at bounding box center [570, 241] width 9 height 11
click at [498, 289] on text "45" at bounding box center [502, 288] width 11 height 11
type input "09-09-2025 12:45"
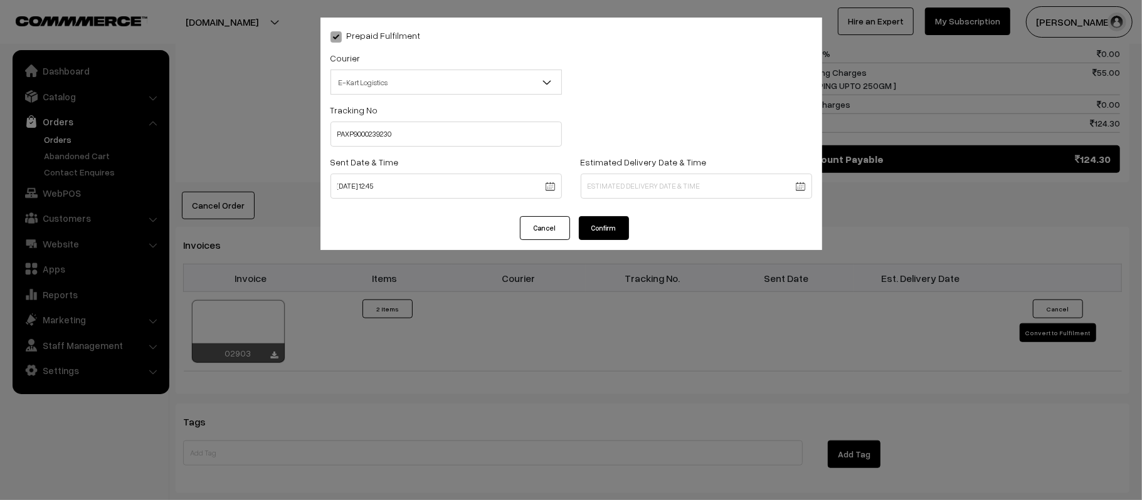
click at [683, 176] on body "Thank you for showing interest. Our team will call you shortly. Close kirtiphar…" at bounding box center [571, 65] width 1142 height 1451
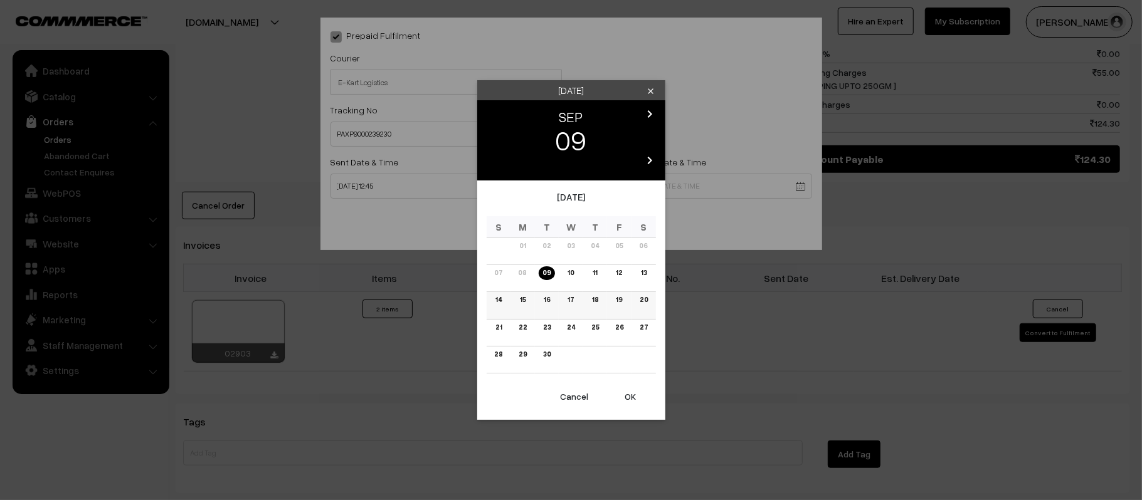
click at [517, 298] on link "15" at bounding box center [522, 299] width 13 height 13
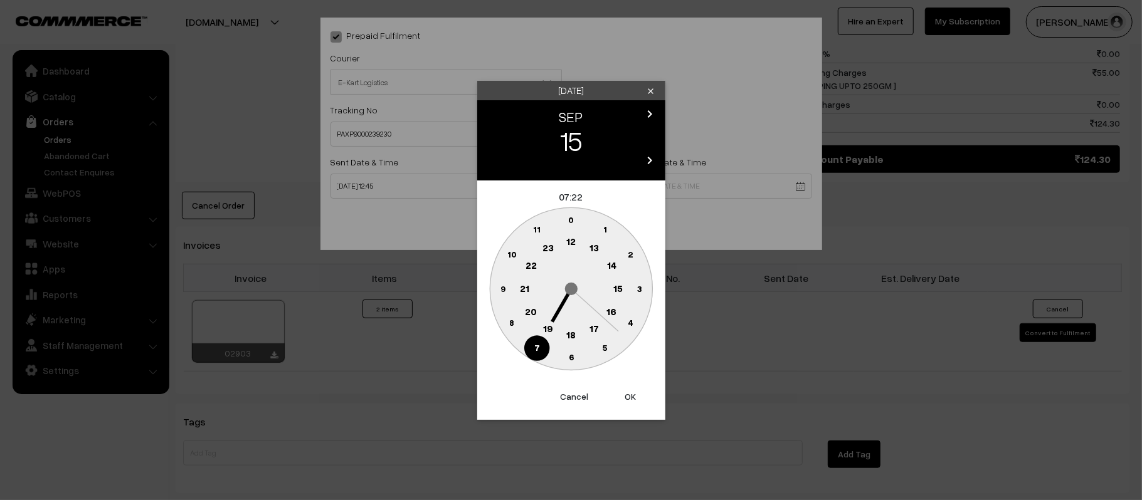
click at [520, 291] on text "21" at bounding box center [524, 287] width 9 height 11
click at [576, 362] on circle at bounding box center [571, 358] width 26 height 26
type input "15-09-2025 21:30"
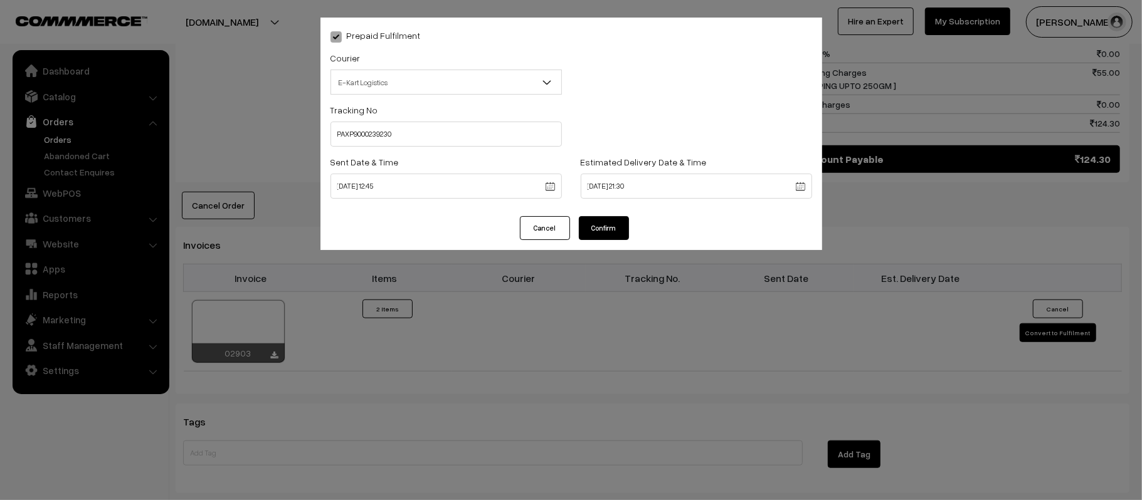
click at [599, 224] on button "Confirm" at bounding box center [604, 228] width 50 height 24
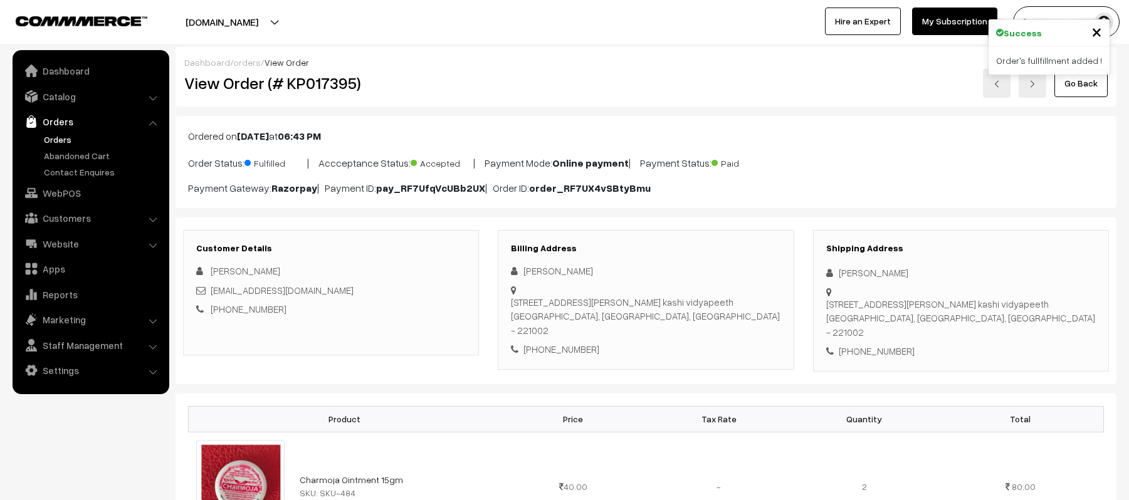
scroll to position [876, 0]
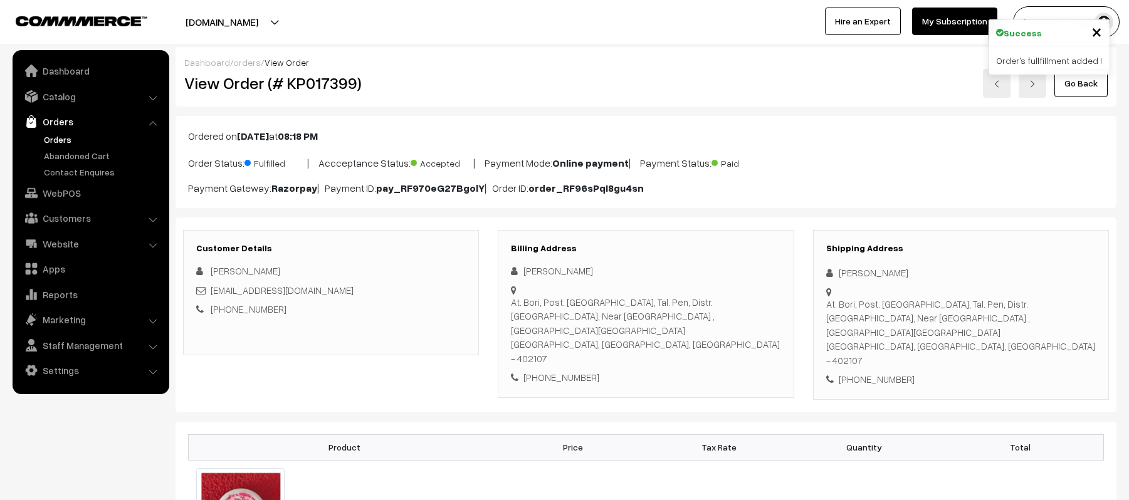
scroll to position [919, 0]
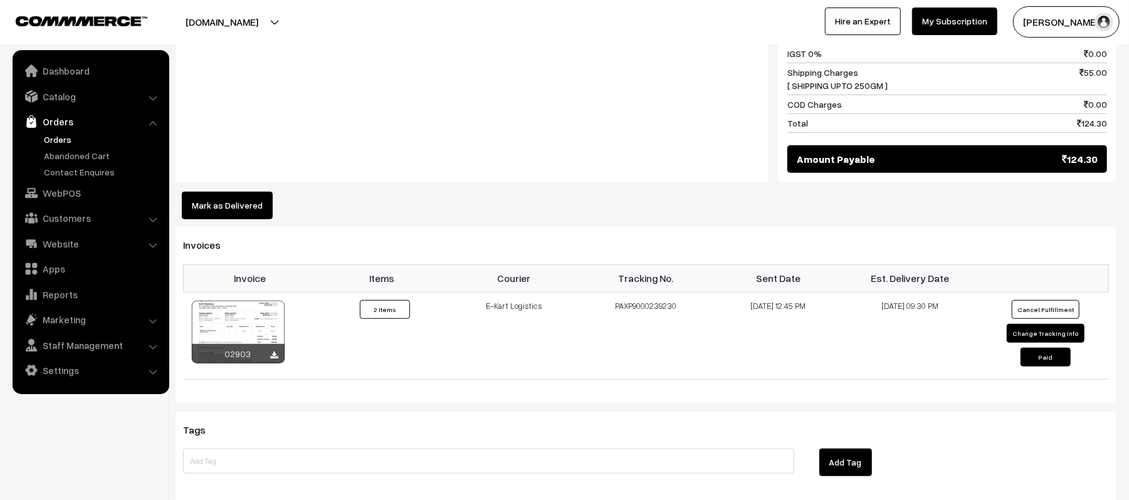
scroll to position [658, 0]
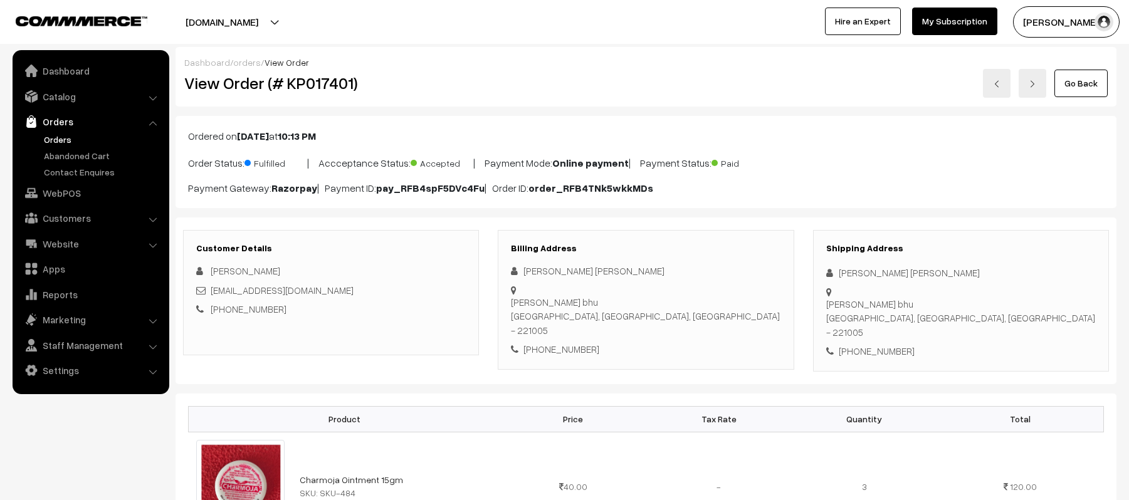
scroll to position [535, 0]
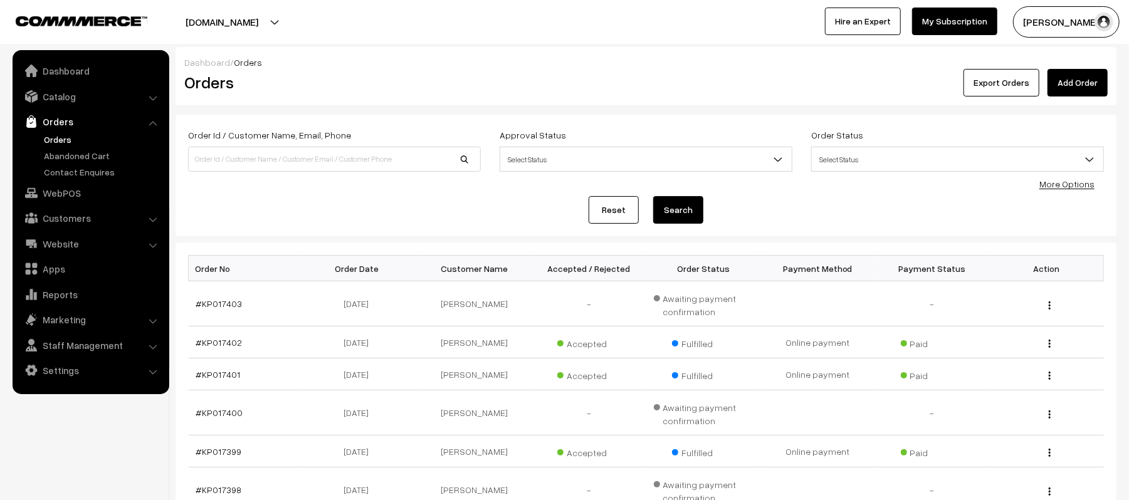
click at [334, 189] on div "Order Id / Customer Name, Email, Phone Approval Status Select Status Awaiting A…" at bounding box center [646, 175] width 916 height 97
click at [386, 219] on div "Reset Search" at bounding box center [646, 210] width 916 height 28
